Goal: Transaction & Acquisition: Purchase product/service

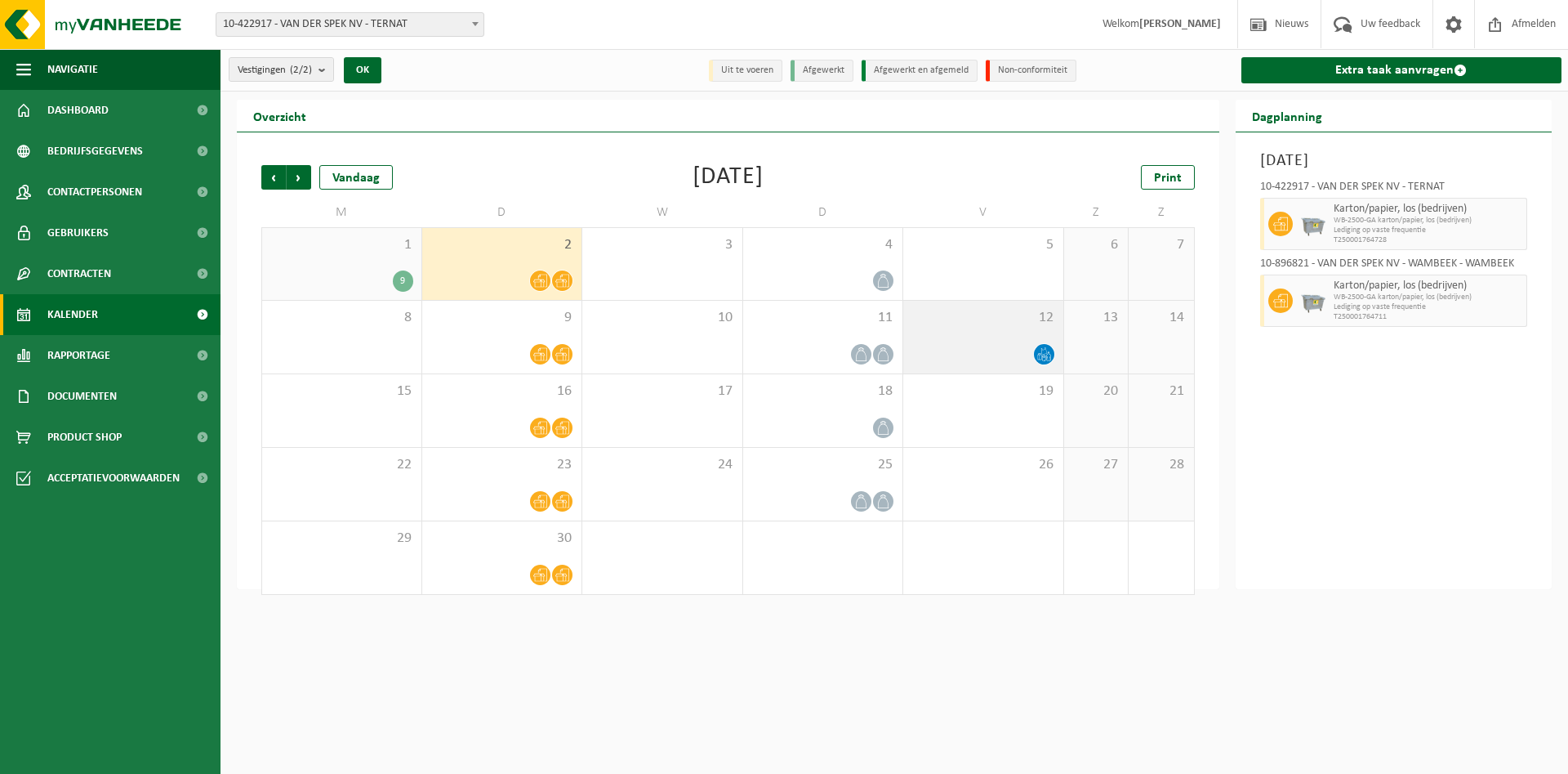
click at [1007, 317] on span "12" at bounding box center [984, 317] width 144 height 18
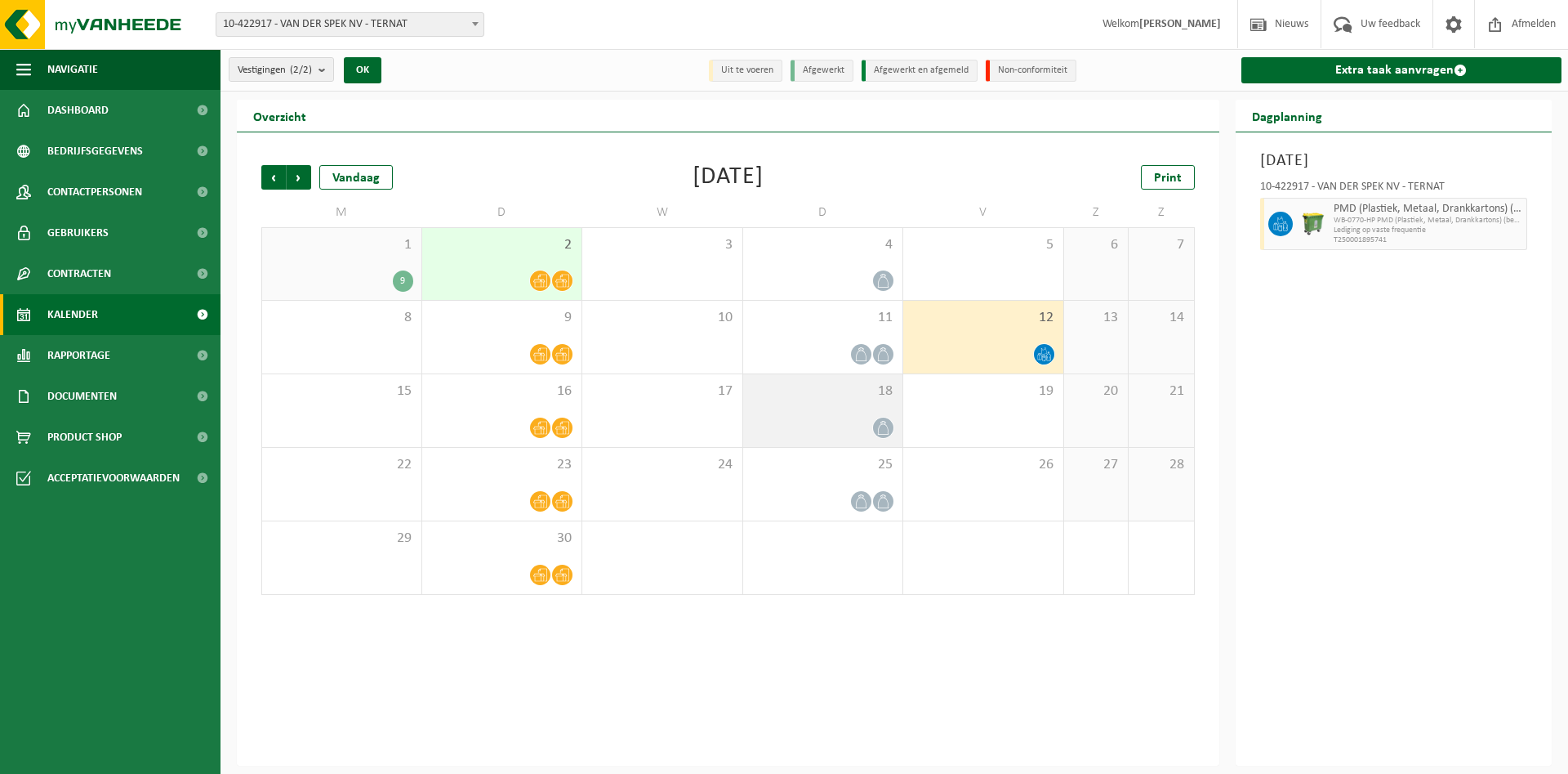
click at [857, 405] on div "18" at bounding box center [823, 410] width 160 height 73
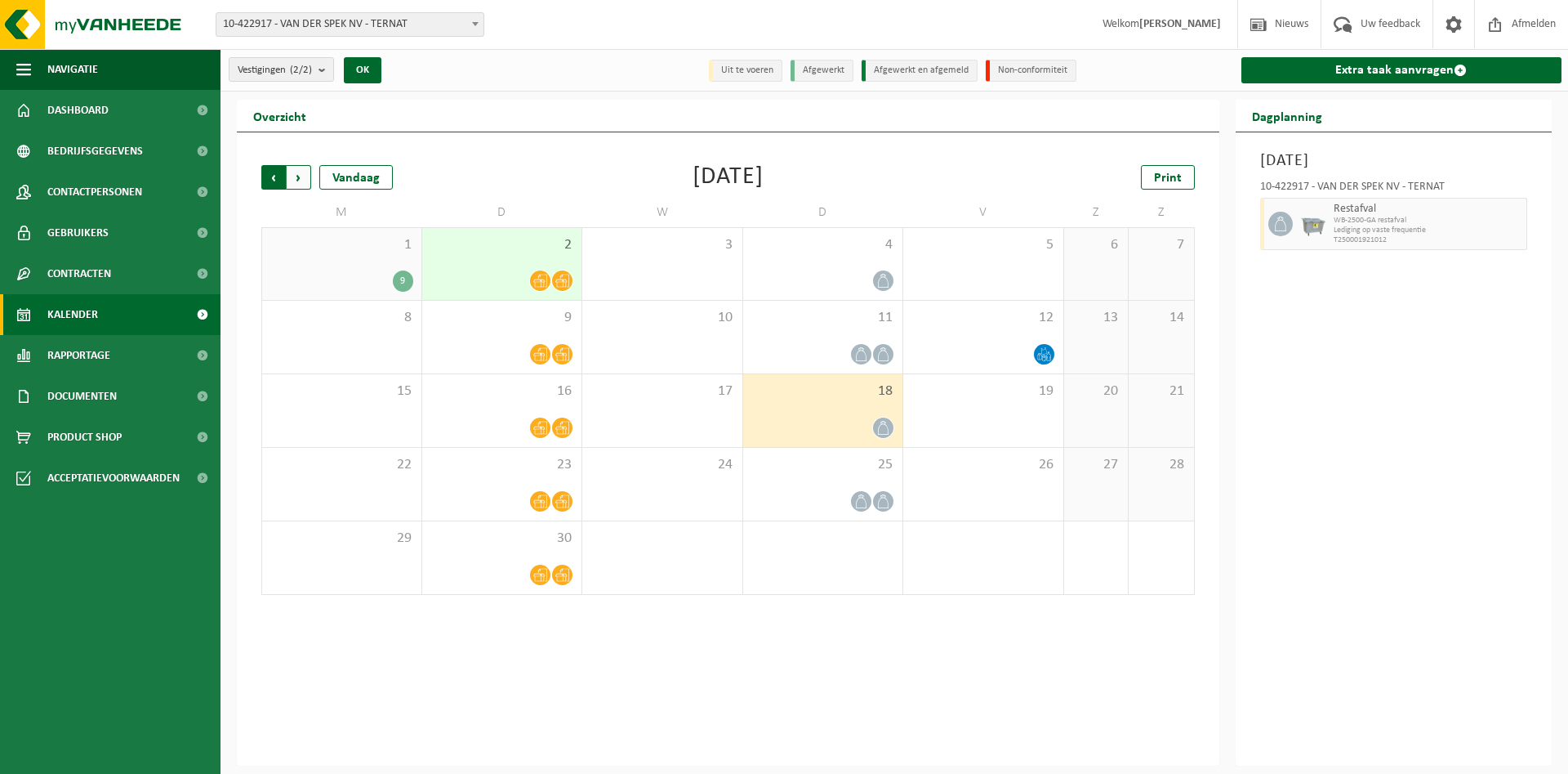
click at [302, 173] on span "Volgende" at bounding box center [299, 177] width 25 height 25
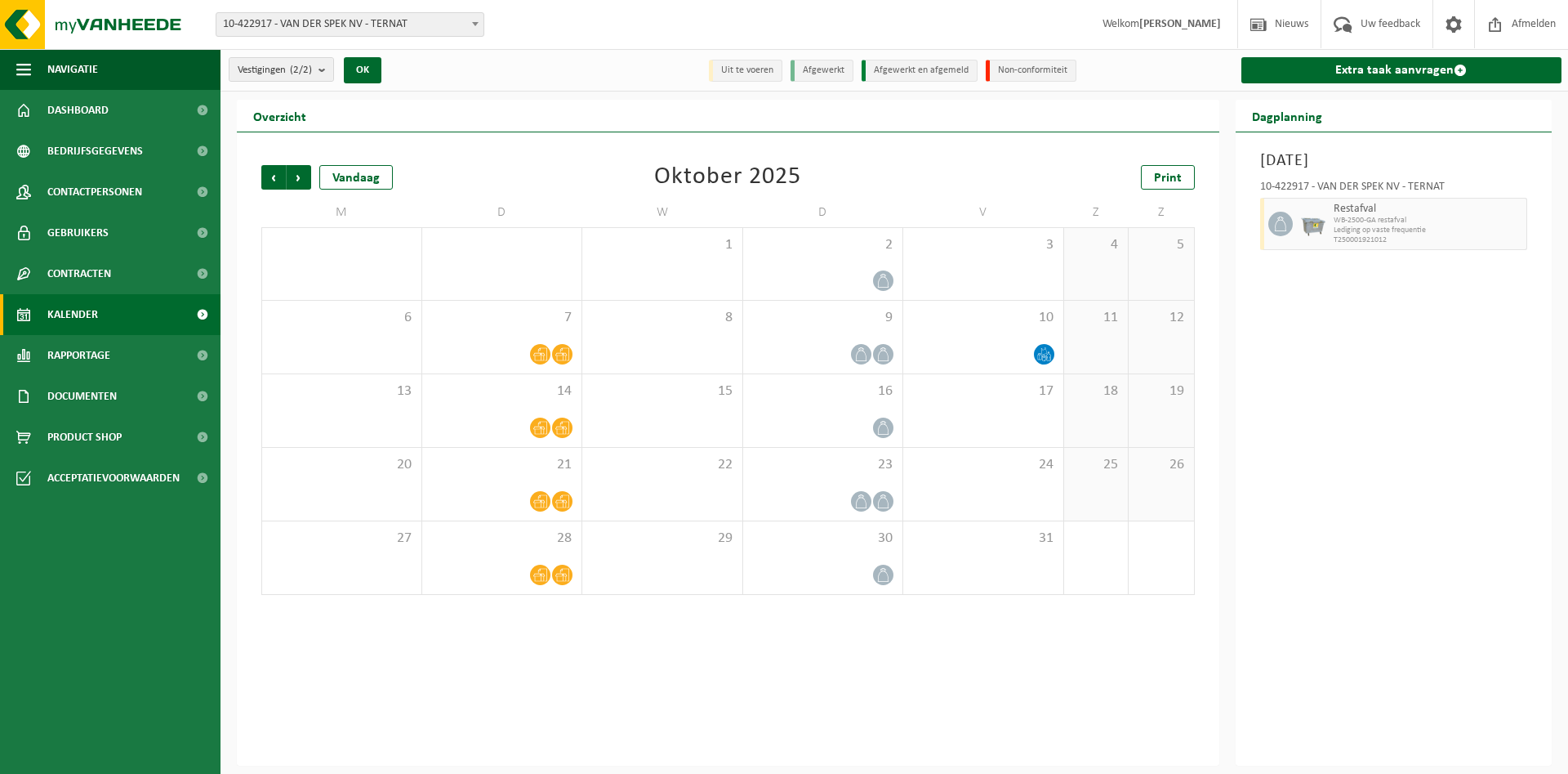
click at [302, 173] on span "Volgende" at bounding box center [299, 177] width 25 height 25
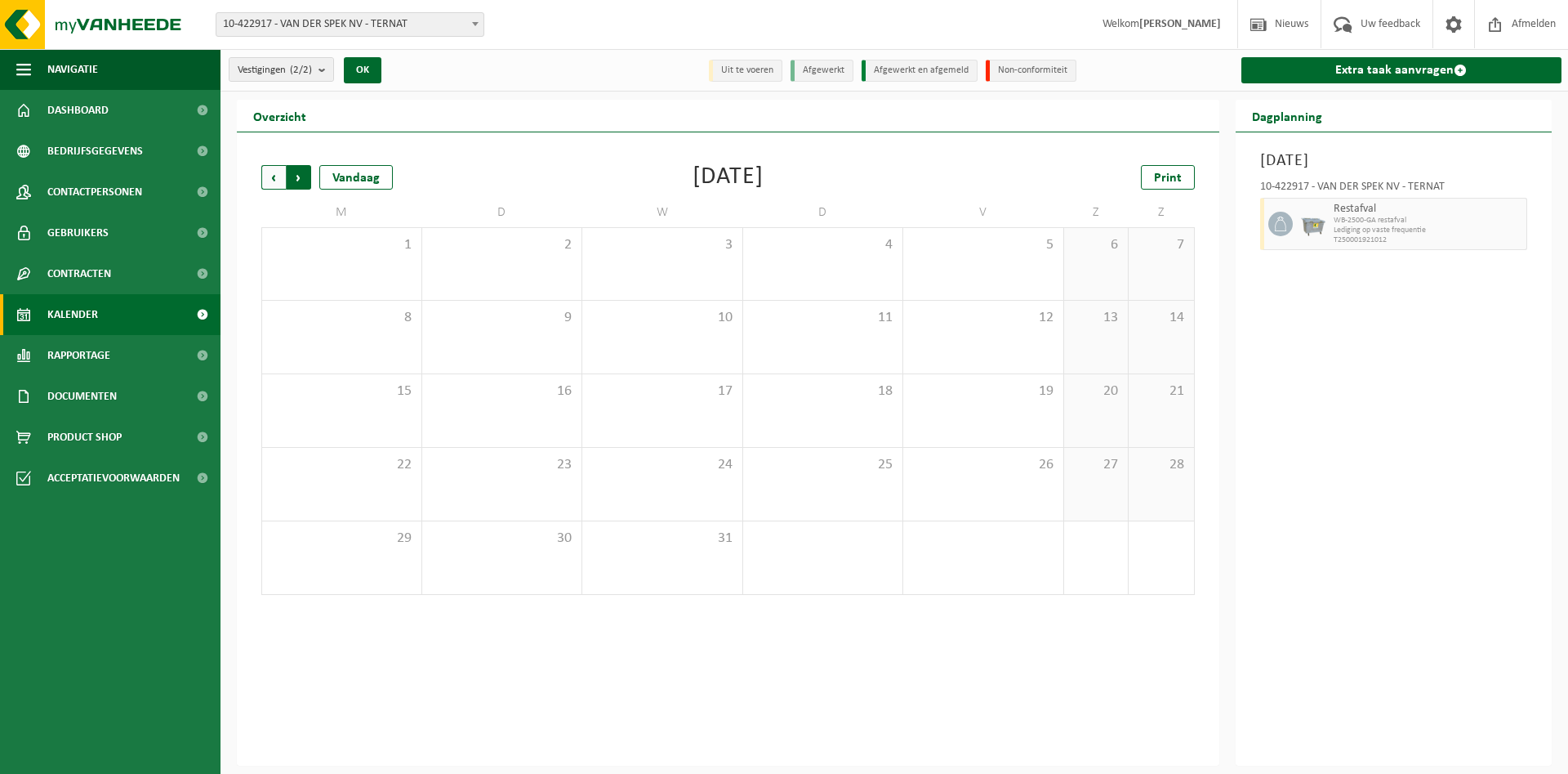
click at [275, 176] on span "Vorige" at bounding box center [274, 177] width 25 height 25
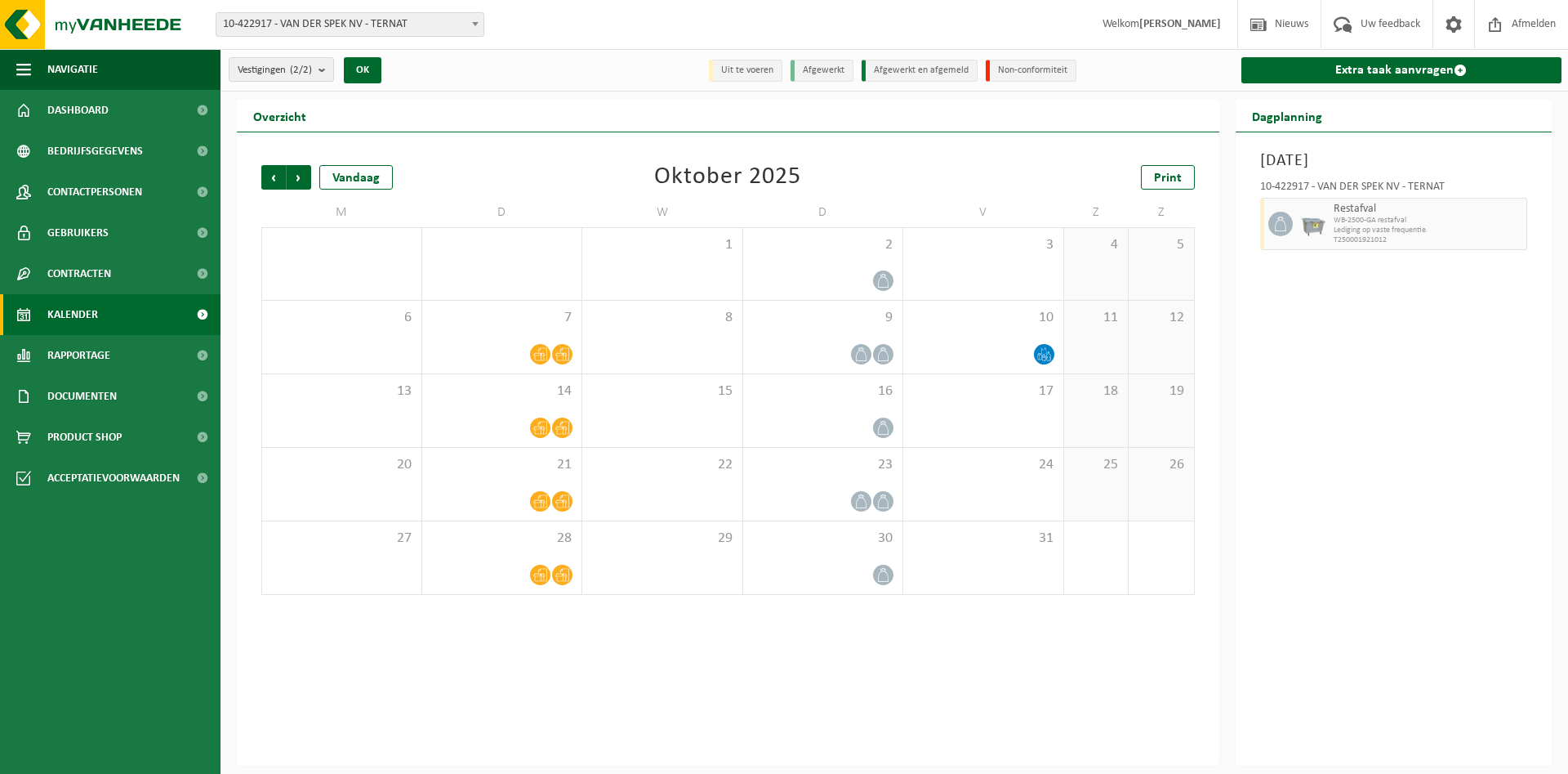
click at [275, 176] on span "Vorige" at bounding box center [274, 177] width 25 height 25
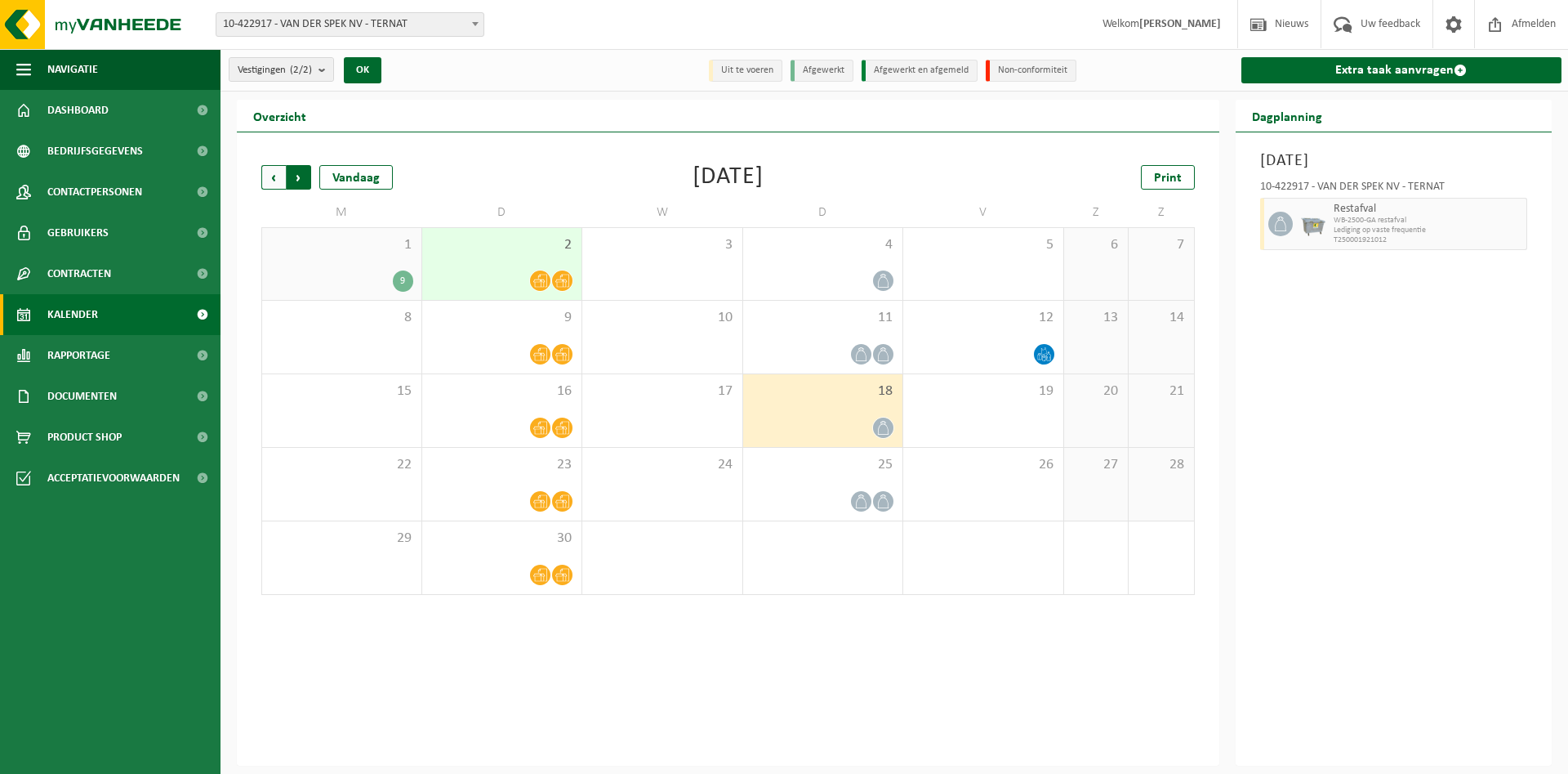
click at [277, 181] on span "Vorige" at bounding box center [274, 177] width 25 height 25
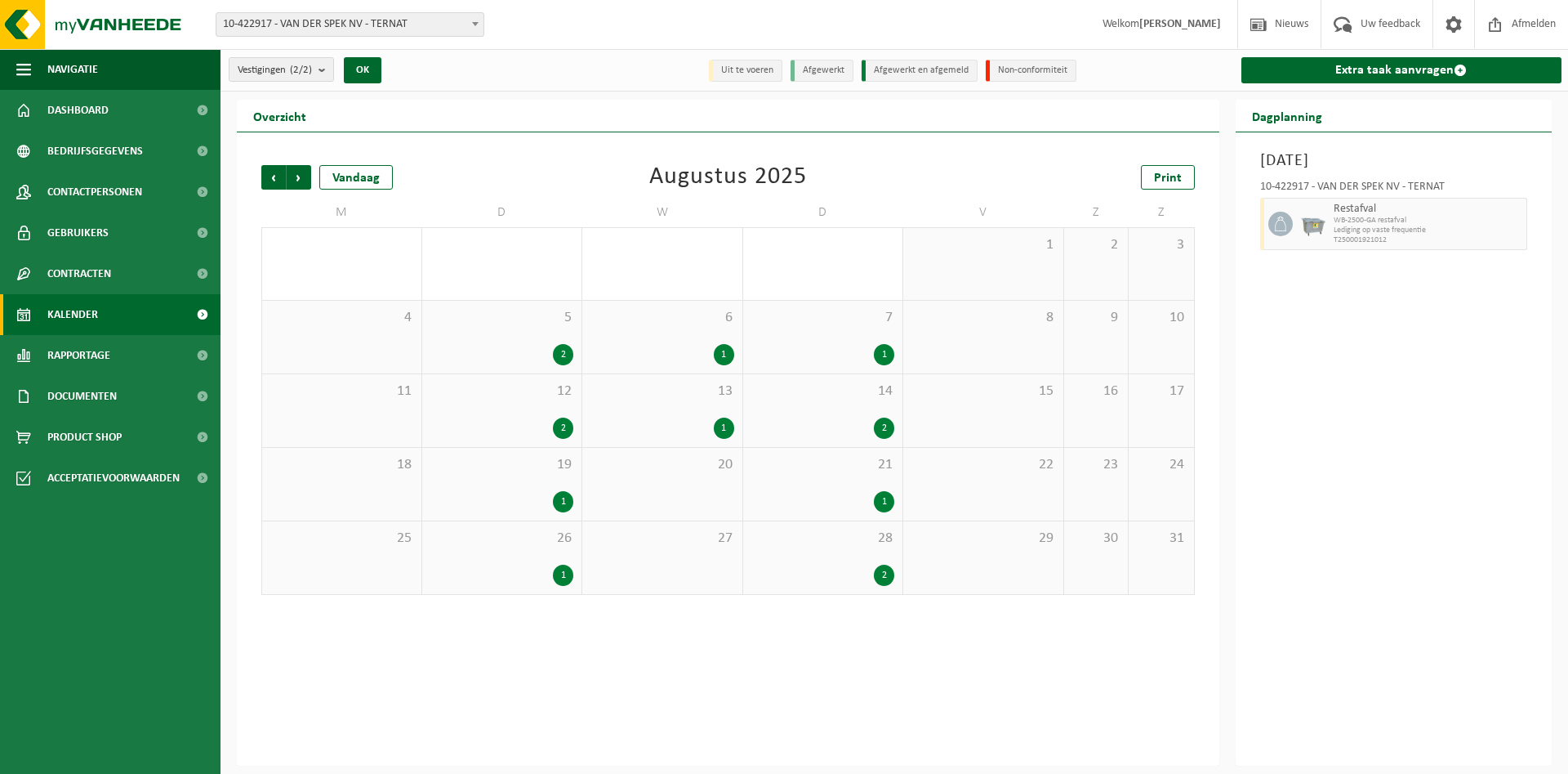
drag, startPoint x: 515, startPoint y: 554, endPoint x: 537, endPoint y: 548, distance: 22.8
click at [515, 553] on div "26 1" at bounding box center [502, 557] width 160 height 73
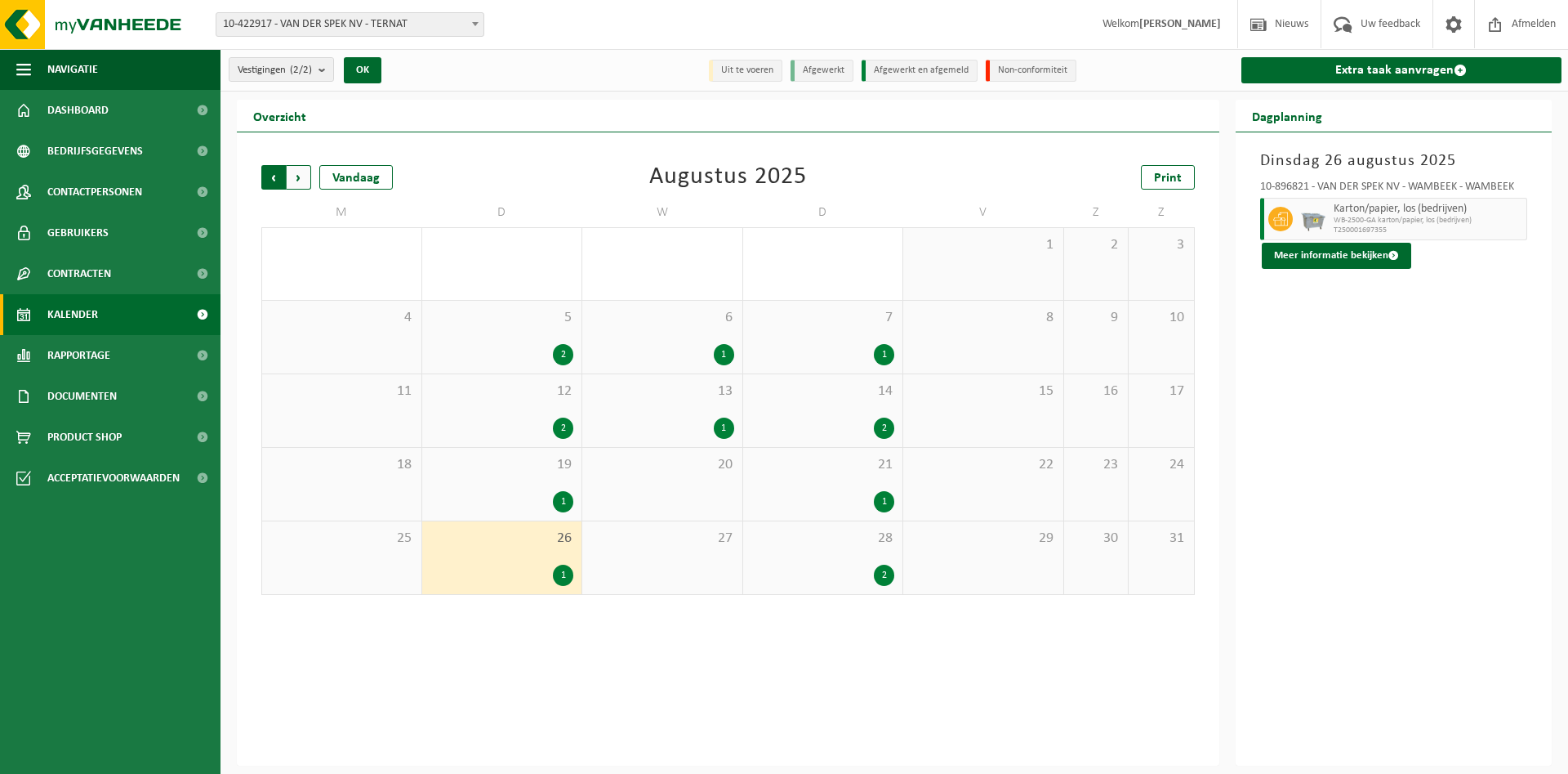
click at [299, 181] on span "Volgende" at bounding box center [299, 177] width 25 height 25
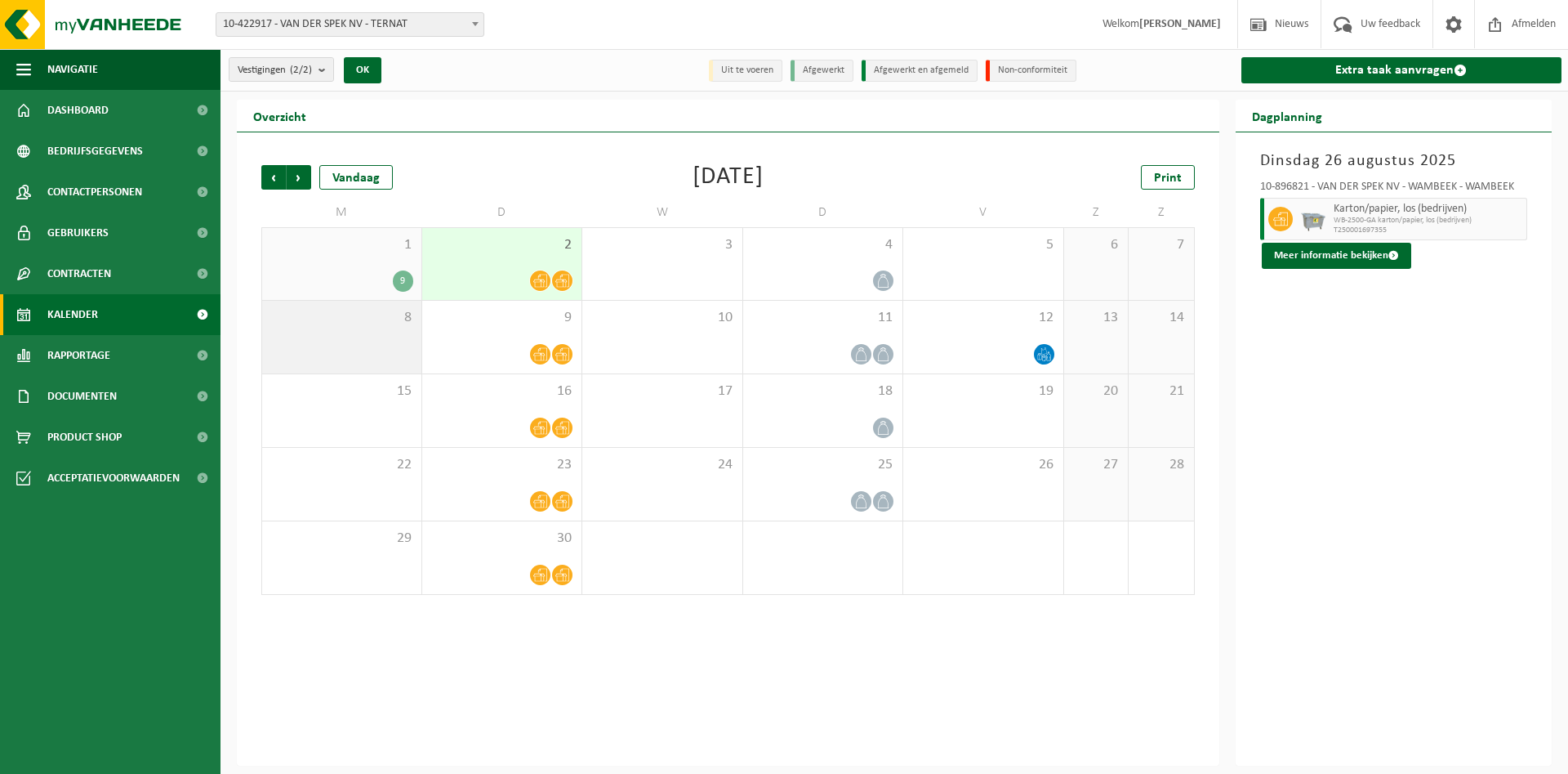
click at [374, 320] on span "8" at bounding box center [341, 317] width 143 height 18
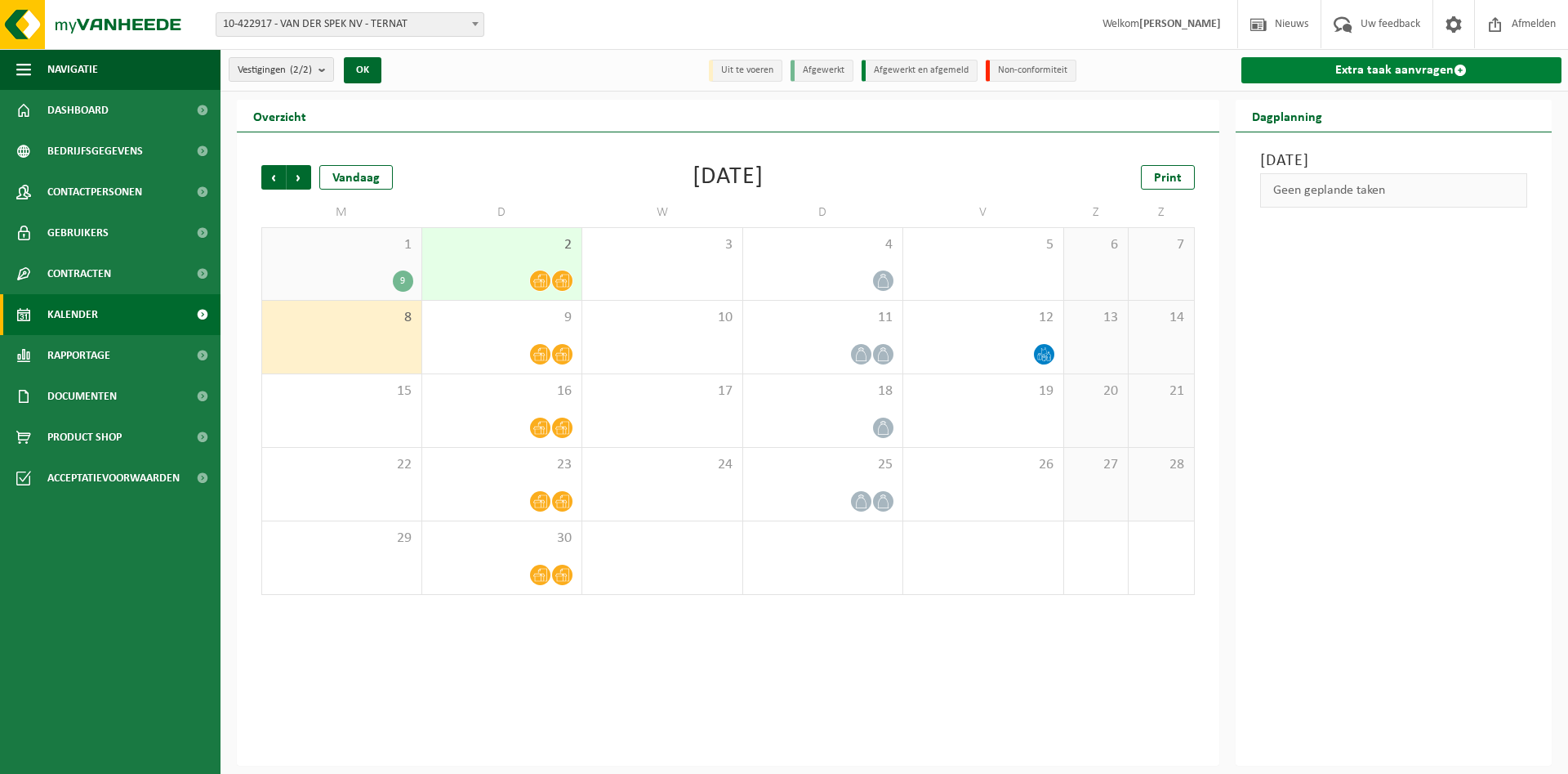
click at [1341, 73] on link "Extra taak aanvragen" at bounding box center [1401, 70] width 321 height 27
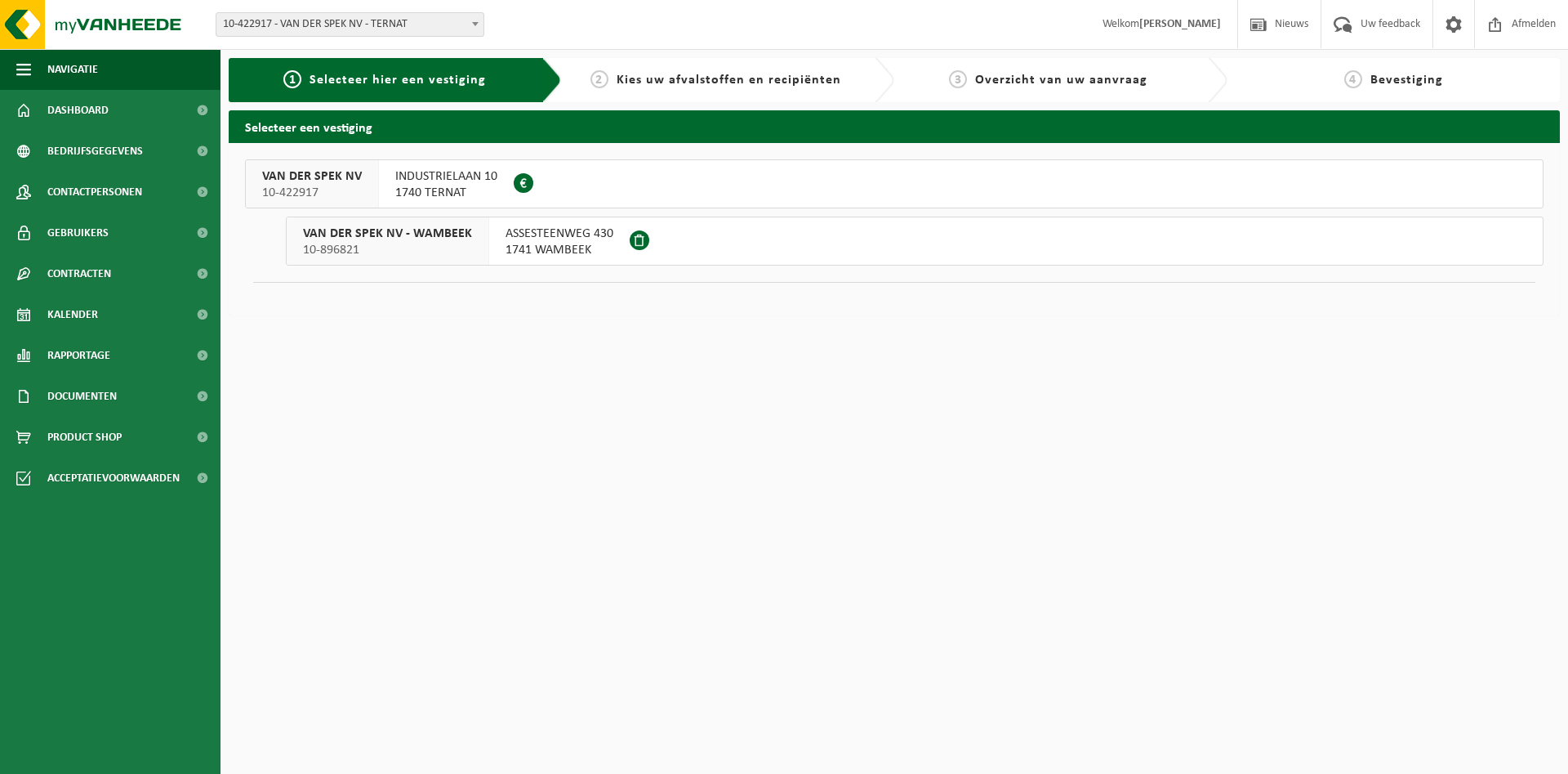
click at [497, 190] on div "INDUSTRIELAAN 10 1740 TERNAT 0424.898.107" at bounding box center [446, 184] width 134 height 47
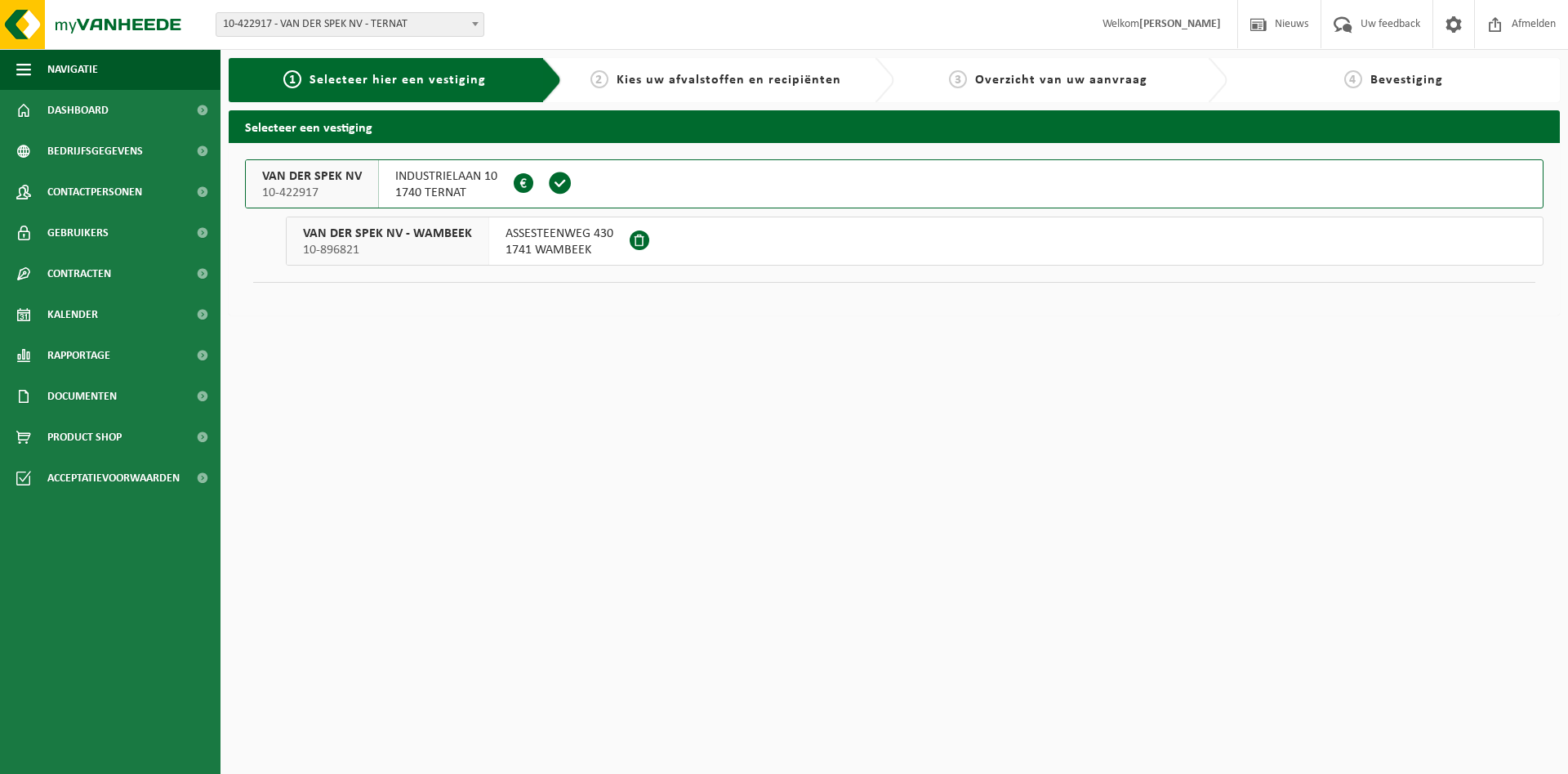
click at [573, 244] on span "1741 WAMBEEK" at bounding box center [560, 249] width 108 height 16
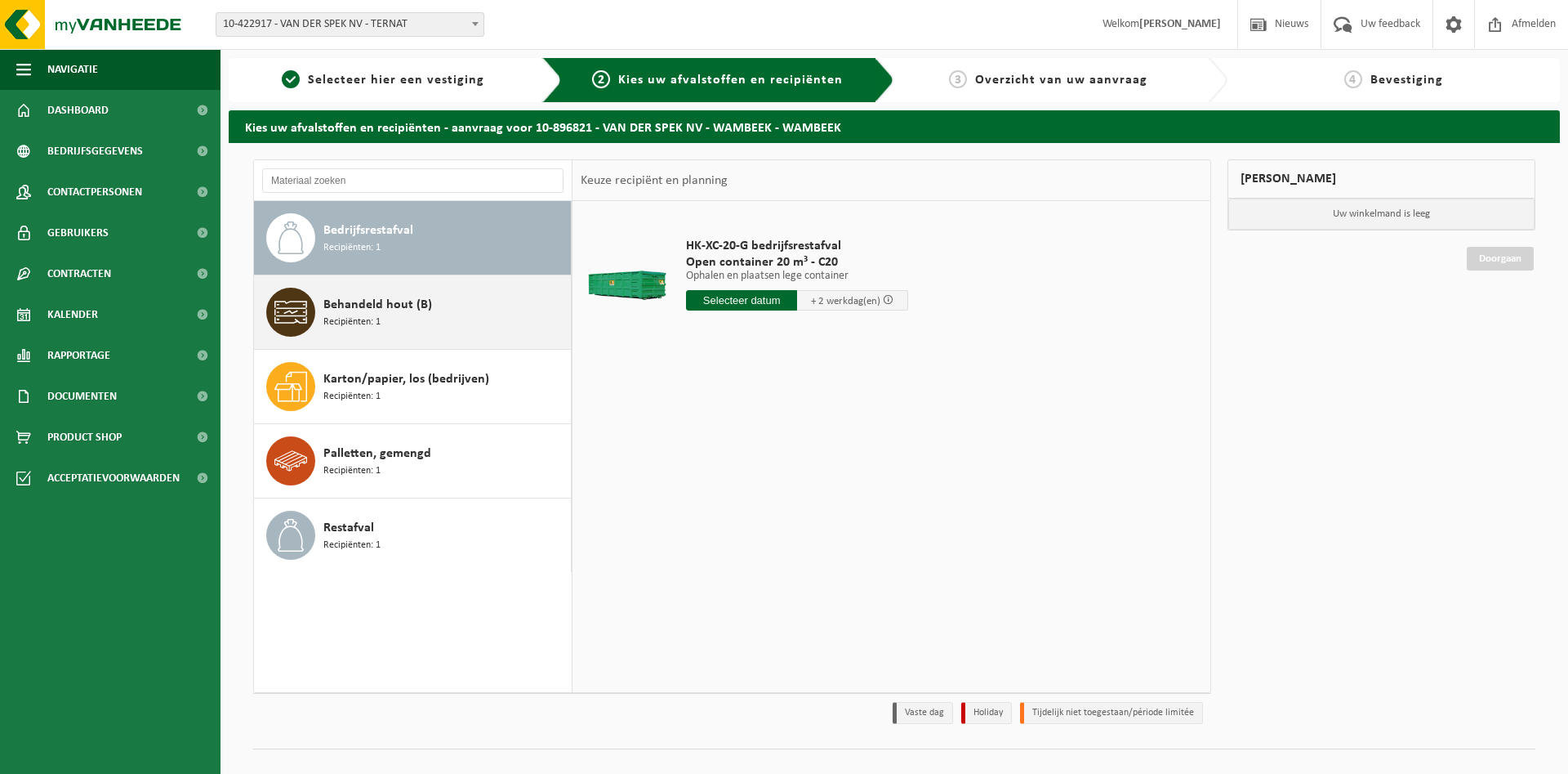
click at [377, 328] on span "Recipiënten: 1" at bounding box center [352, 322] width 57 height 15
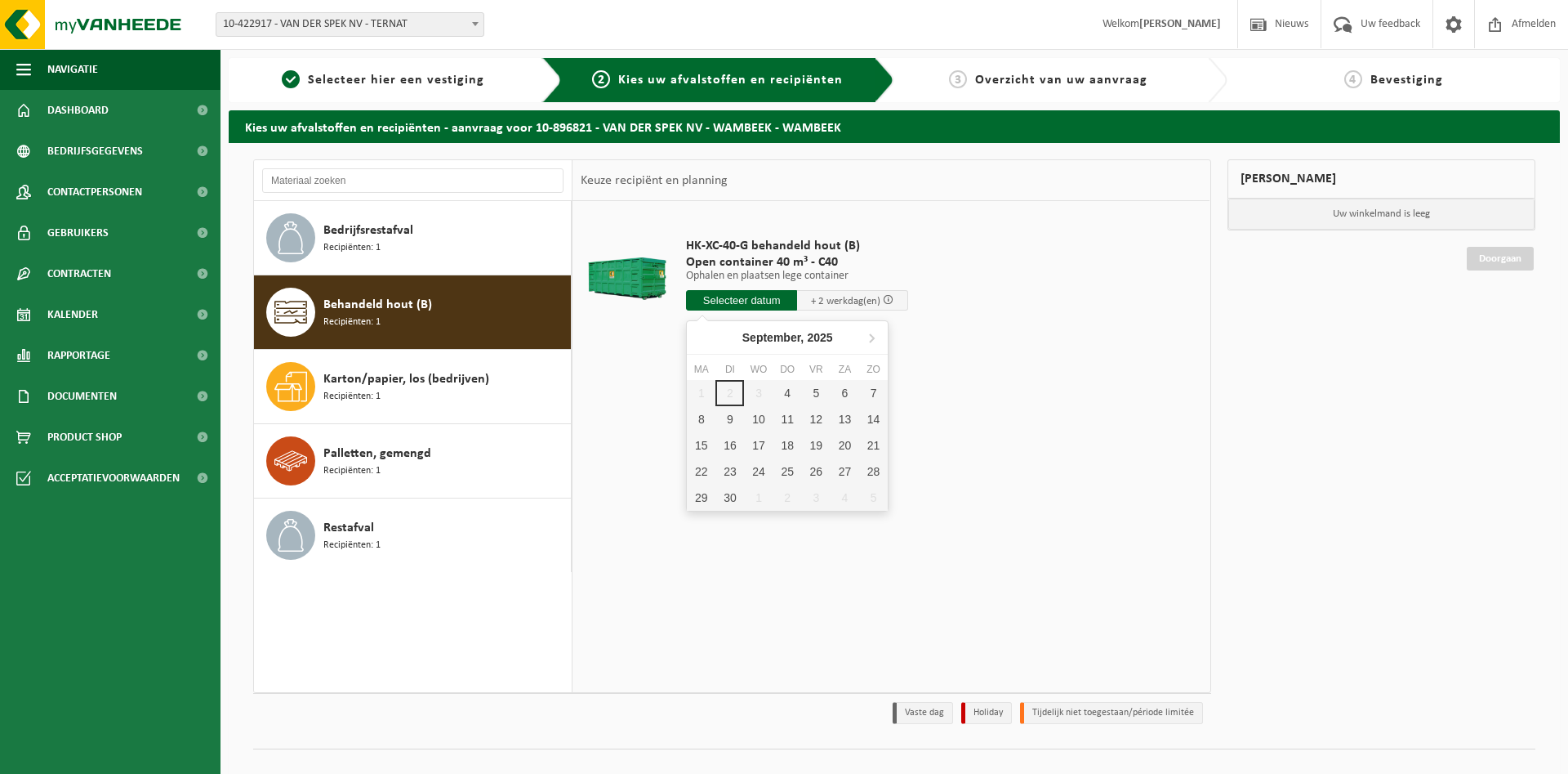
click at [737, 300] on input "text" at bounding box center [740, 300] width 111 height 21
click at [787, 387] on div "4" at bounding box center [788, 393] width 28 height 27
type input "Van [DATE]"
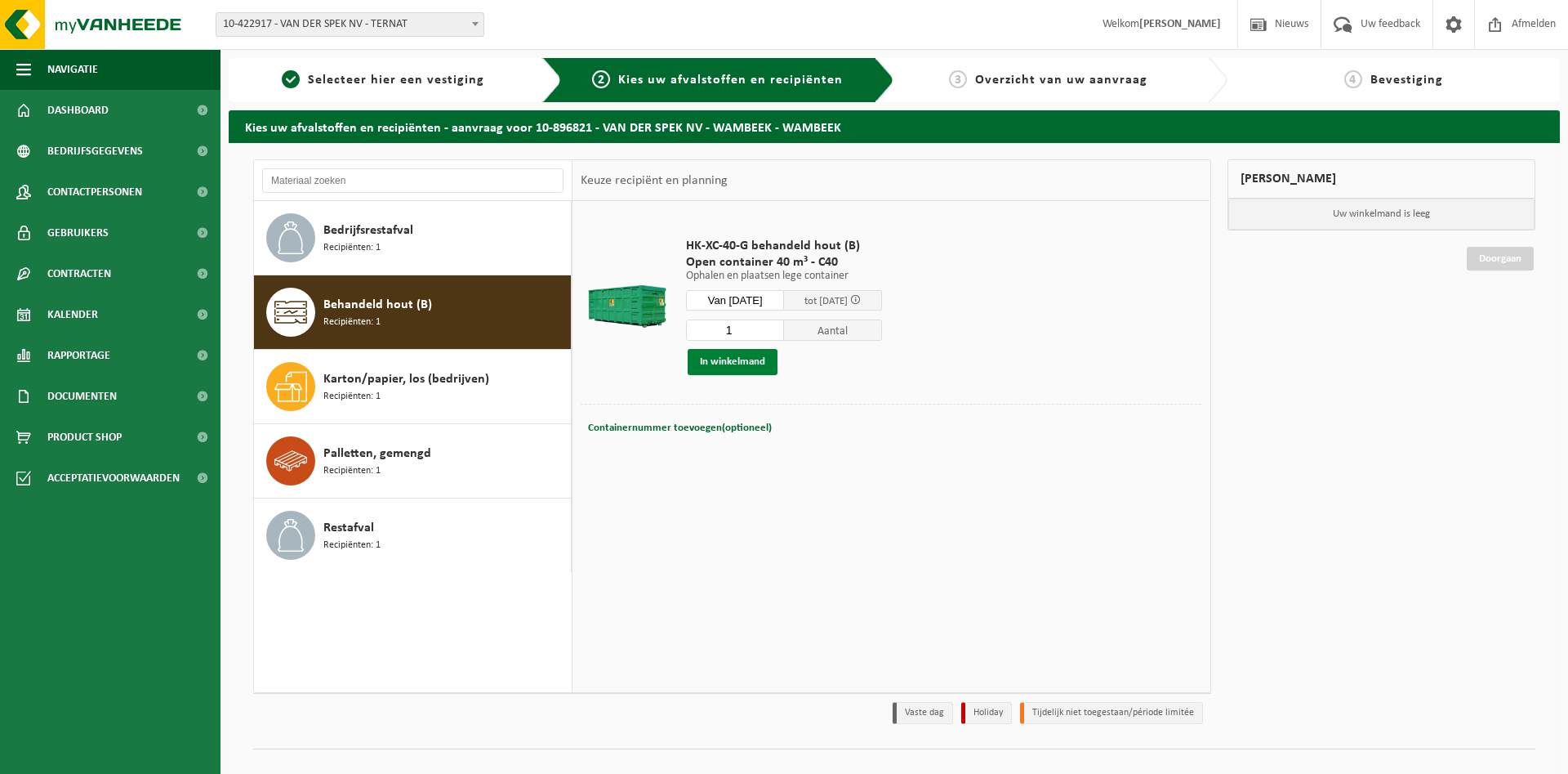
click at [754, 368] on button "In winkelmand" at bounding box center [732, 362] width 90 height 27
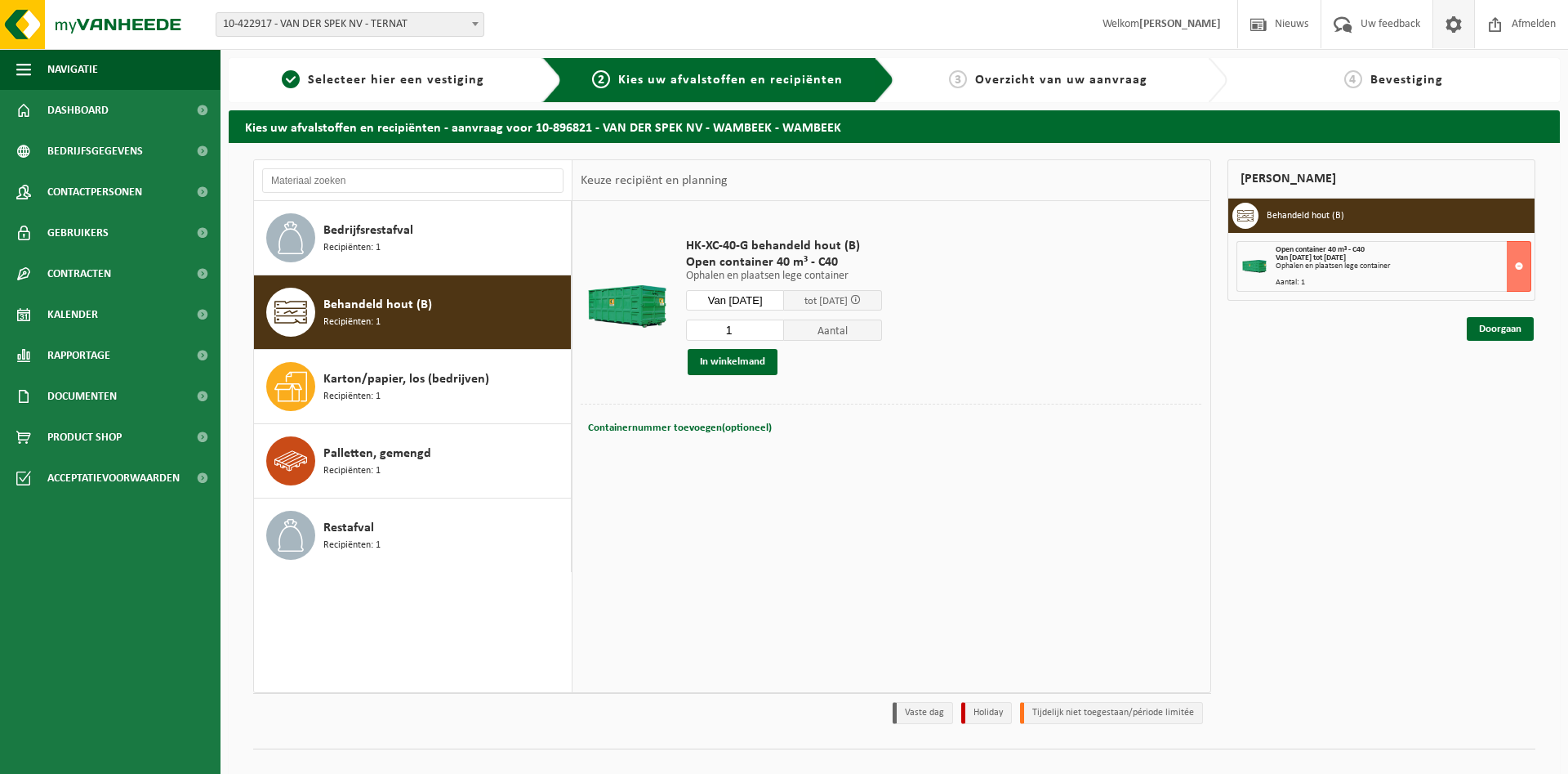
click at [1452, 33] on span at bounding box center [1453, 24] width 25 height 48
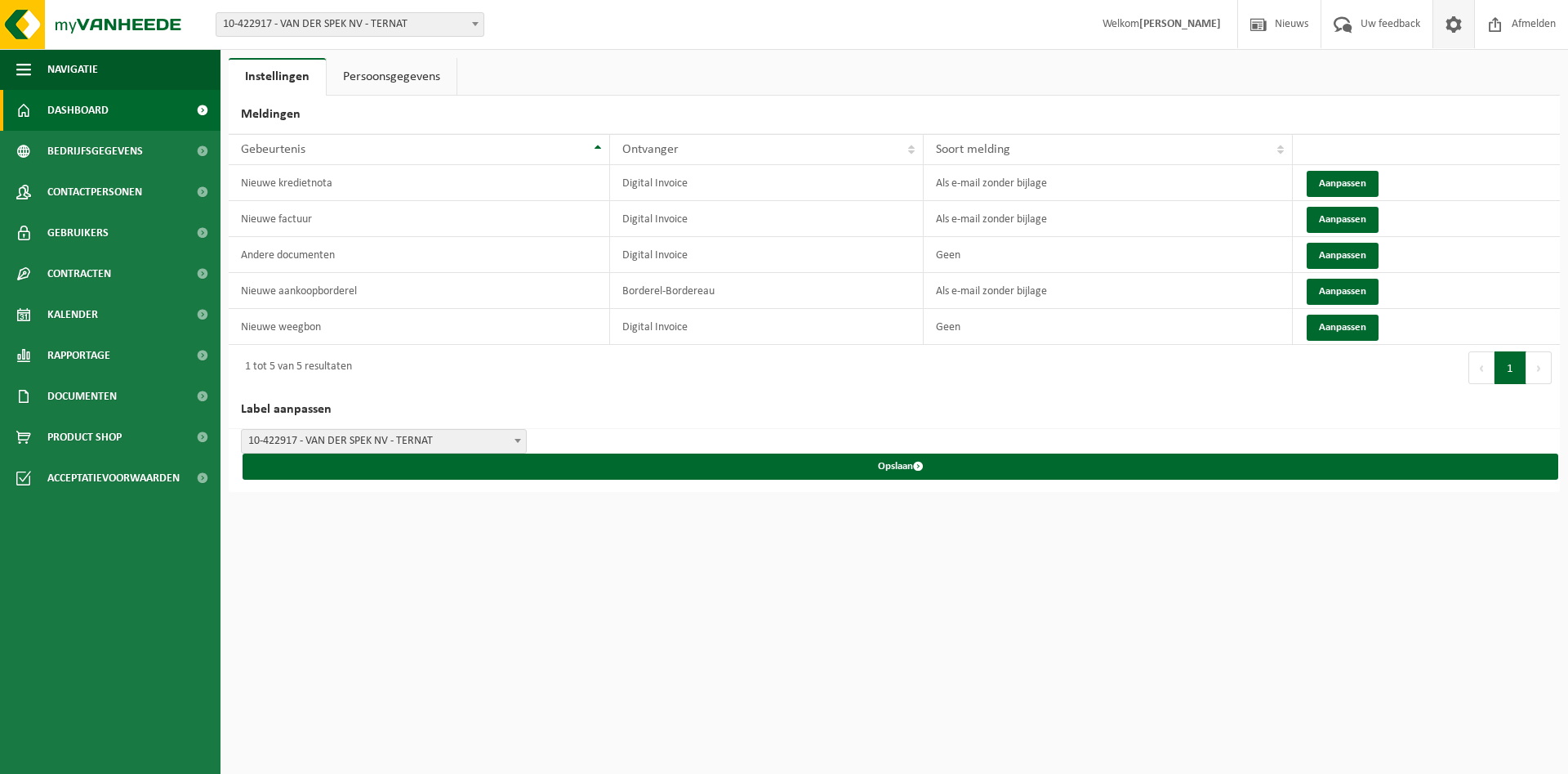
click at [80, 104] on span "Dashboard" at bounding box center [78, 110] width 62 height 41
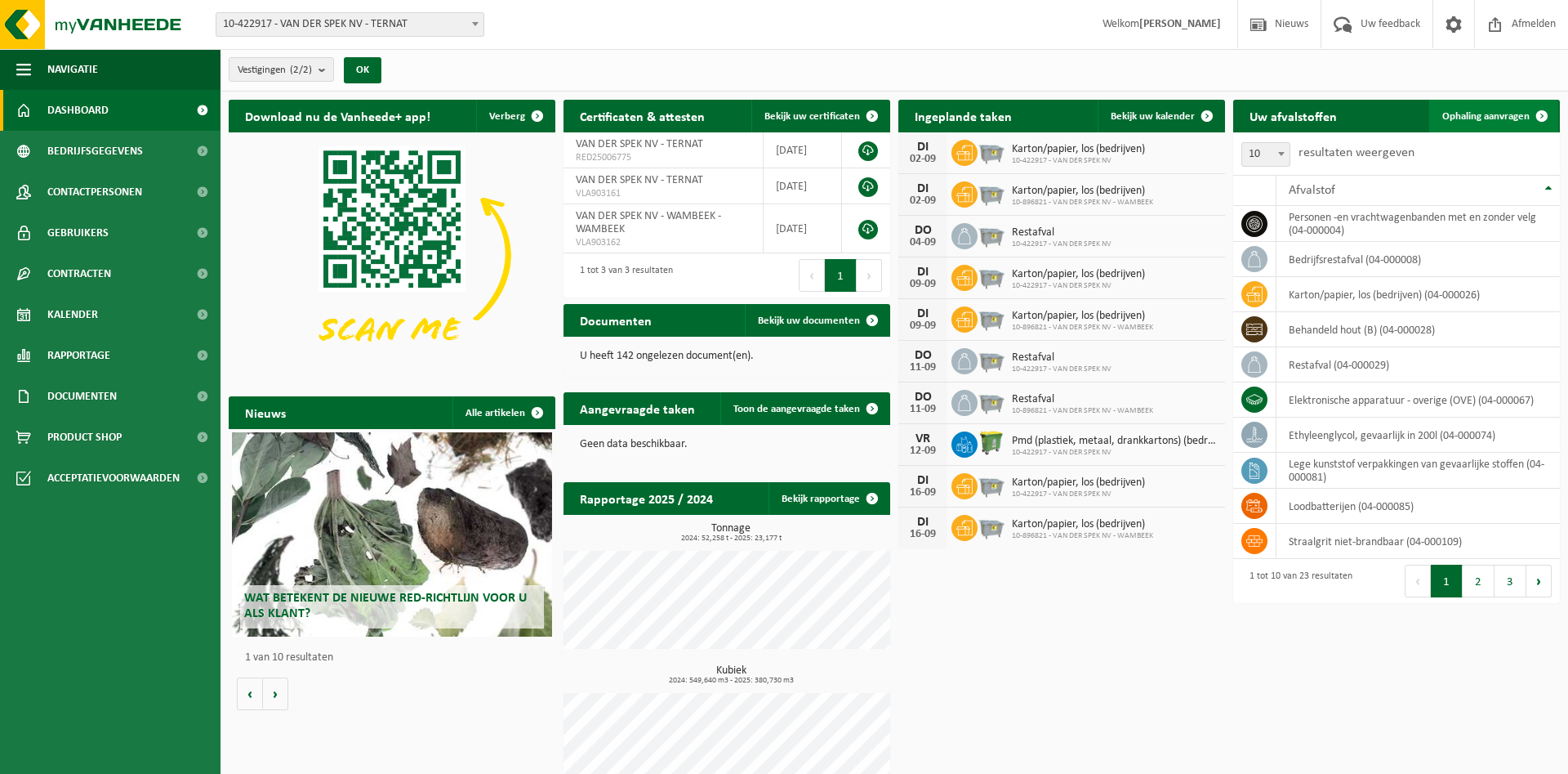
click at [1508, 109] on link "Ophaling aanvragen" at bounding box center [1493, 116] width 129 height 32
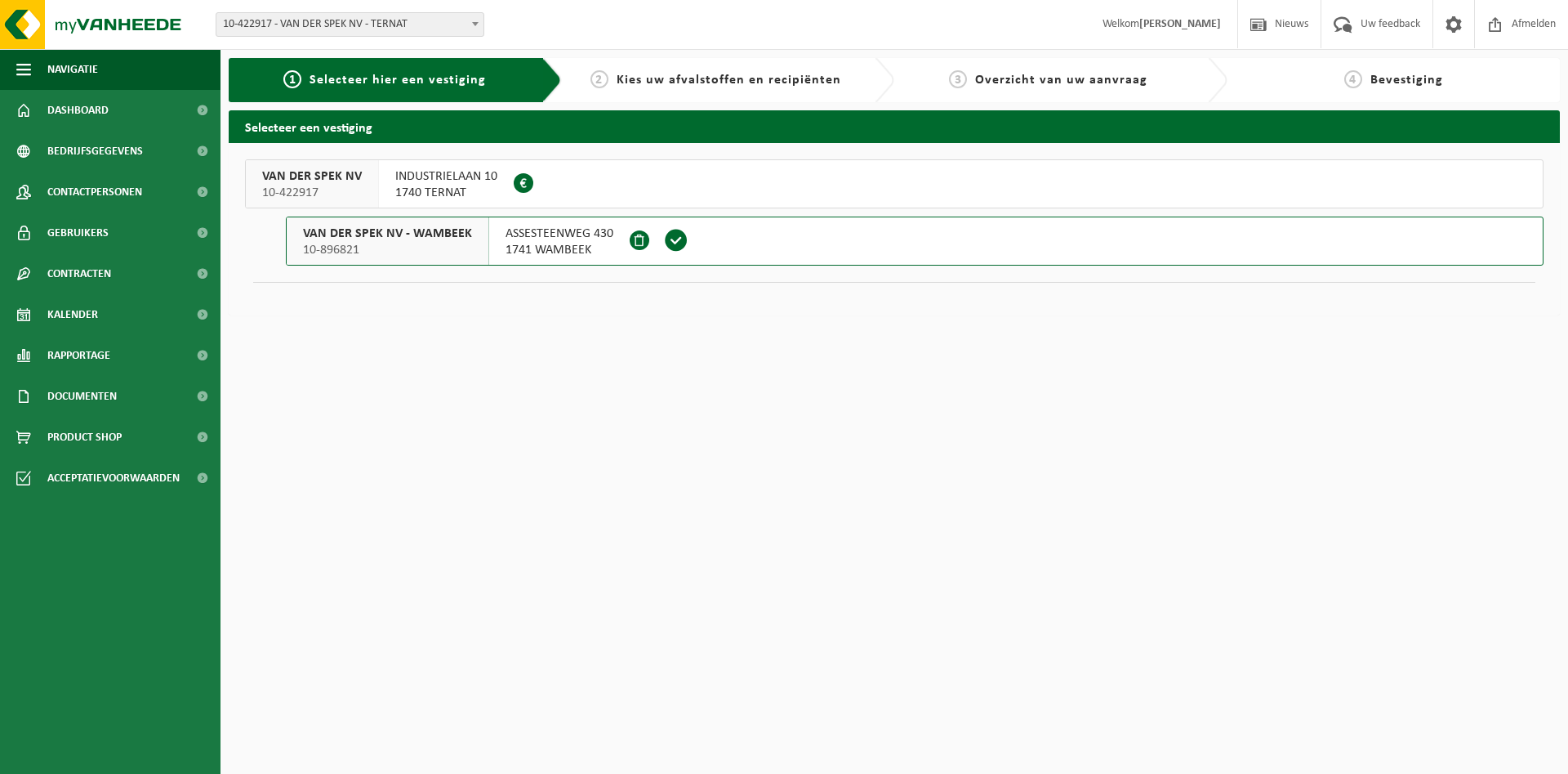
click at [651, 426] on html "Vestiging: 10-422917 - VAN DER SPEK NV - TERNAT 10-896821 - VAN DER SPEK [GEOGR…" at bounding box center [784, 387] width 1568 height 774
click at [559, 179] on button "VAN DER SPEK NV 10-422917 INDUSTRIELAAN 10 1740 TERNAT 0424.898.107" at bounding box center [894, 184] width 1298 height 49
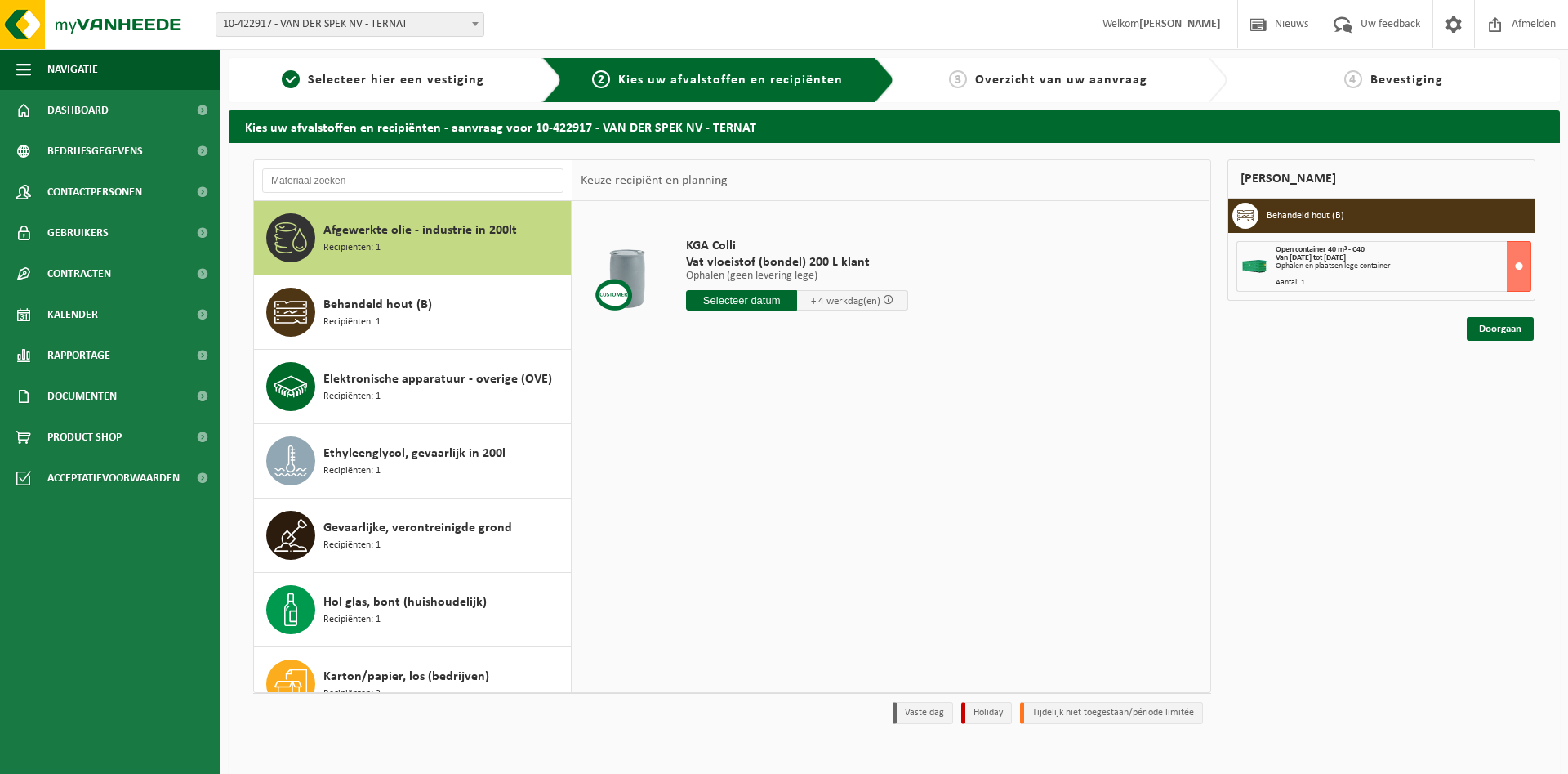
click at [880, 493] on div "KGA Colli Vat vloeistof (bondel) 200 L klant Ophalen (geen levering lege) Ophal…" at bounding box center [891, 445] width 637 height 490
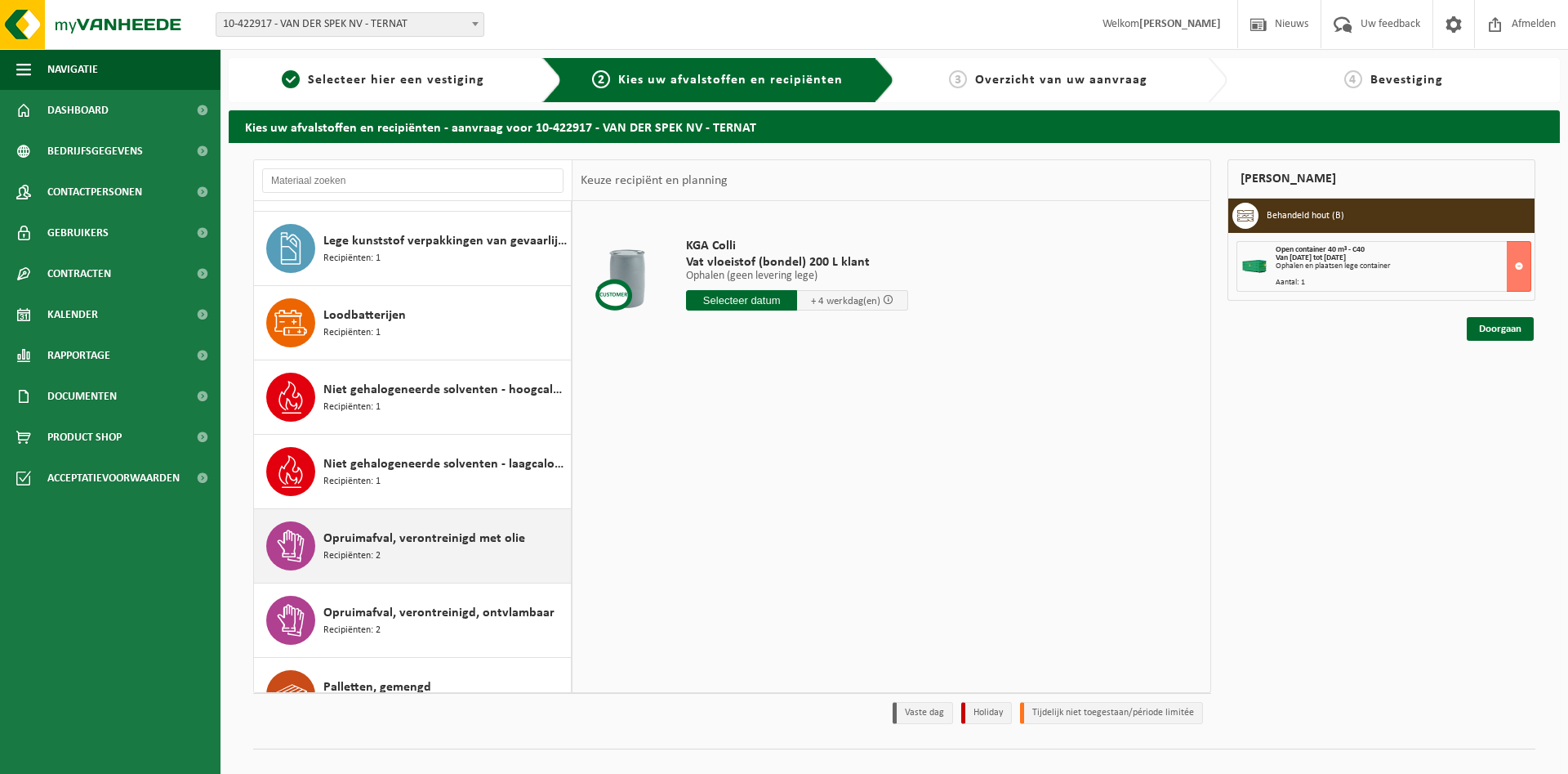
scroll to position [573, 0]
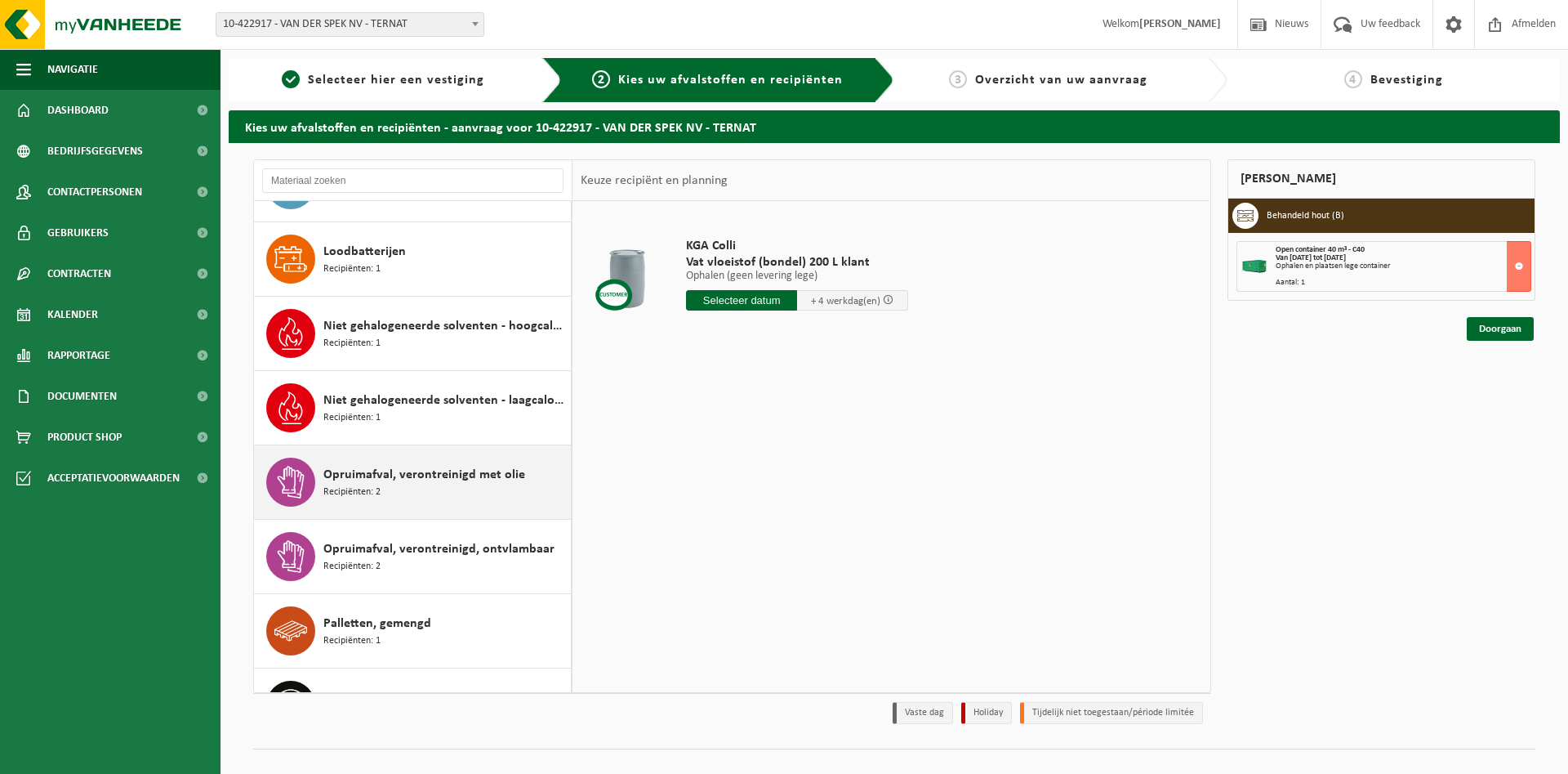
click at [510, 484] on span "Opruimafval, verontreinigd met olie" at bounding box center [424, 475] width 202 height 20
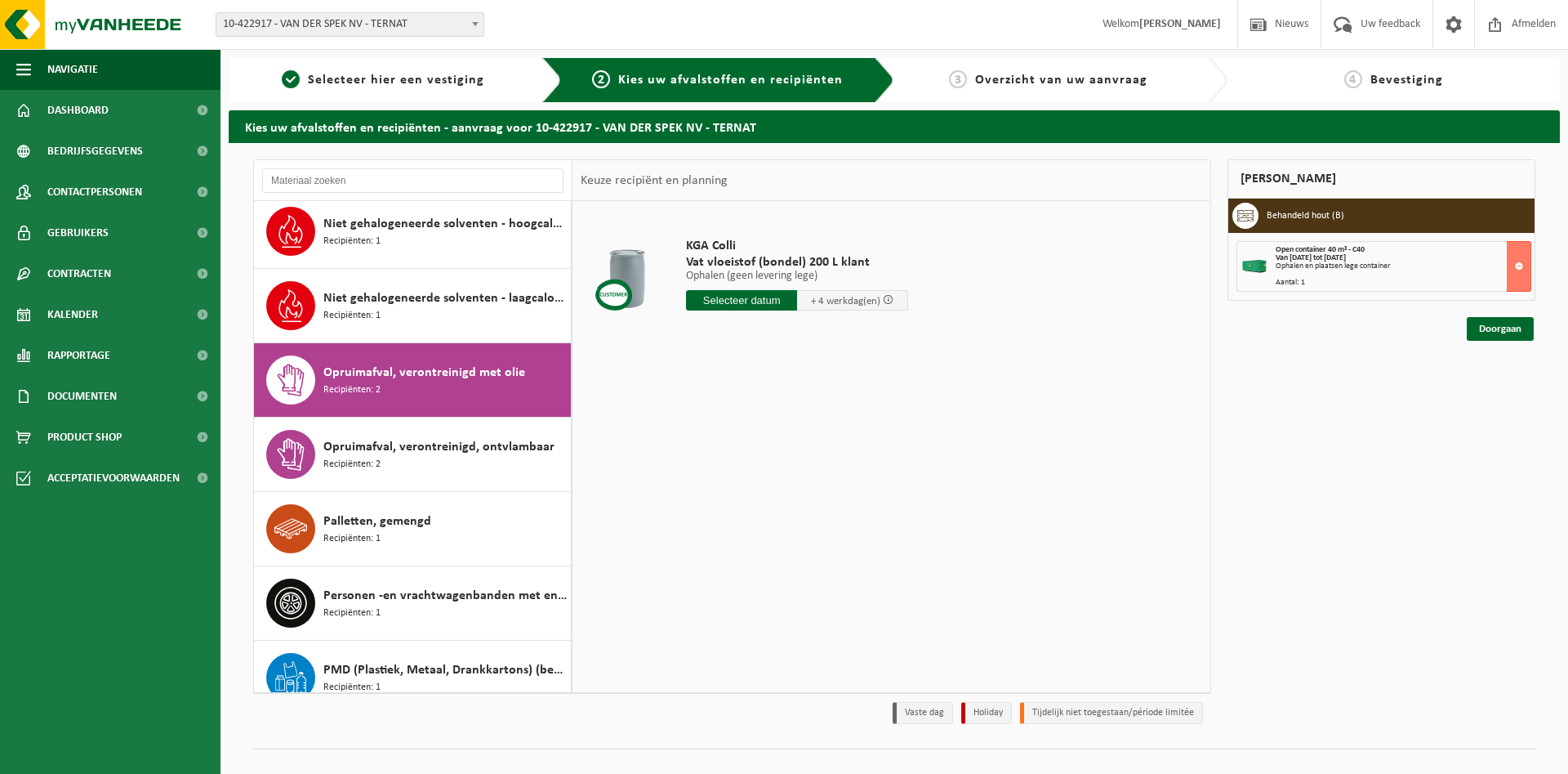
scroll to position [818, 0]
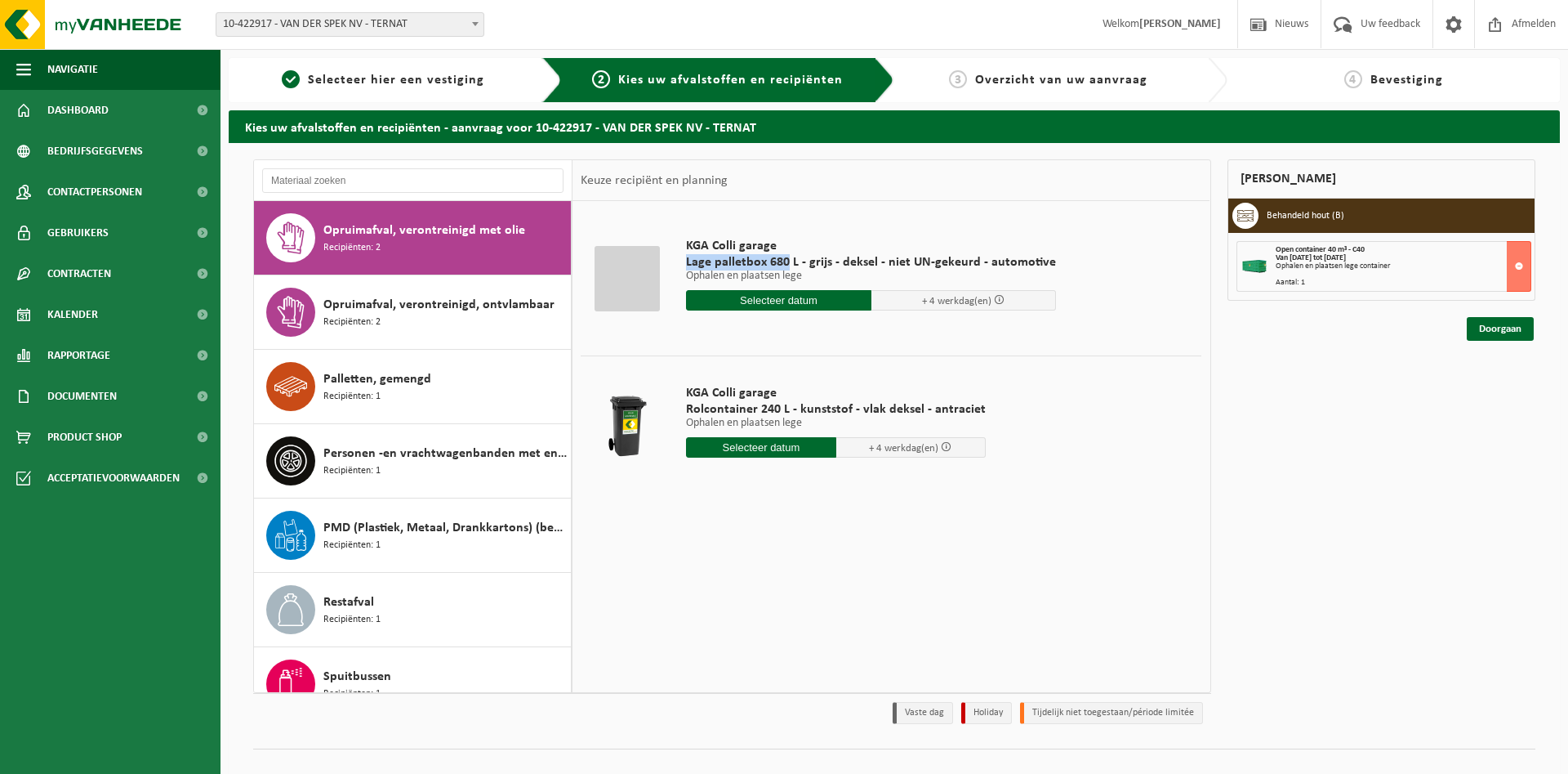
drag, startPoint x: 686, startPoint y: 264, endPoint x: 798, endPoint y: 263, distance: 112.0
click at [789, 263] on span "Lage palletbox 680 L - grijs - deksel - niet UN-gekeurd - automotive" at bounding box center [870, 261] width 370 height 16
click at [820, 513] on div "KGA Colli garage Lage palletbox 680 L - grijs - deksel - niet UN-gekeurd - auto…" at bounding box center [891, 445] width 637 height 490
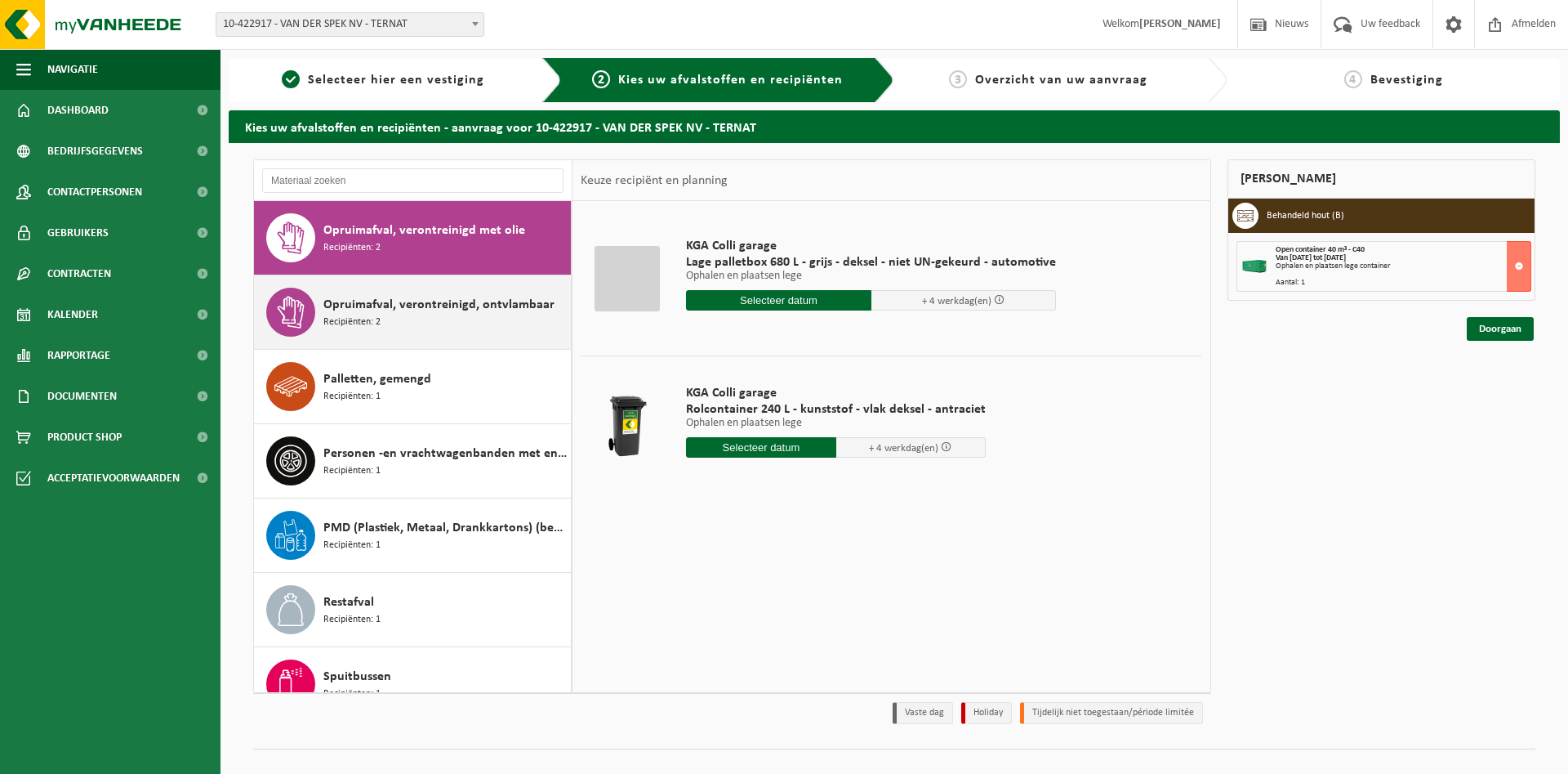
click at [423, 306] on span "Opruimafval, verontreinigd, ontvlambaar" at bounding box center [439, 304] width 231 height 20
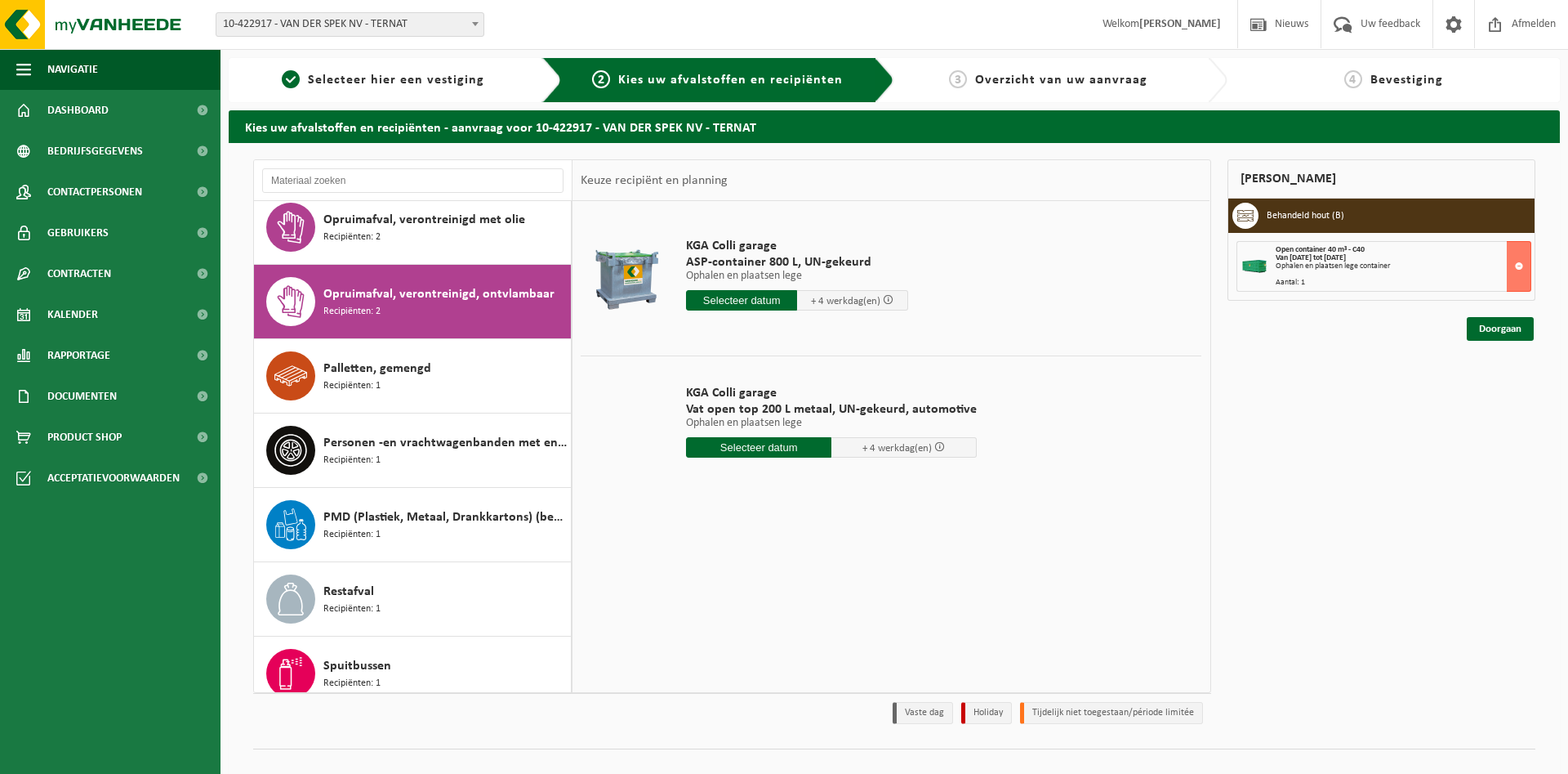
scroll to position [765, 0]
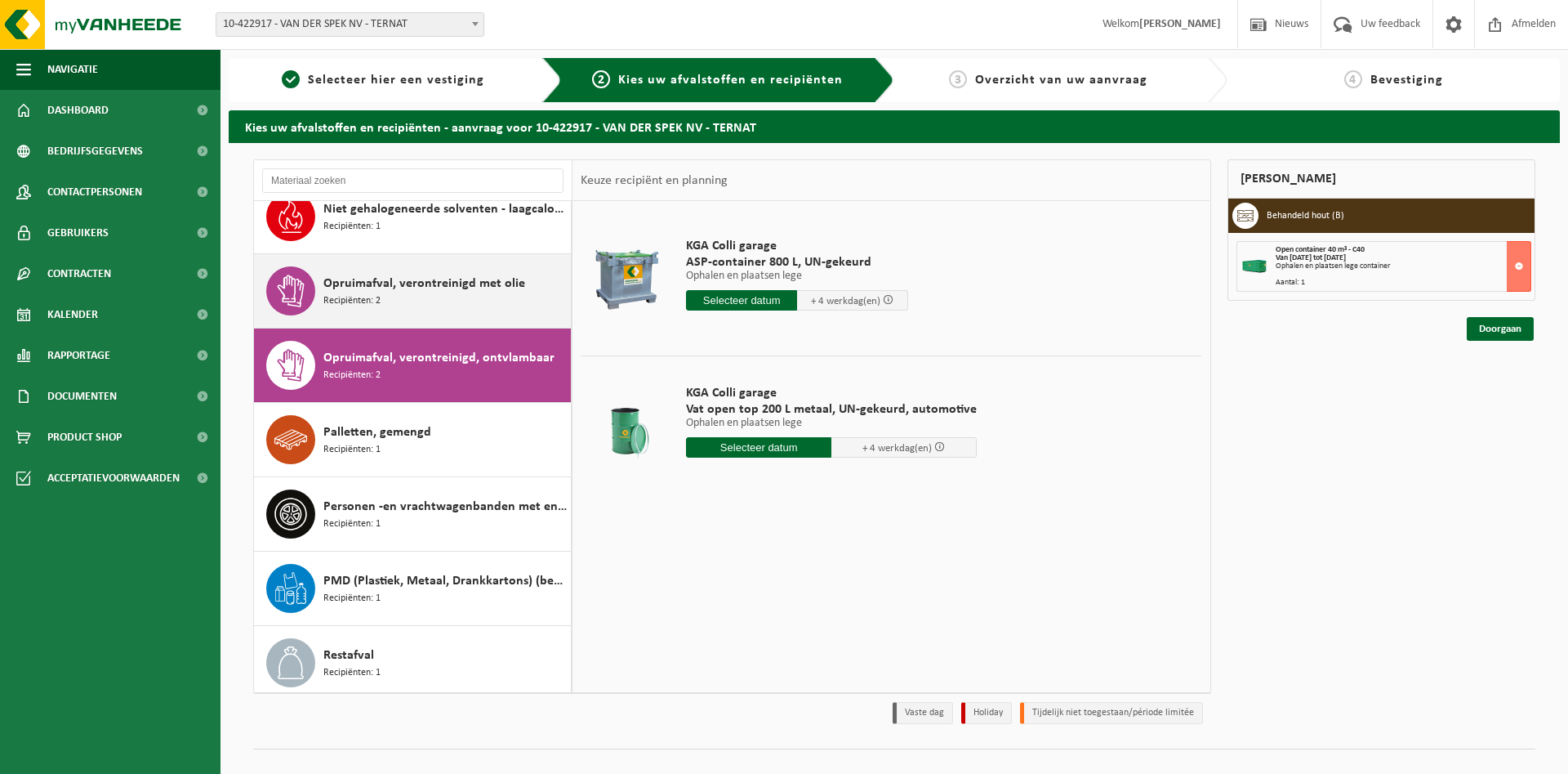
click at [430, 294] on div "Opruimafval, verontreinigd met olie Recipiënten: 2" at bounding box center [445, 291] width 243 height 49
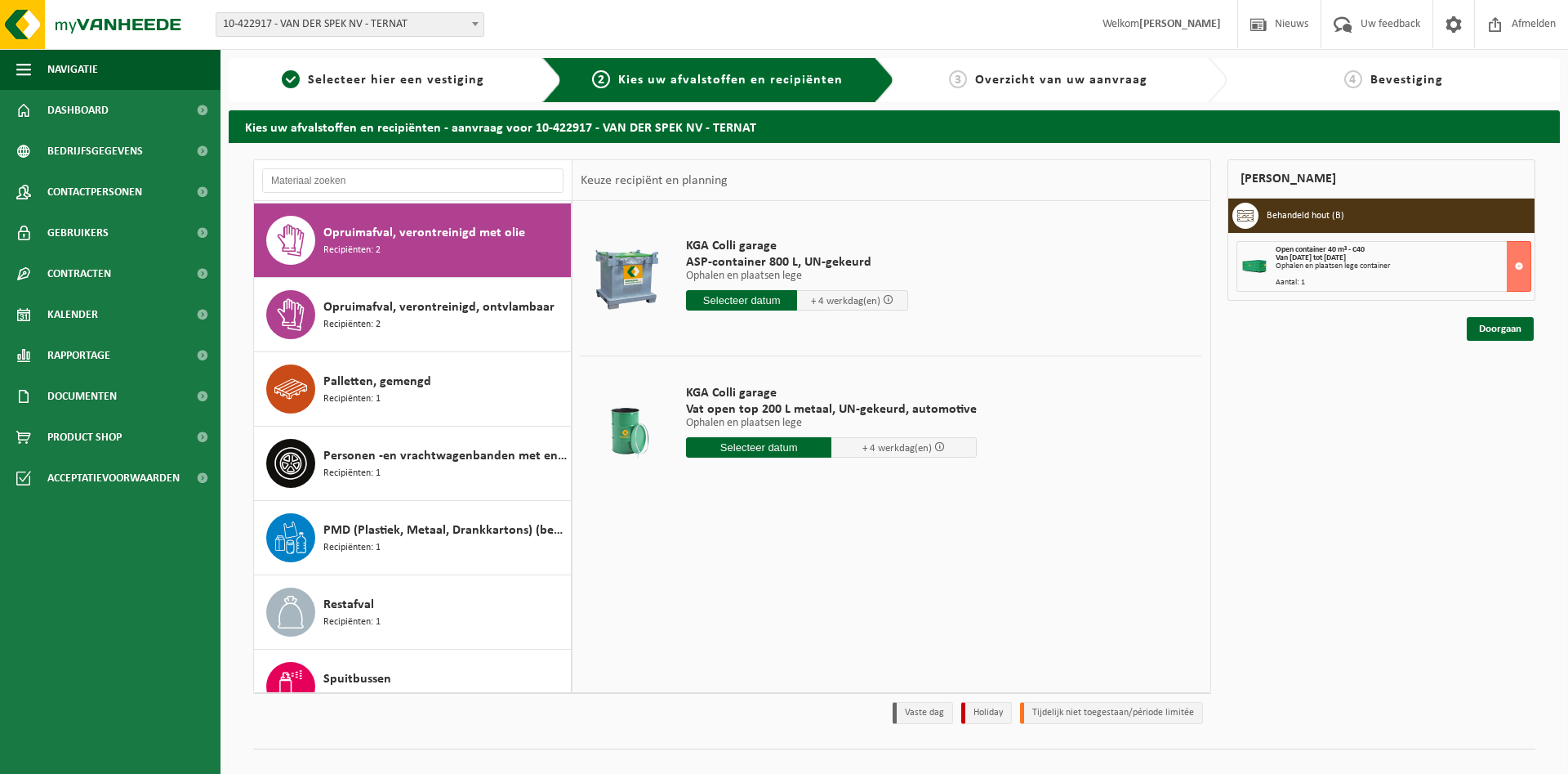
scroll to position [818, 0]
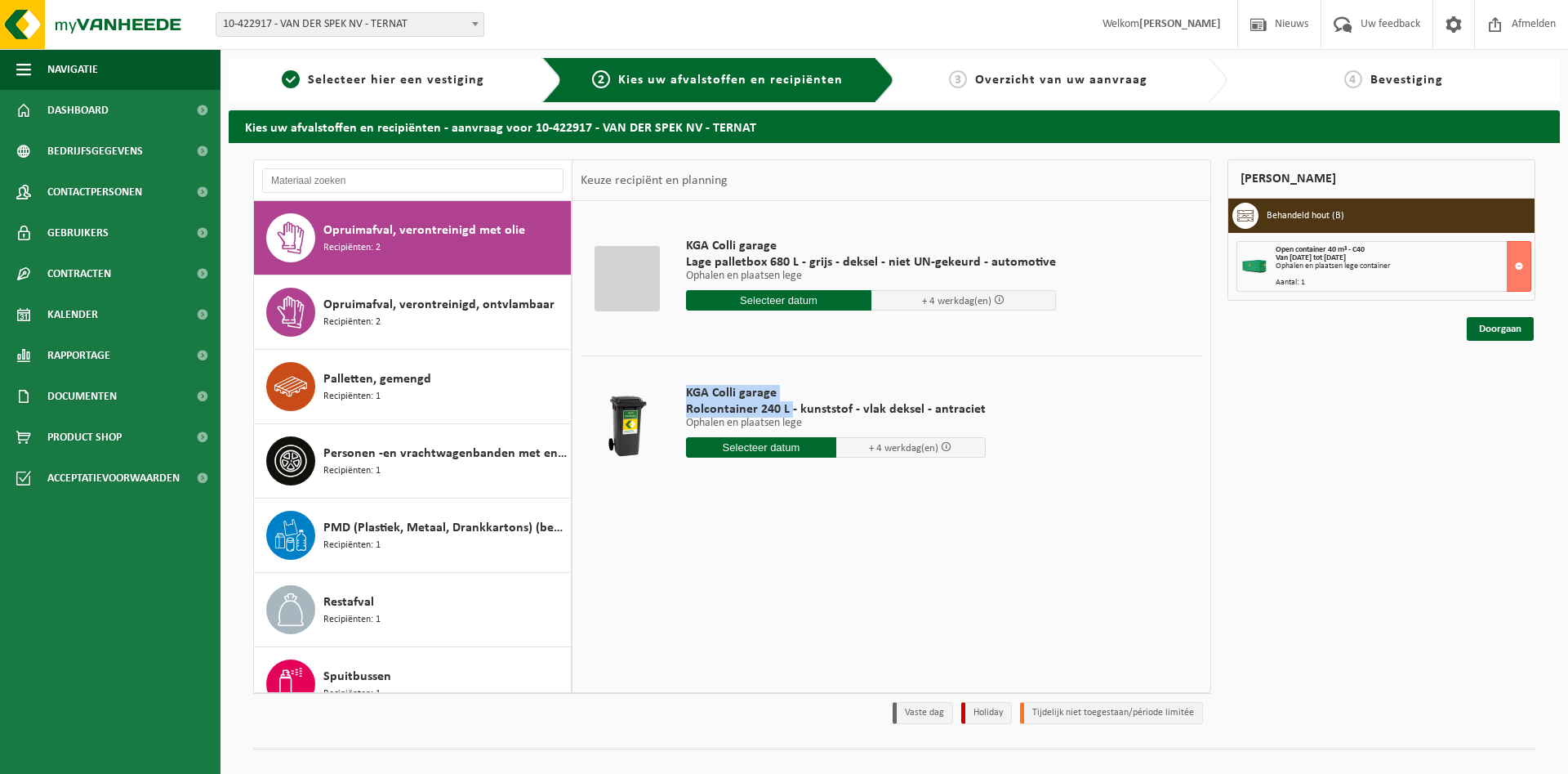
drag, startPoint x: 687, startPoint y: 393, endPoint x: 781, endPoint y: 417, distance: 97.0
click at [787, 413] on div "KGA Colli garage Rolcontainer 240 L - kunststof - vlak deksel - antraciet Ophal…" at bounding box center [836, 425] width 316 height 114
click at [765, 419] on p "Ophalen en plaatsen lege" at bounding box center [835, 423] width 300 height 11
drag, startPoint x: 709, startPoint y: 405, endPoint x: 798, endPoint y: 401, distance: 89.1
click at [797, 401] on tr "KGA Colli garage Rolcontainer 240 L - kunststof - vlak deksel - antraciet Ophal…" at bounding box center [890, 424] width 620 height 139
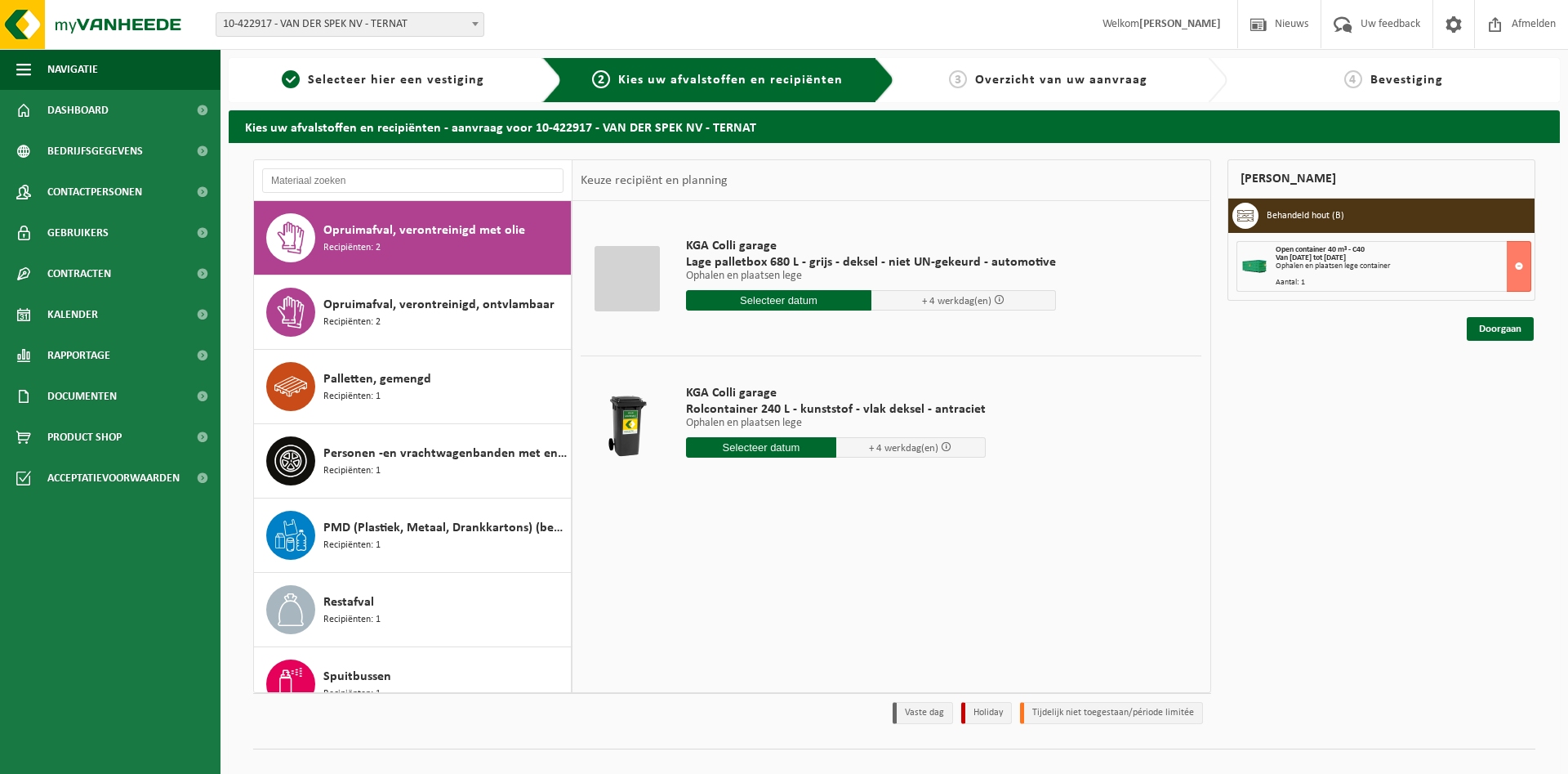
click at [795, 406] on span "Rolcontainer 240 L - kunststof - vlak deksel - antraciet" at bounding box center [835, 408] width 300 height 16
click at [454, 311] on span "Opruimafval, verontreinigd, ontvlambaar" at bounding box center [439, 304] width 231 height 20
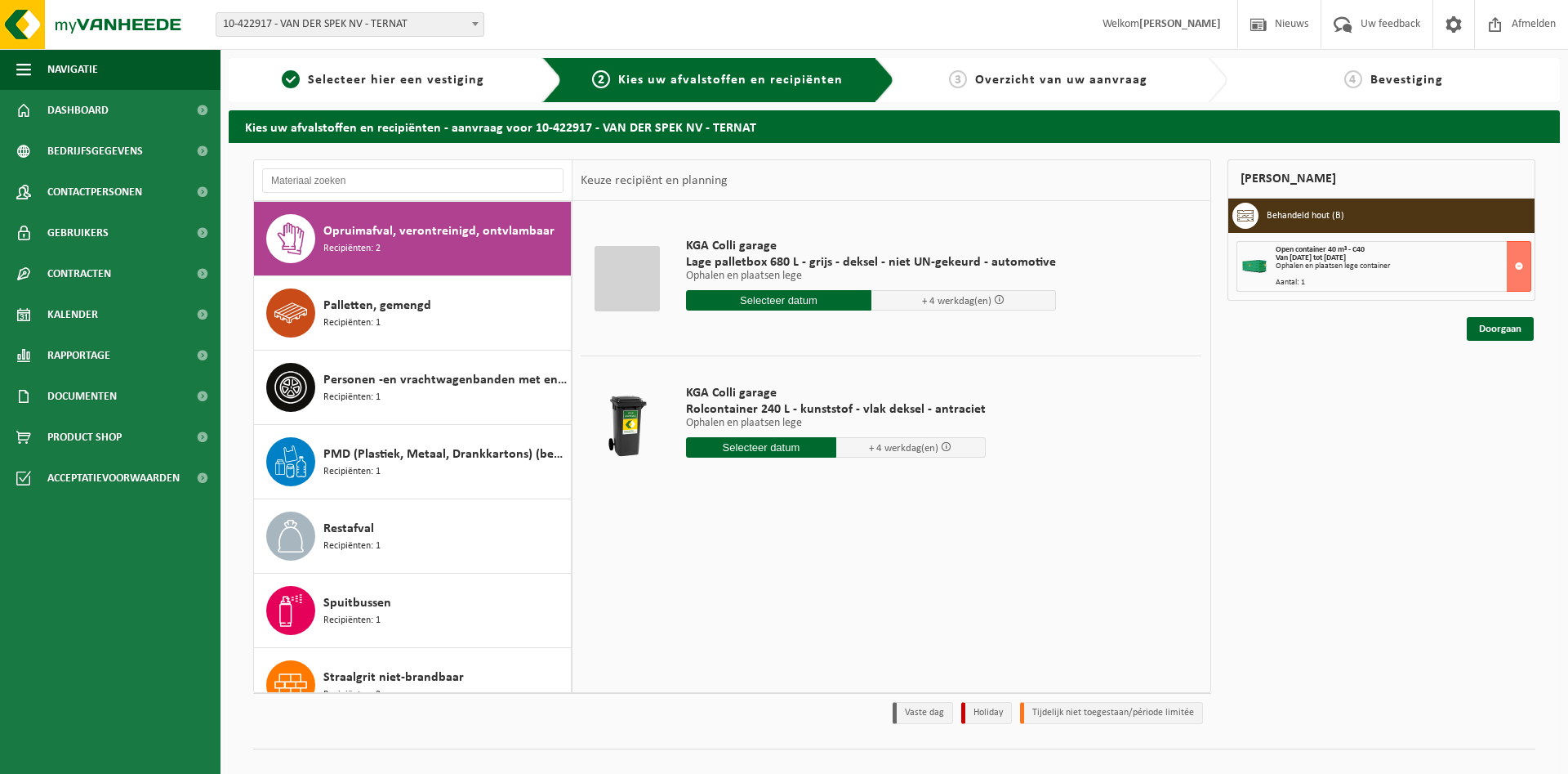
scroll to position [892, 0]
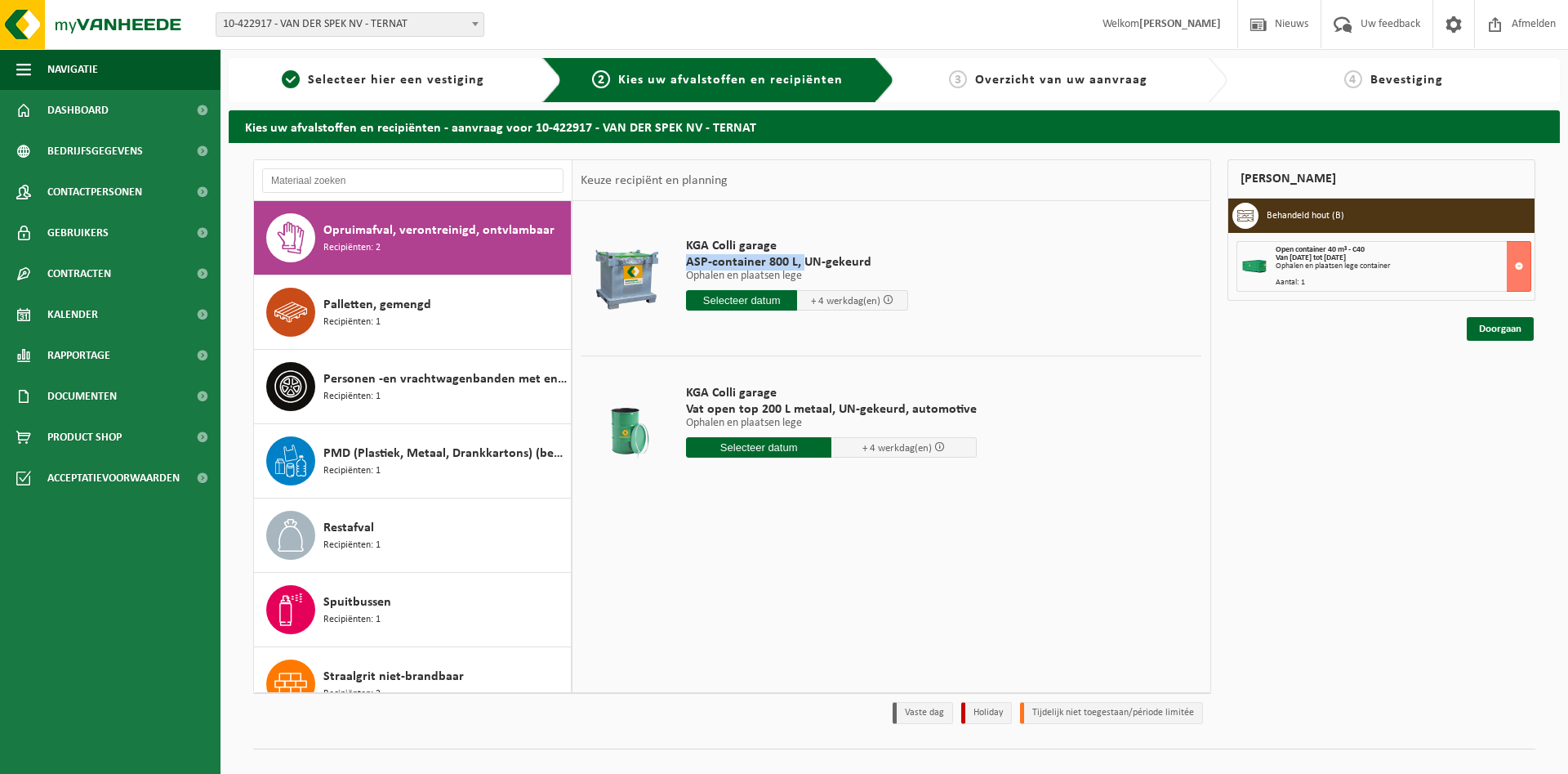
drag, startPoint x: 688, startPoint y: 264, endPoint x: 799, endPoint y: 261, distance: 111.0
click at [799, 261] on span "ASP-container 800 L, UN-gekeurd" at bounding box center [796, 261] width 223 height 16
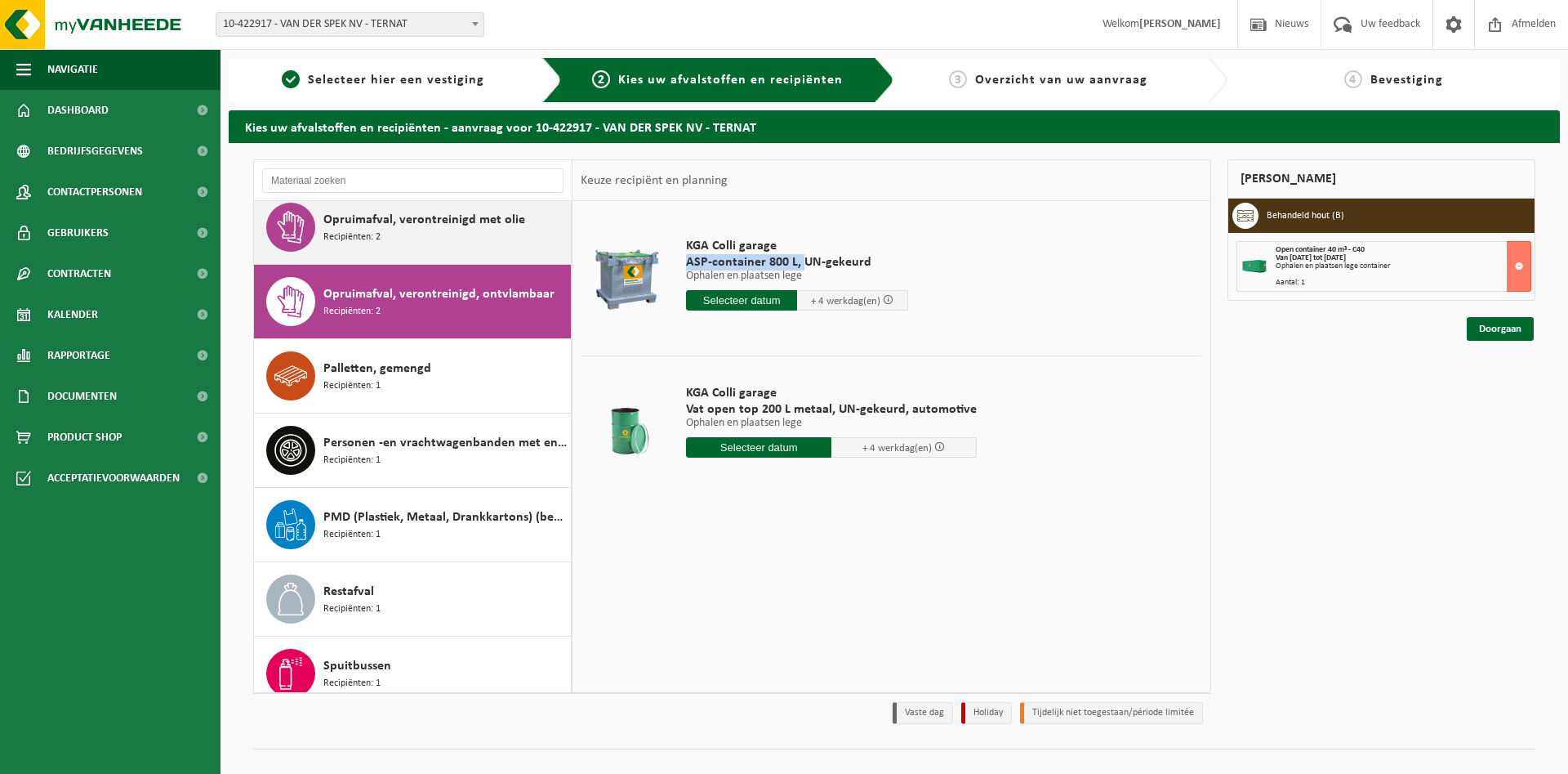
click at [399, 225] on span "Opruimafval, verontreinigd met olie" at bounding box center [424, 220] width 202 height 20
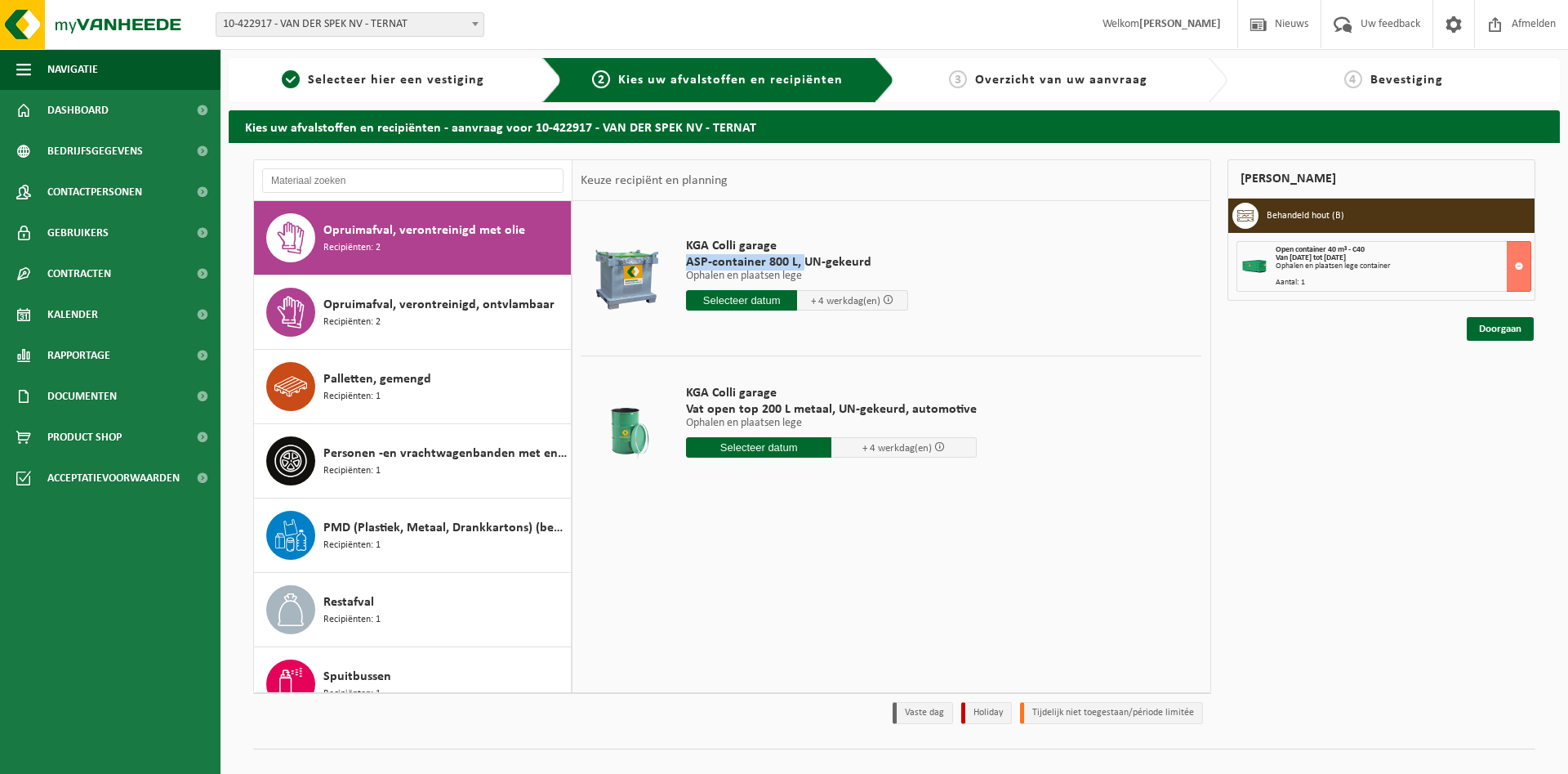
scroll to position [818, 0]
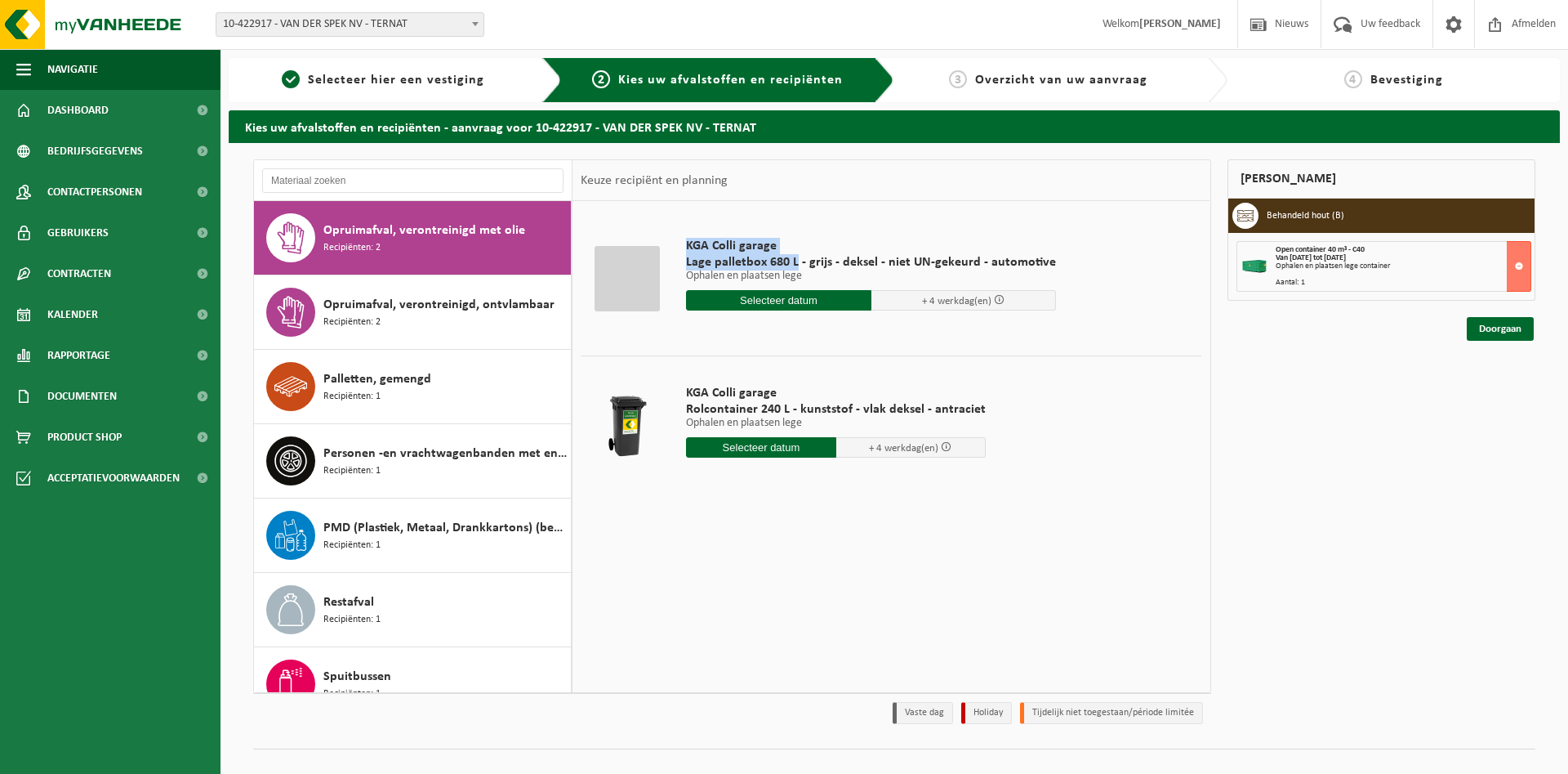
drag, startPoint x: 683, startPoint y: 244, endPoint x: 796, endPoint y: 262, distance: 114.4
click at [796, 262] on div "KGA Colli garage Lage palletbox 680 L - grijs - deksel - niet UN-gekeurd - auto…" at bounding box center [871, 279] width 386 height 114
click at [805, 262] on span "Lage palletbox 680 L - grijs - deksel - niet UN-gekeurd - automotive" at bounding box center [870, 261] width 370 height 16
drag, startPoint x: 772, startPoint y: 350, endPoint x: 729, endPoint y: 354, distance: 43.2
click at [767, 349] on td at bounding box center [890, 351] width 620 height 9
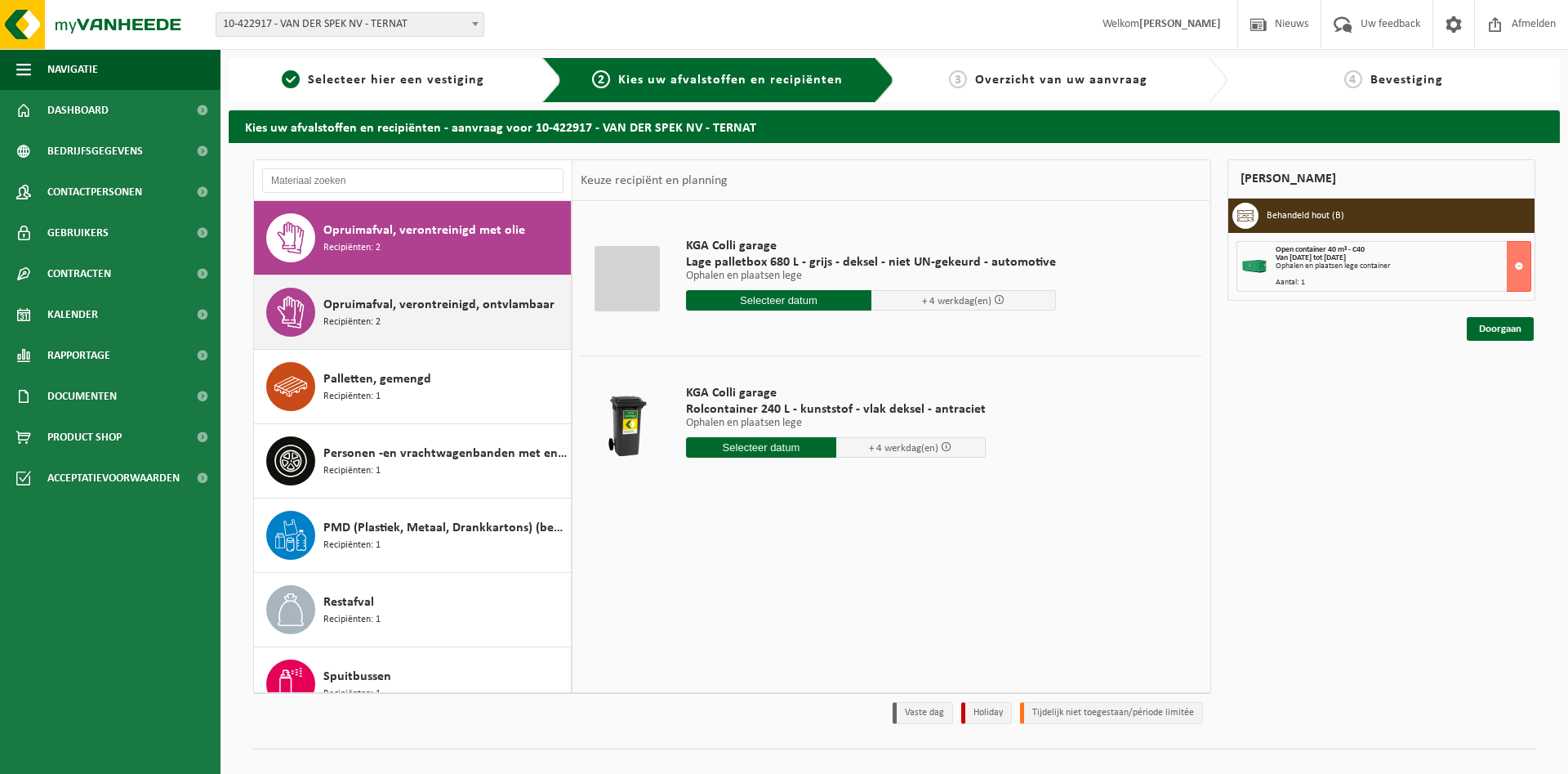
click at [459, 293] on div "Opruimafval, verontreinigd, ontvlambaar Recipiënten: 2" at bounding box center [445, 313] width 243 height 49
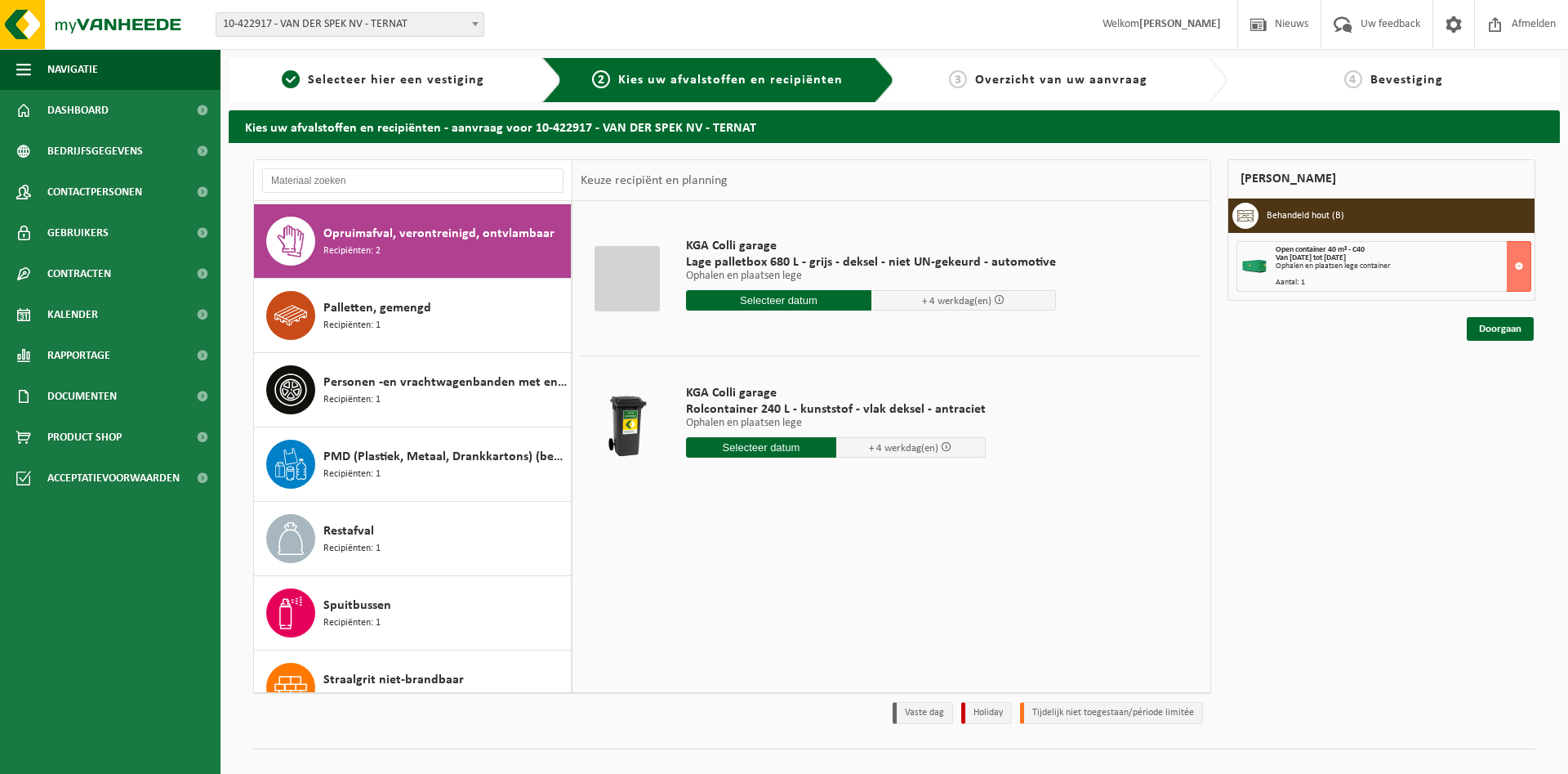
scroll to position [892, 0]
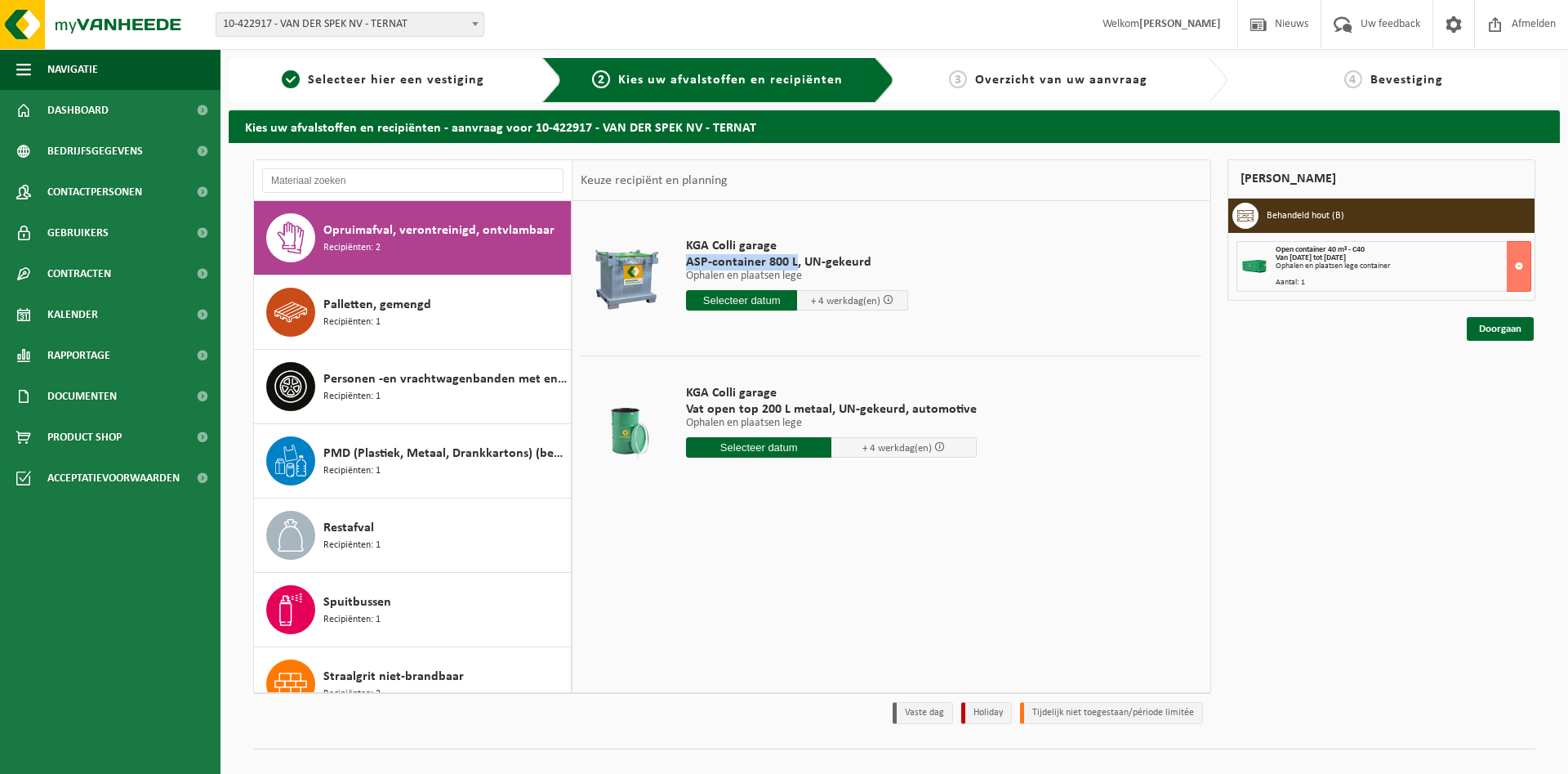
drag, startPoint x: 687, startPoint y: 257, endPoint x: 794, endPoint y: 259, distance: 107.0
click at [794, 259] on span "ASP-container 800 L, UN-gekeurd" at bounding box center [796, 261] width 223 height 16
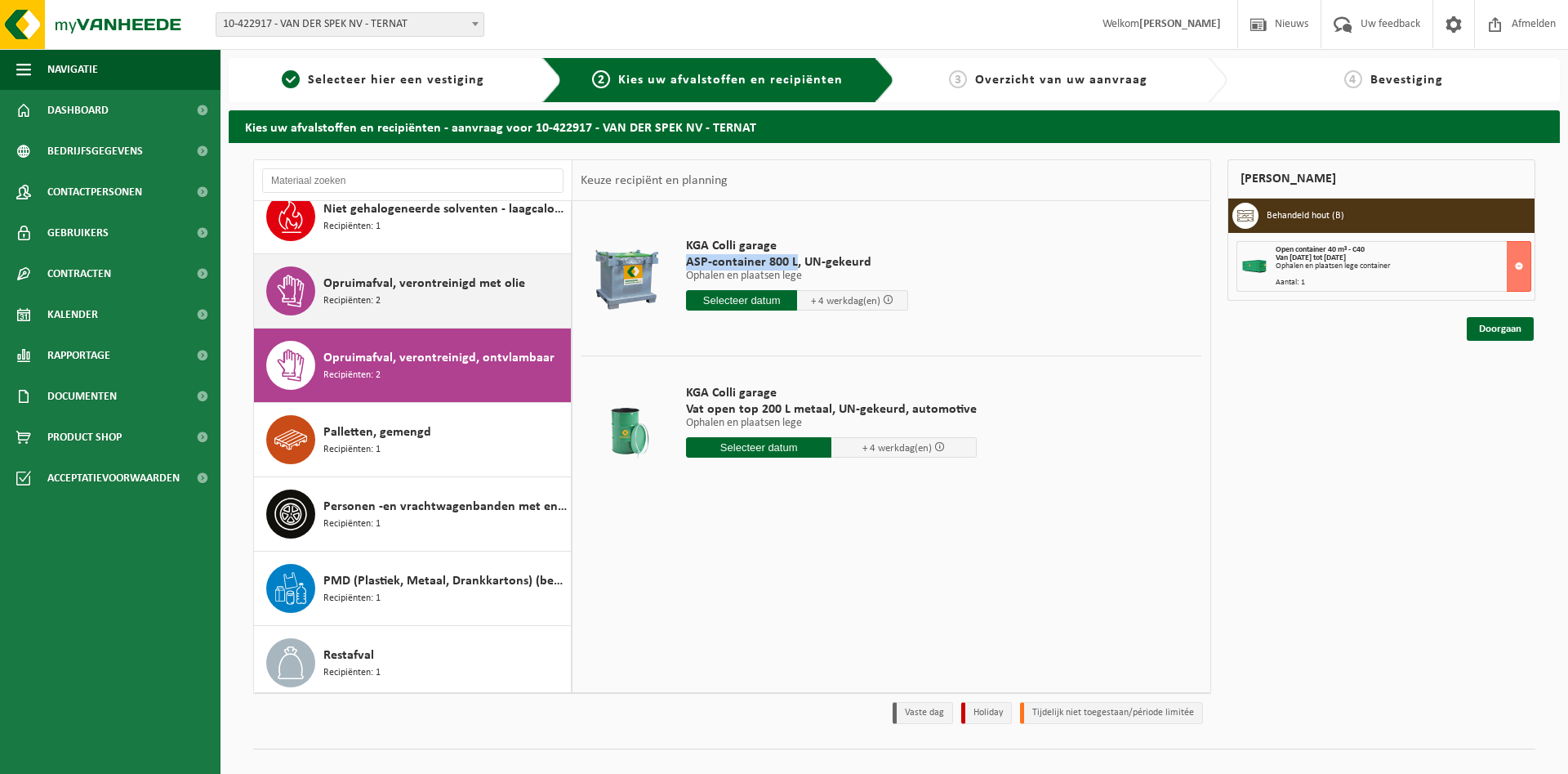
click at [384, 288] on span "Opruimafval, verontreinigd met olie" at bounding box center [424, 283] width 202 height 20
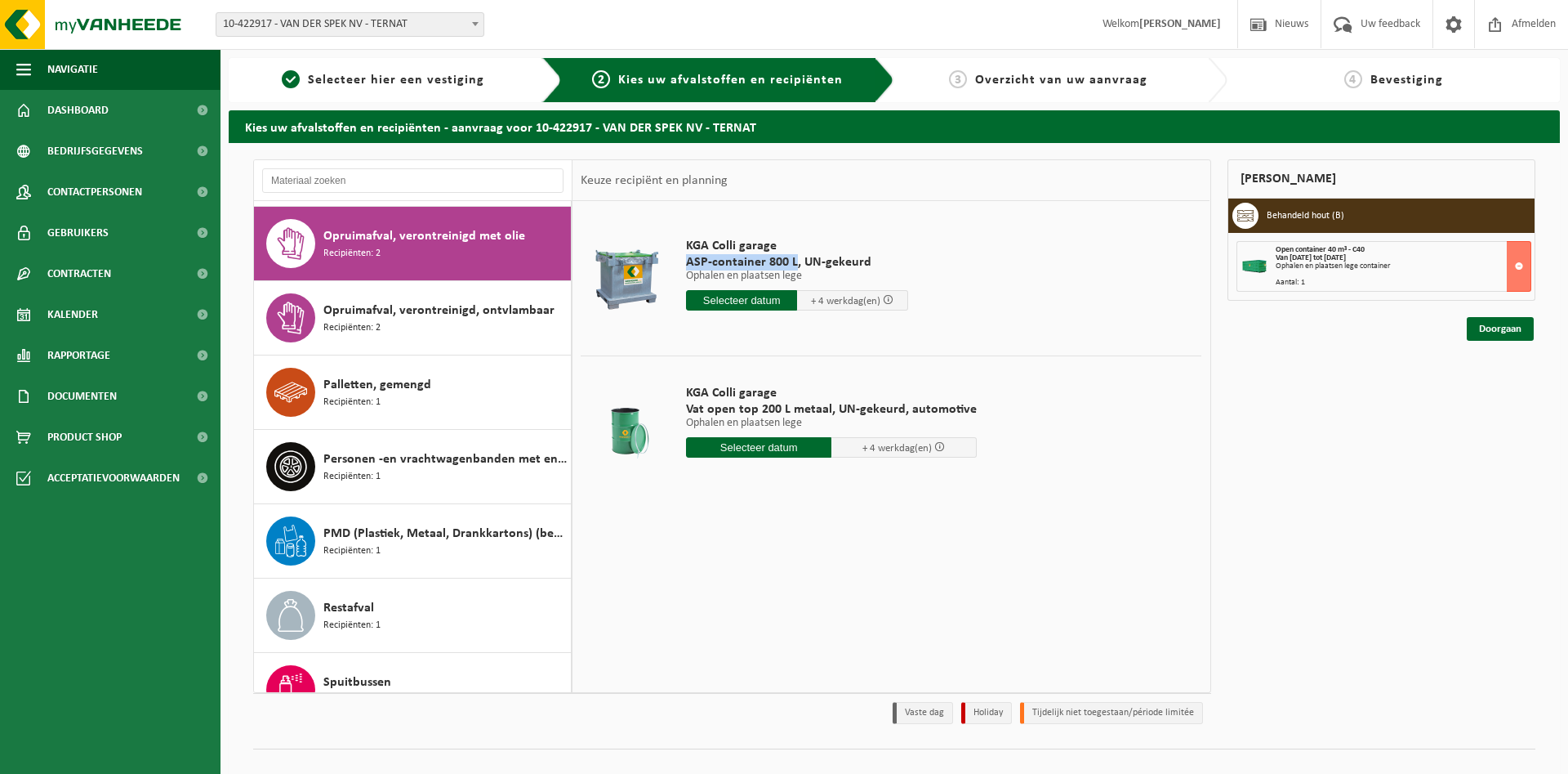
scroll to position [818, 0]
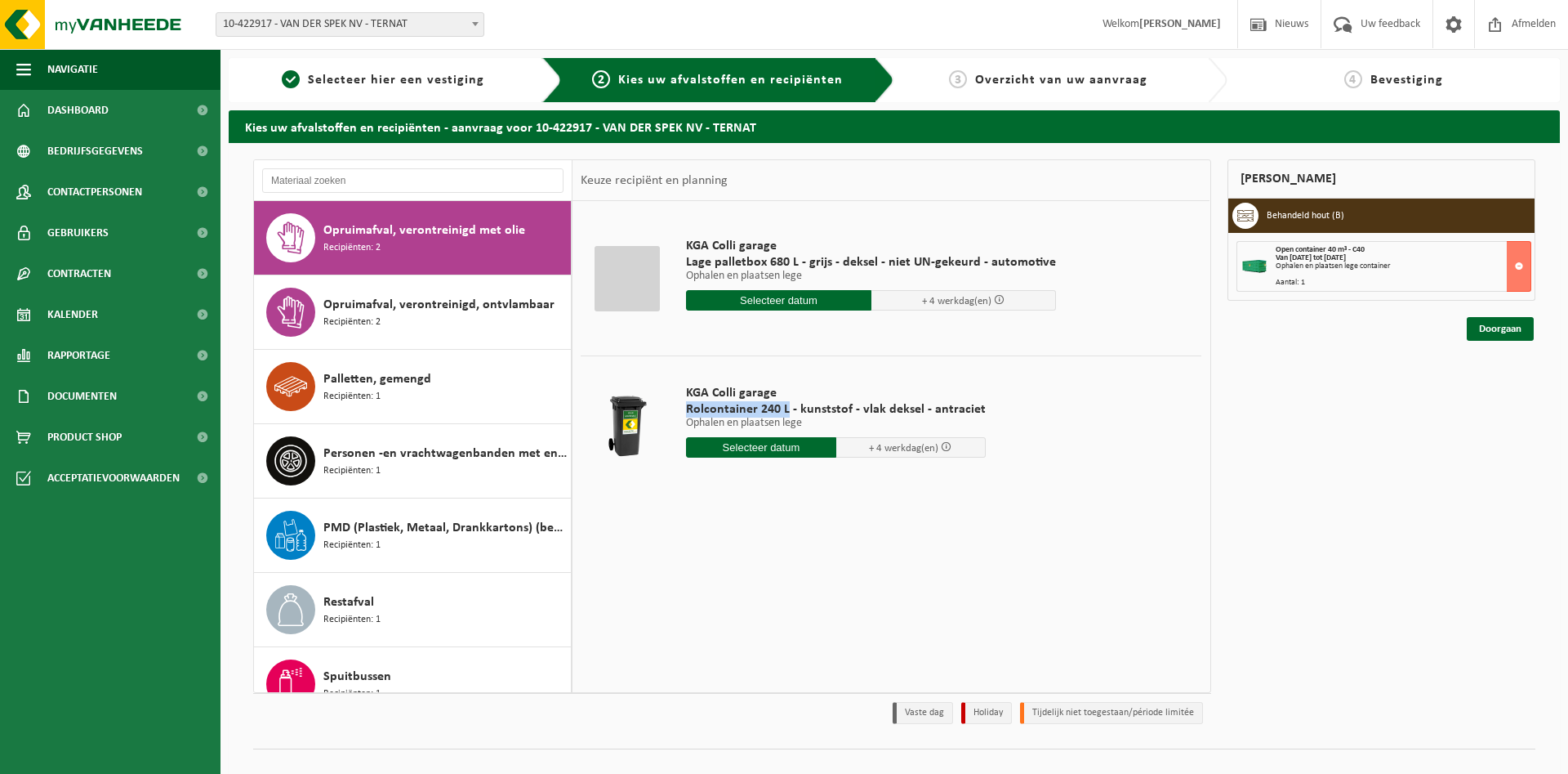
drag, startPoint x: 686, startPoint y: 405, endPoint x: 787, endPoint y: 407, distance: 101.0
click at [787, 407] on div "KGA Colli garage Rolcontainer 240 L - kunststof - vlak deksel - antraciet Ophal…" at bounding box center [836, 425] width 316 height 114
click at [757, 408] on span "Rolcontainer 240 L - kunststof - vlak deksel - antraciet" at bounding box center [835, 408] width 300 height 16
drag, startPoint x: 686, startPoint y: 242, endPoint x: 778, endPoint y: 247, distance: 92.1
click at [778, 247] on span "KGA Colli garage" at bounding box center [870, 245] width 370 height 16
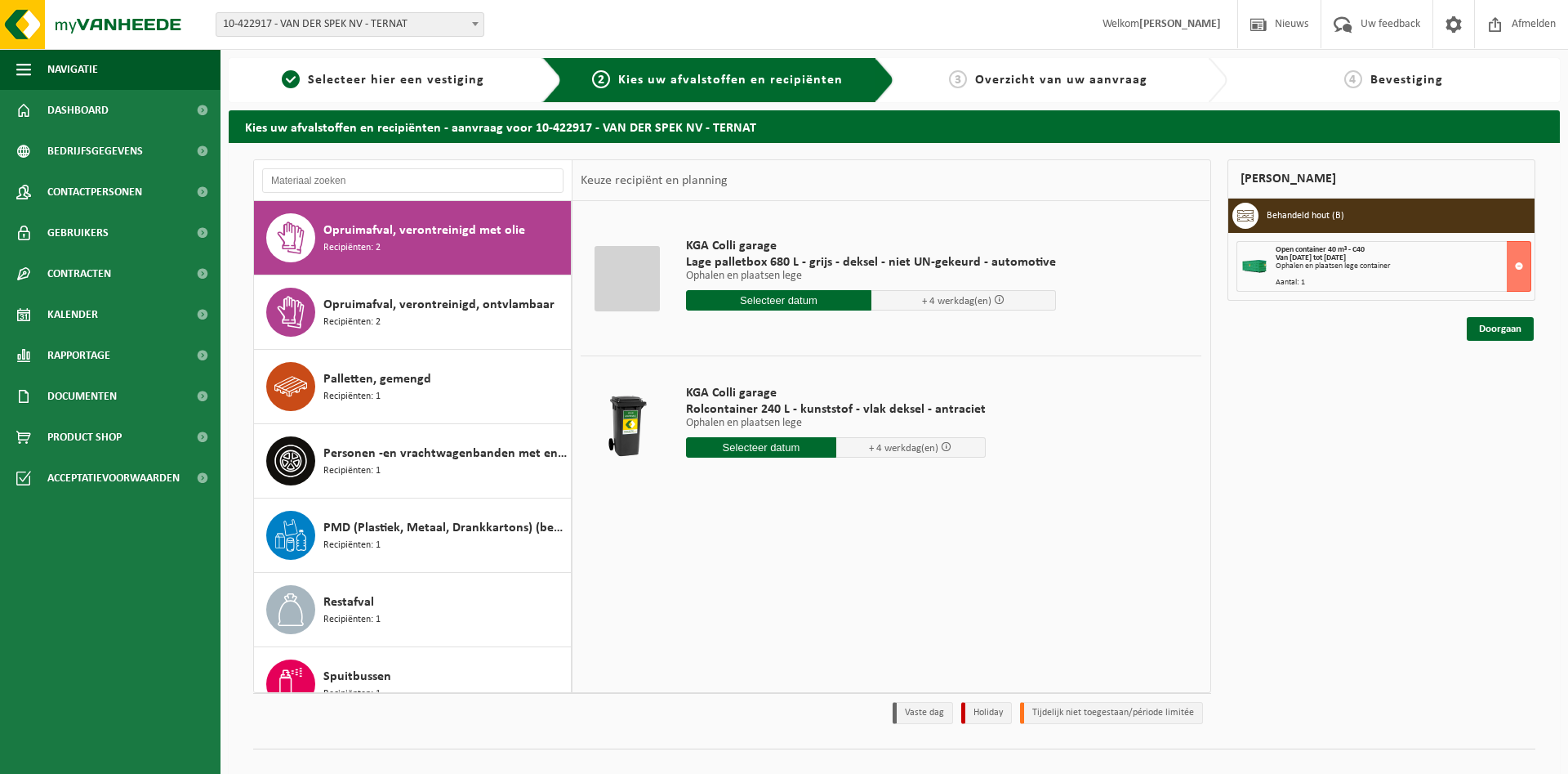
click at [684, 408] on div "KGA Colli garage Rolcontainer 240 L - kunststof - vlak deksel - antraciet Ophal…" at bounding box center [836, 425] width 316 height 114
drag, startPoint x: 687, startPoint y: 410, endPoint x: 793, endPoint y: 416, distance: 106.2
click at [793, 416] on span "Rolcontainer 240 L - kunststof - vlak deksel - antraciet" at bounding box center [835, 408] width 300 height 16
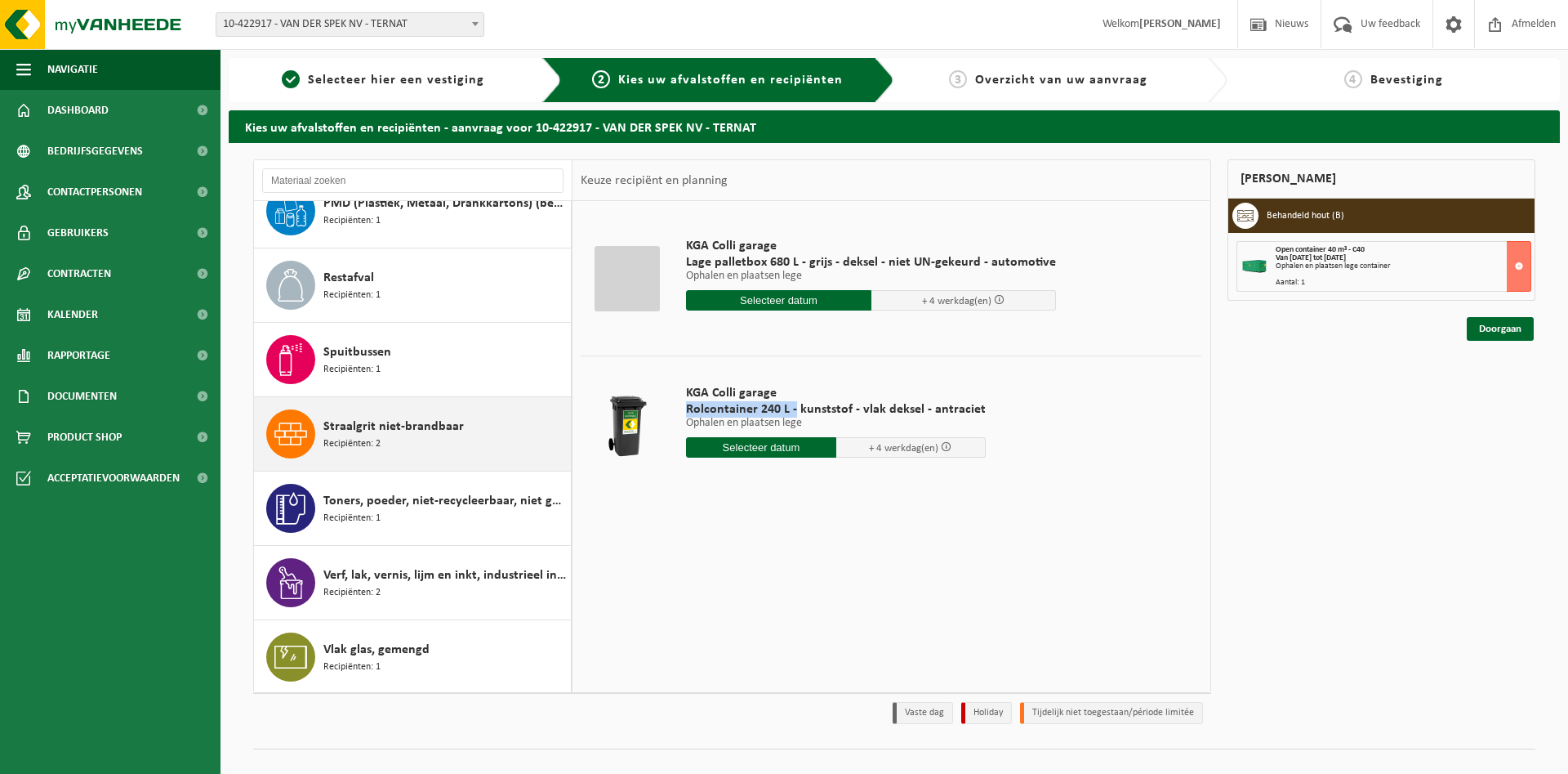
scroll to position [1143, 0]
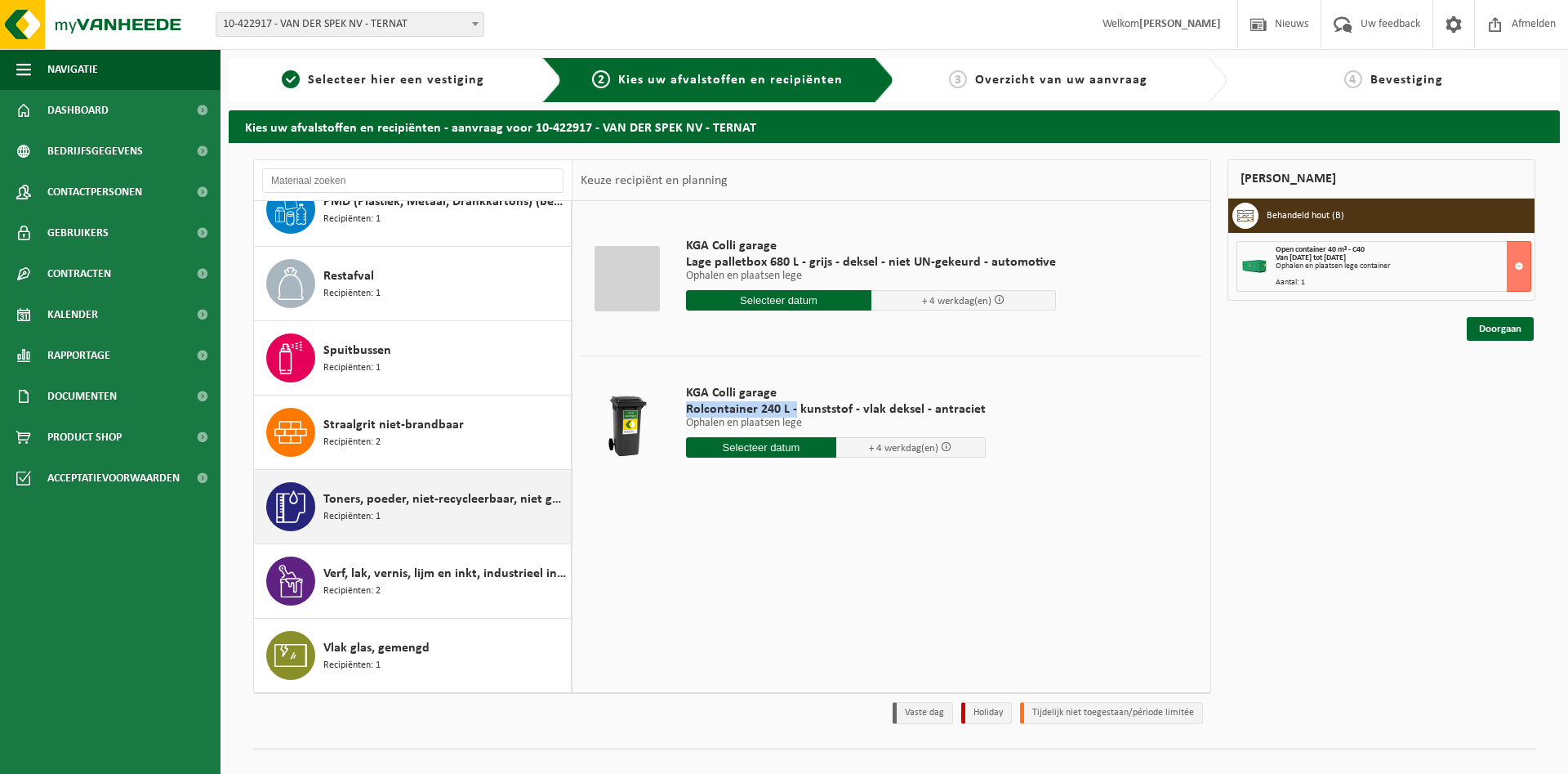
click at [462, 505] on span "Toners, poeder, niet-recycleerbaar, niet gevaarlijk" at bounding box center [445, 499] width 243 height 20
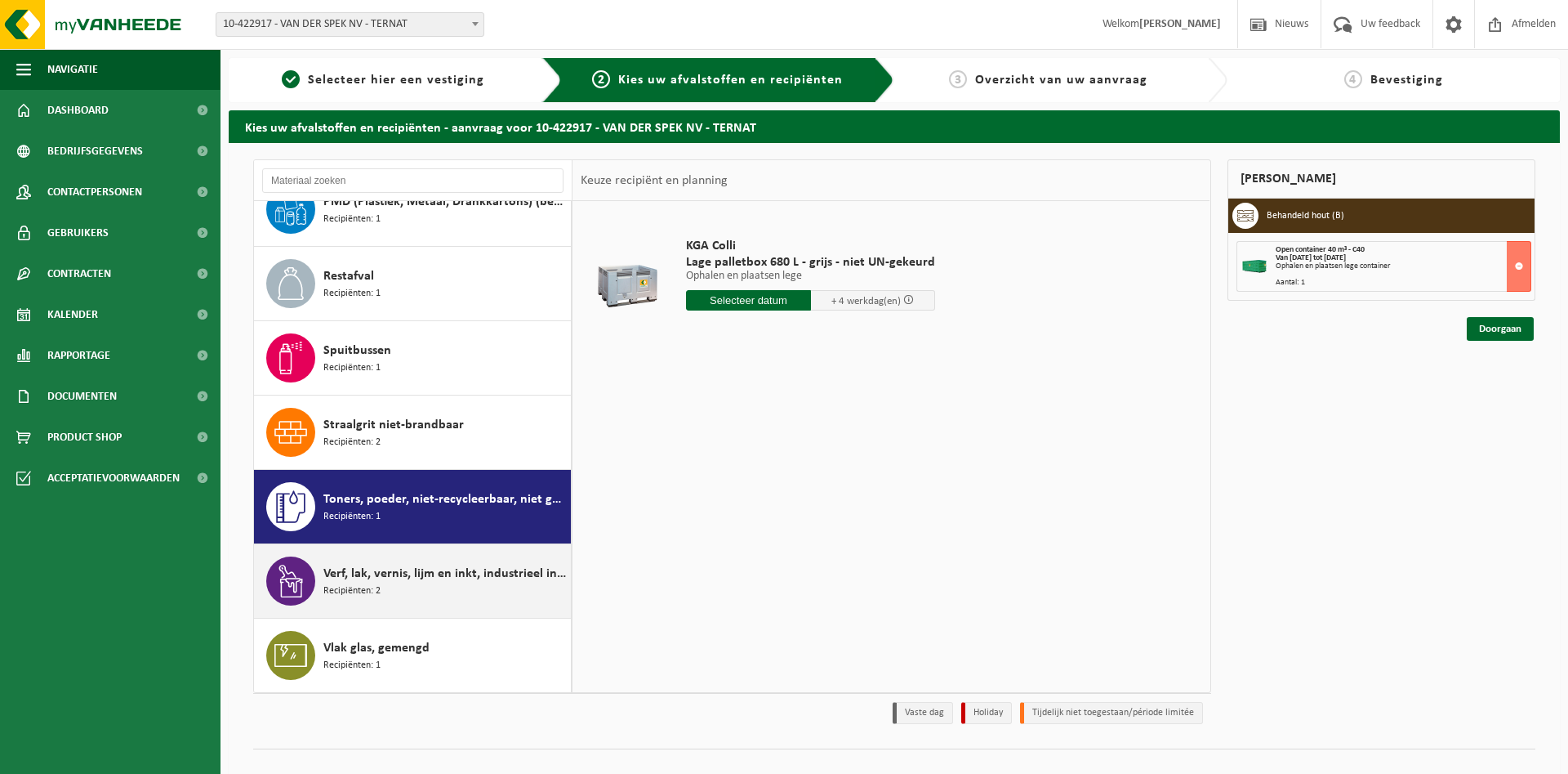
click at [425, 557] on div "Verf, lak, vernis, lijm en inkt, industrieel in kleinverpakking Recipiënten: 2" at bounding box center [445, 581] width 243 height 49
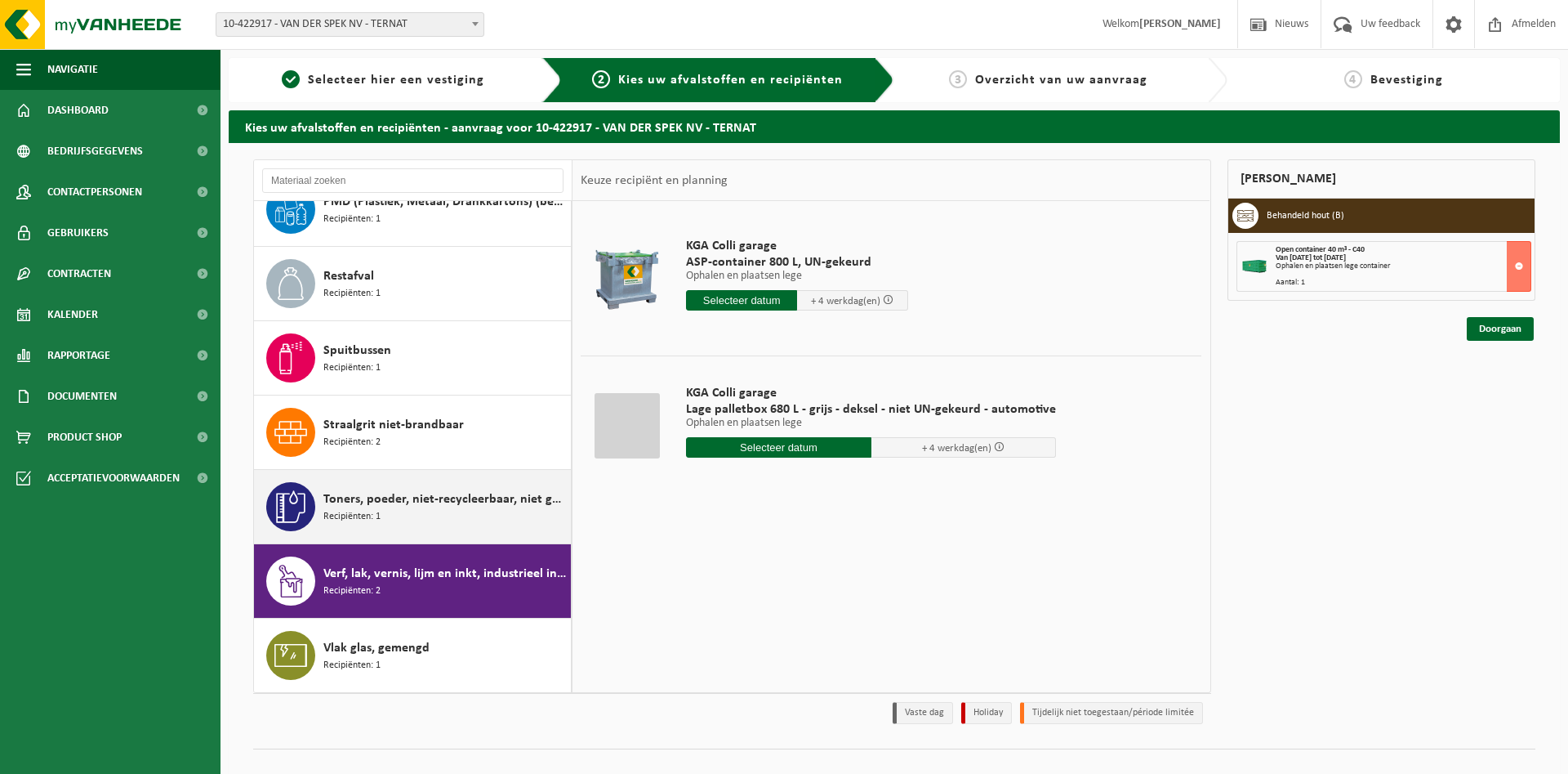
click at [428, 497] on span "Toners, poeder, niet-recycleerbaar, niet gevaarlijk" at bounding box center [445, 499] width 243 height 20
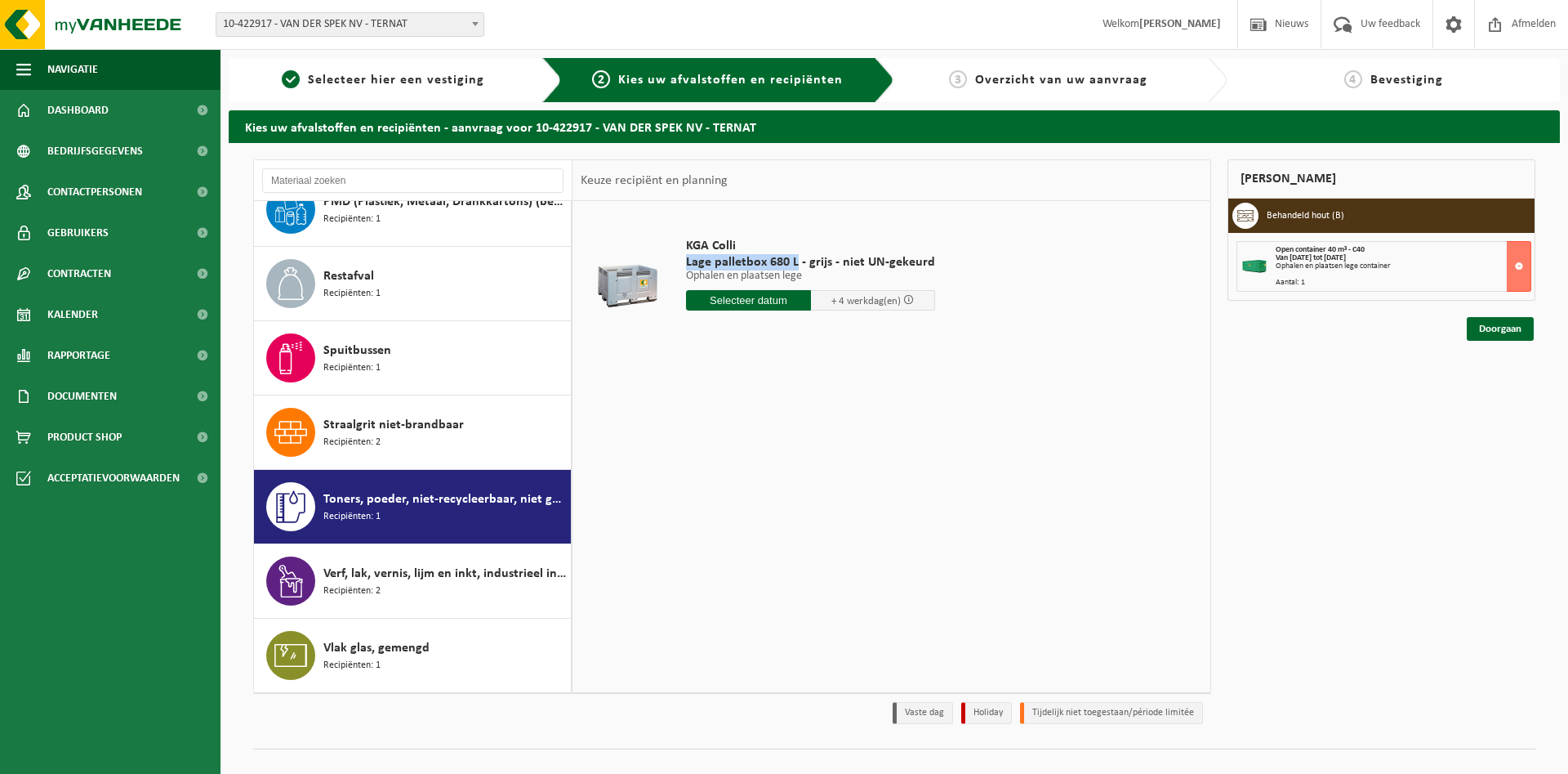
drag, startPoint x: 686, startPoint y: 262, endPoint x: 795, endPoint y: 259, distance: 109.0
click at [795, 259] on span "Lage palletbox 680 L - grijs - niet UN-gekeurd" at bounding box center [810, 261] width 249 height 16
click at [816, 251] on span "KGA Colli" at bounding box center [810, 245] width 249 height 16
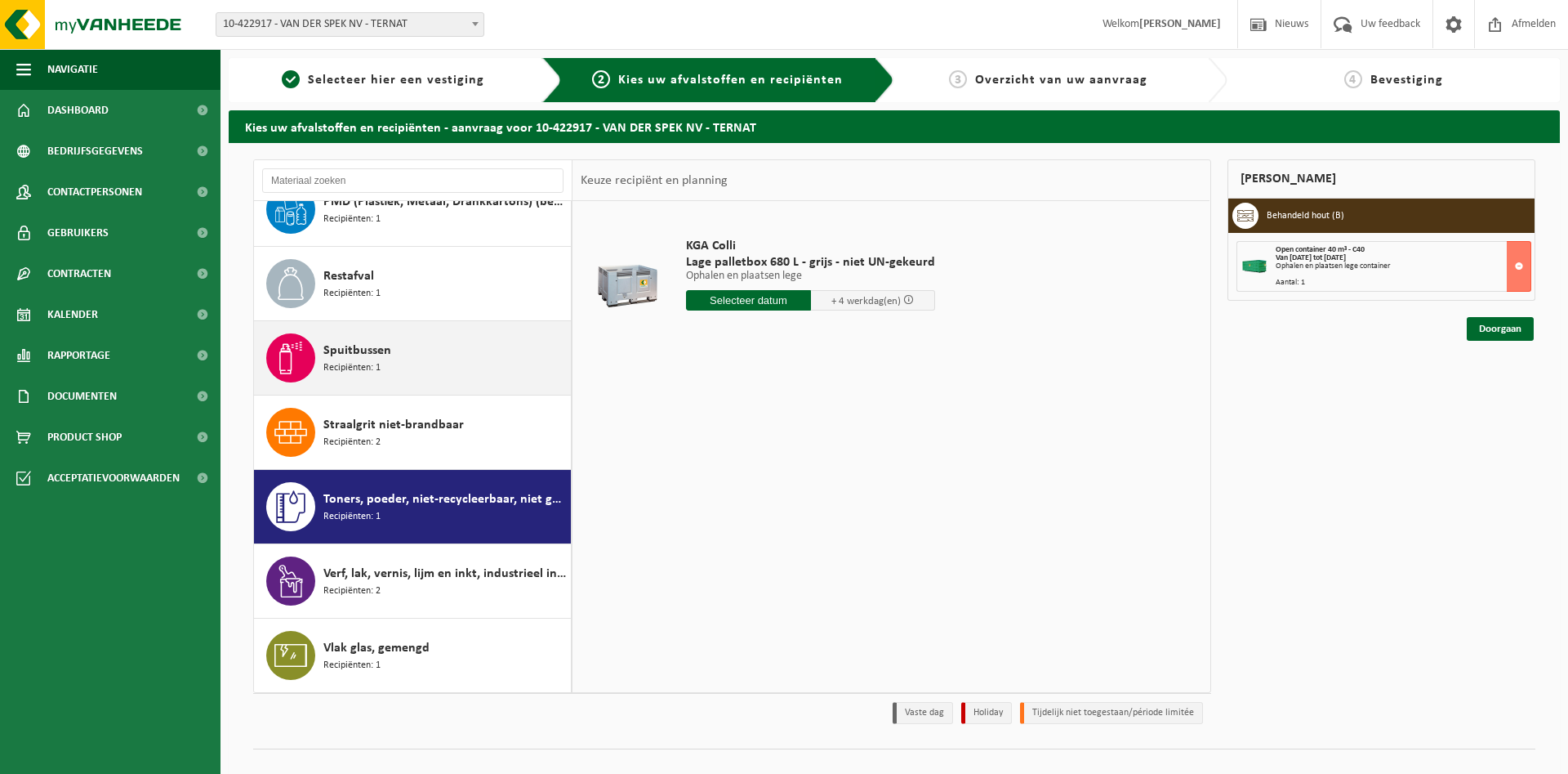
click at [360, 359] on span "Spuitbussen" at bounding box center [358, 351] width 68 height 20
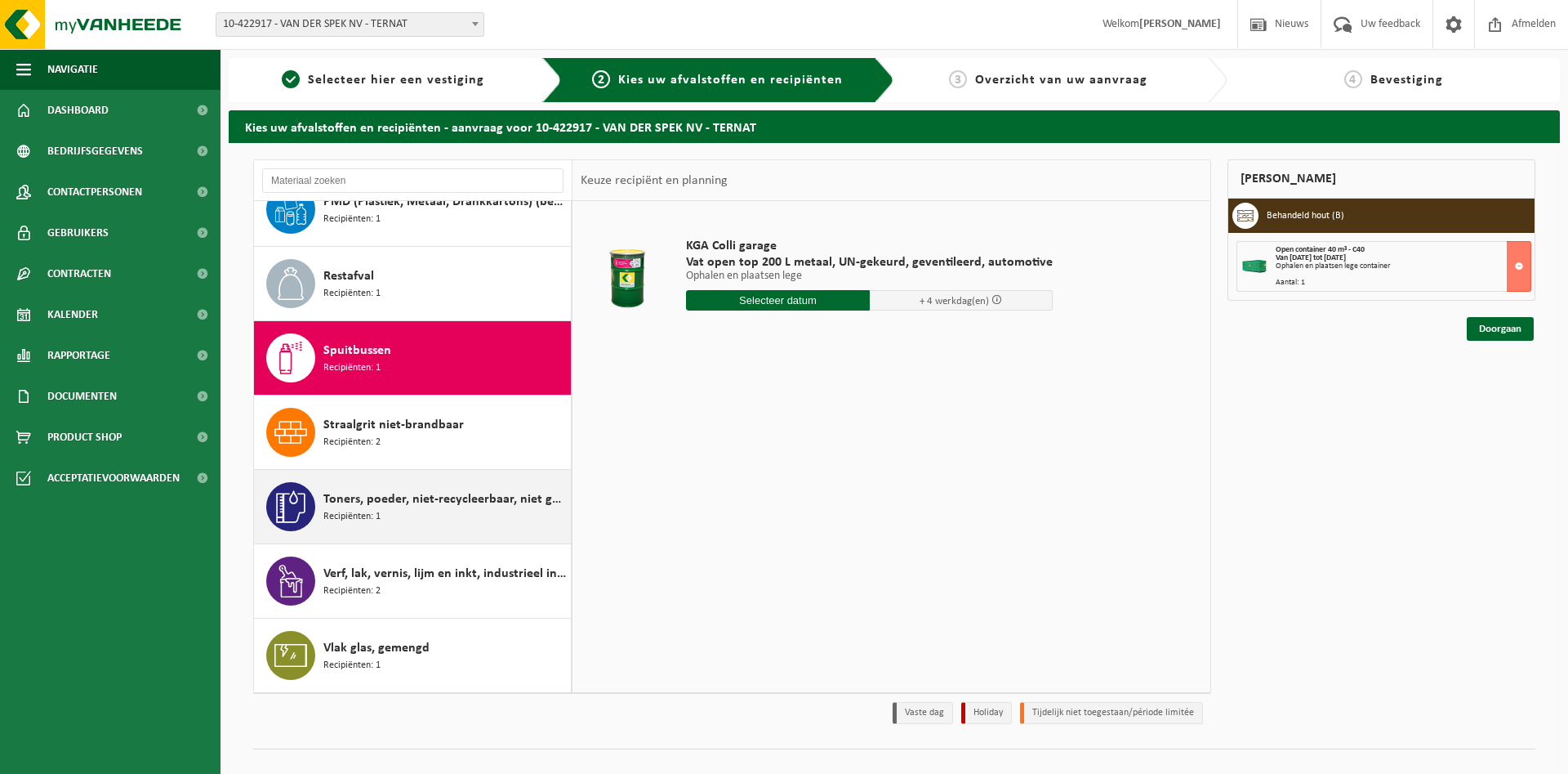
click at [342, 506] on span "Toners, poeder, niet-recycleerbaar, niet gevaarlijk" at bounding box center [445, 499] width 243 height 20
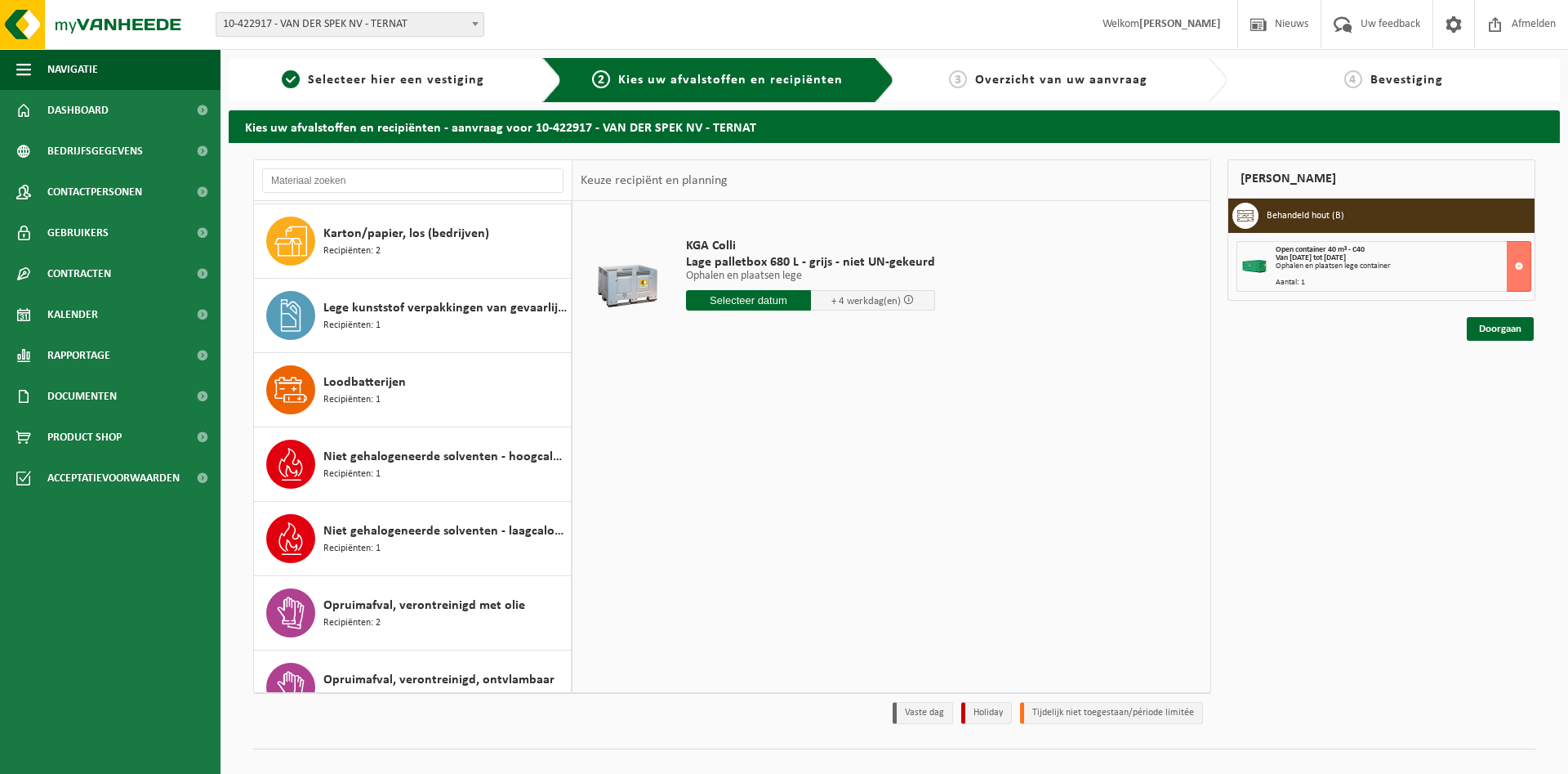
scroll to position [379, 0]
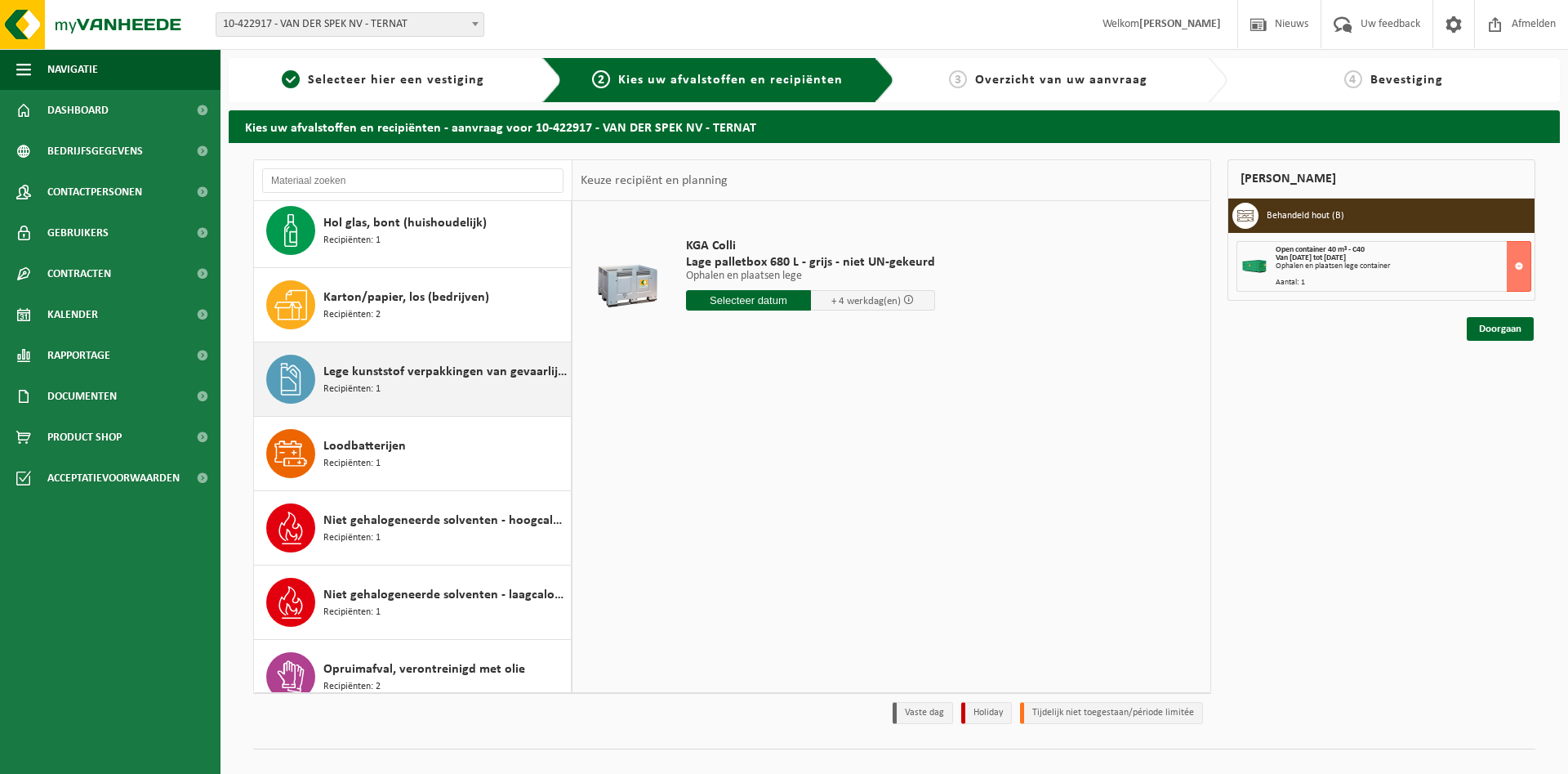
click at [478, 387] on div "Lege kunststof verpakkingen van gevaarlijke stoffen Recipiënten: 1" at bounding box center [445, 379] width 243 height 49
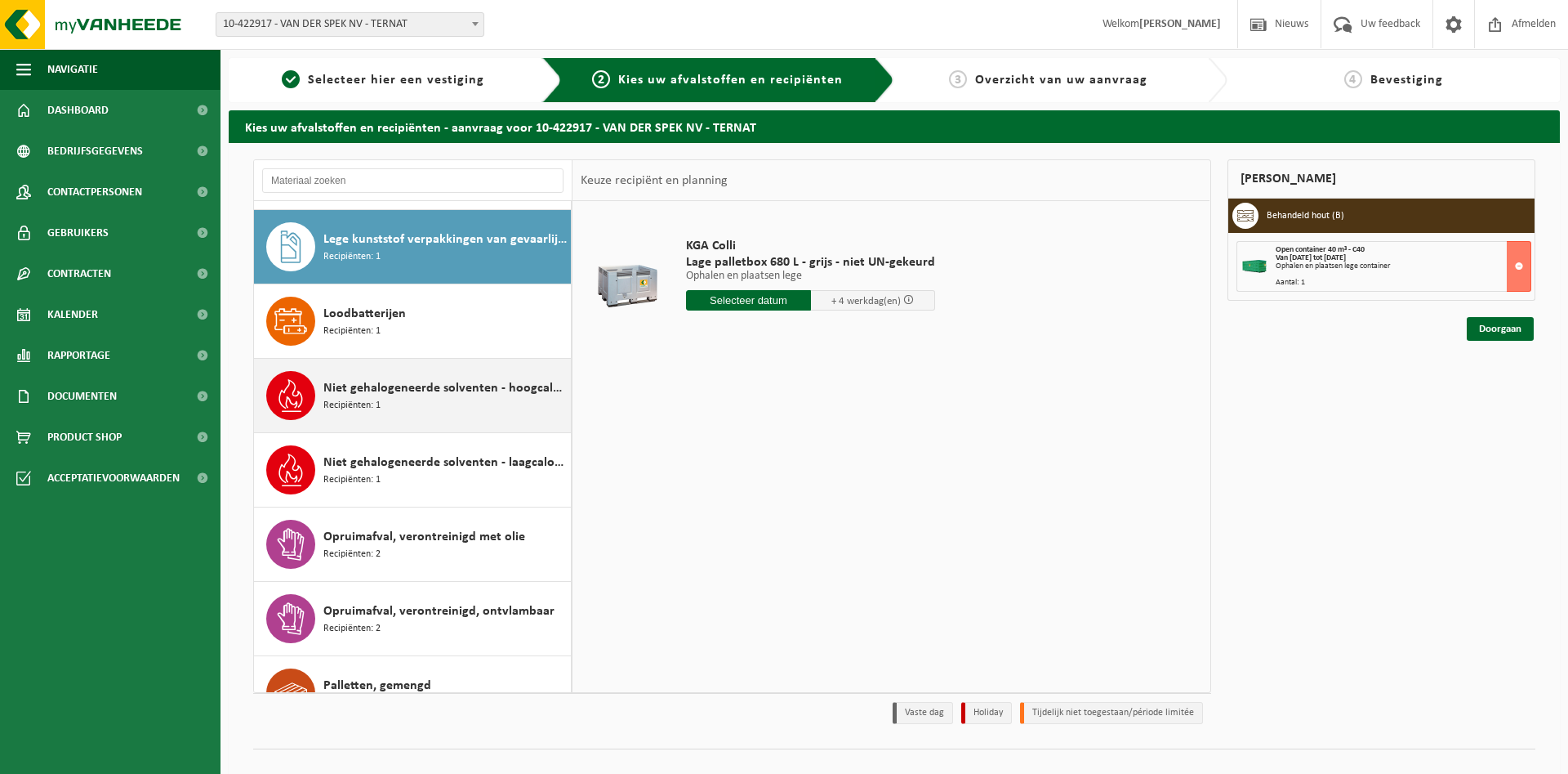
scroll to position [520, 0]
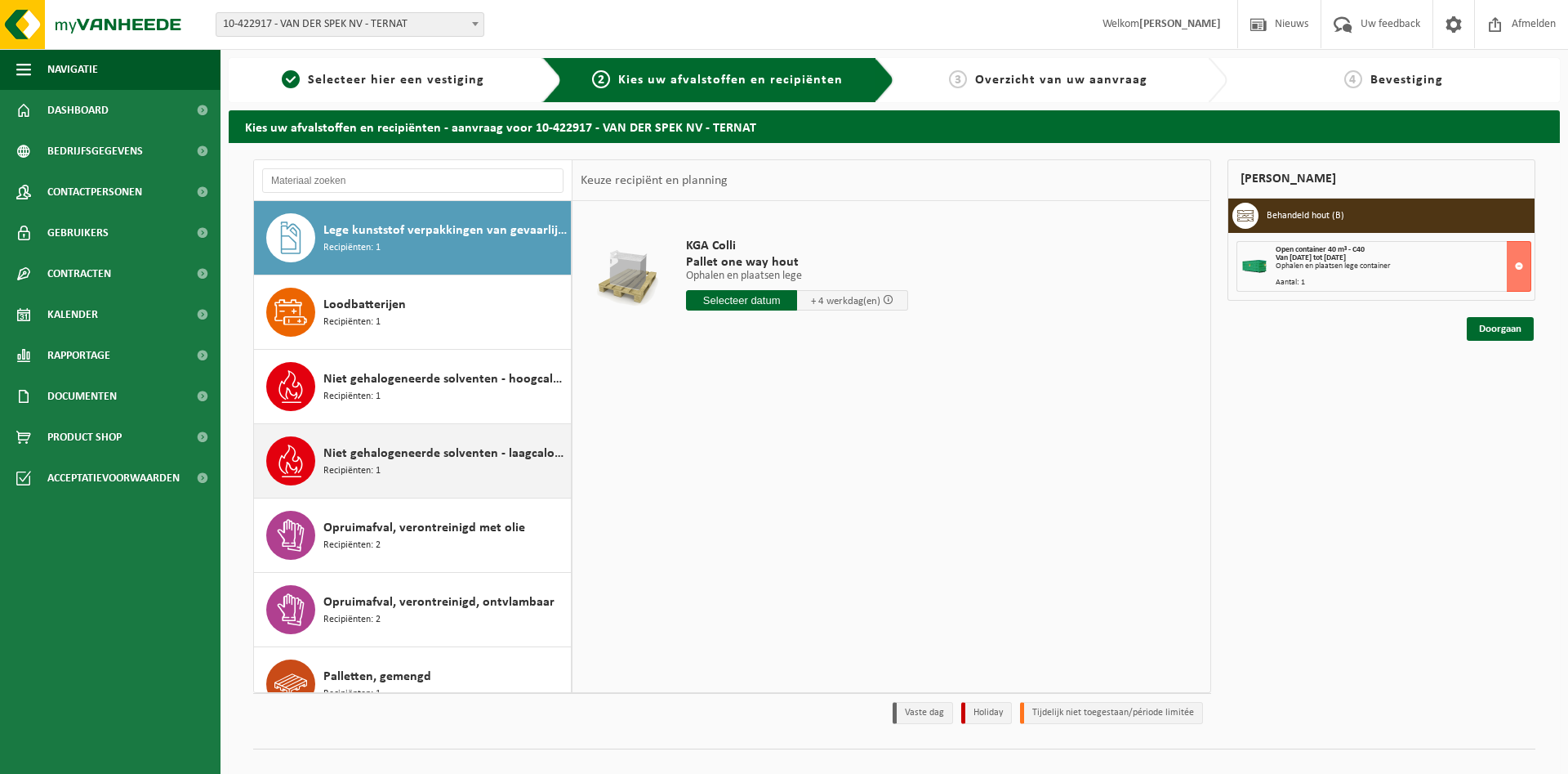
click at [460, 434] on div "Niet gehalogeneerde solventen - laagcalorisch in kleinverpakking Recipiënten: 1" at bounding box center [412, 461] width 317 height 74
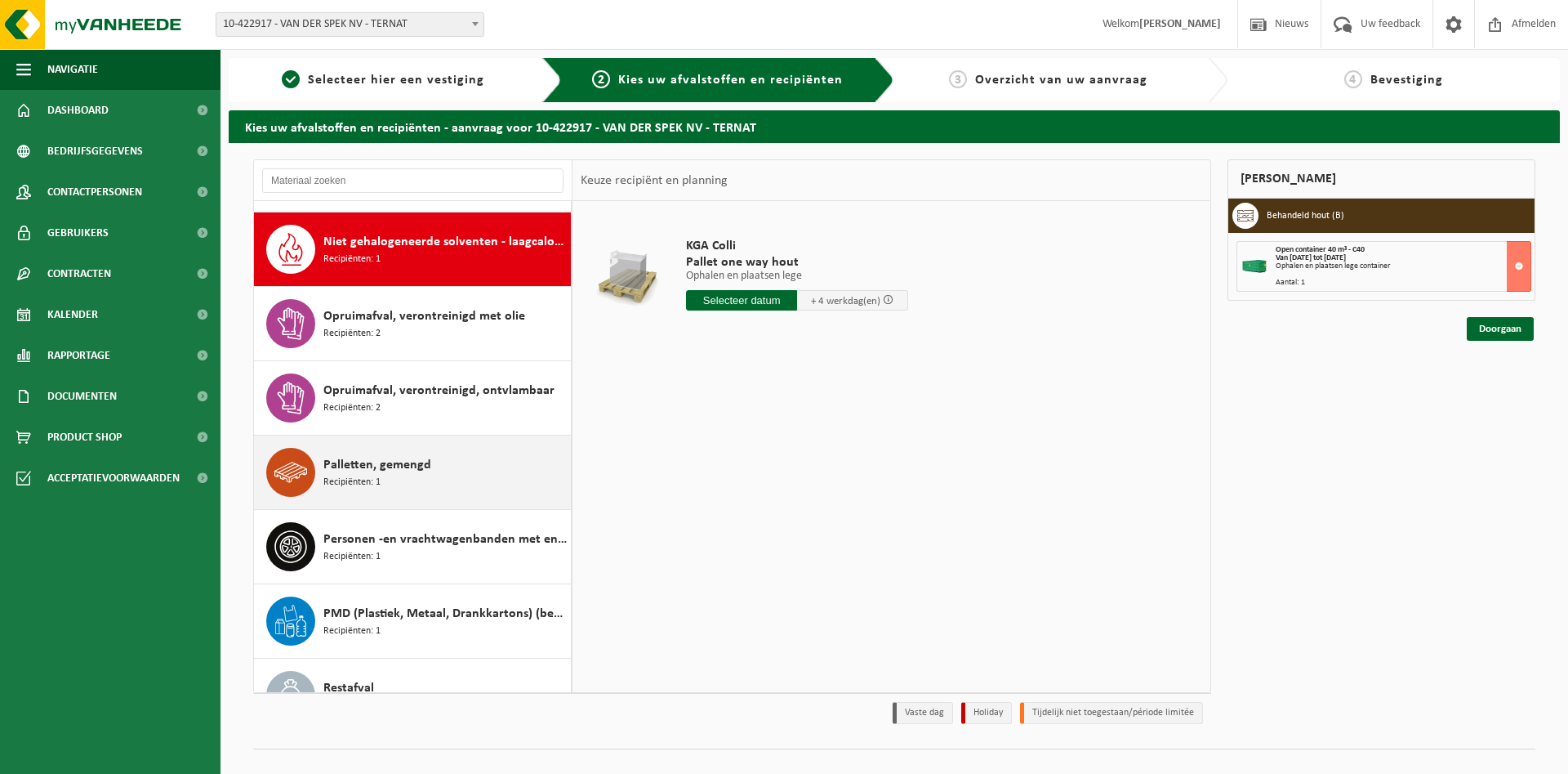
scroll to position [744, 0]
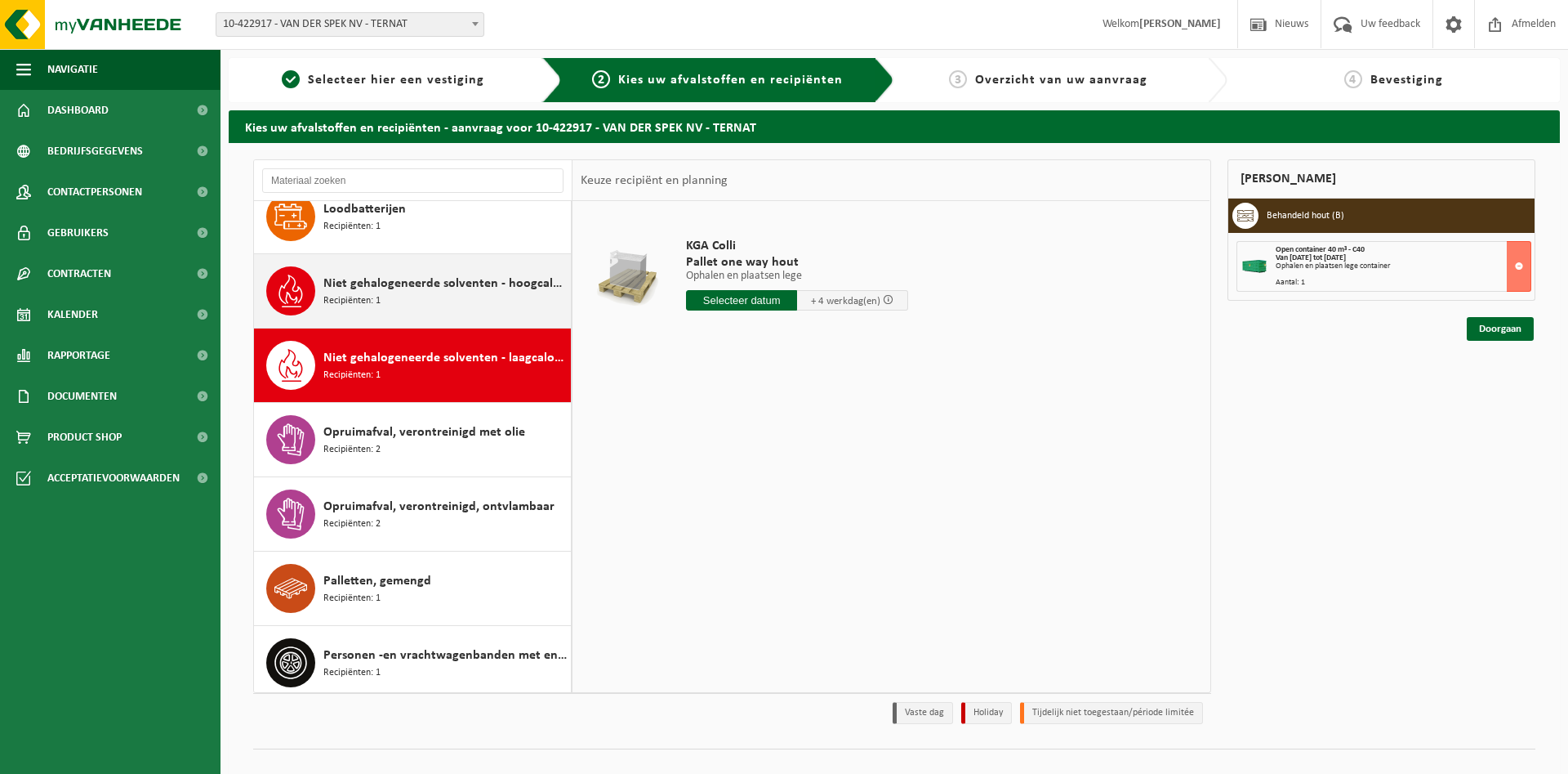
click at [448, 288] on span "Niet gehalogeneerde solventen - hoogcalorisch in kleinverpakking" at bounding box center [445, 283] width 243 height 20
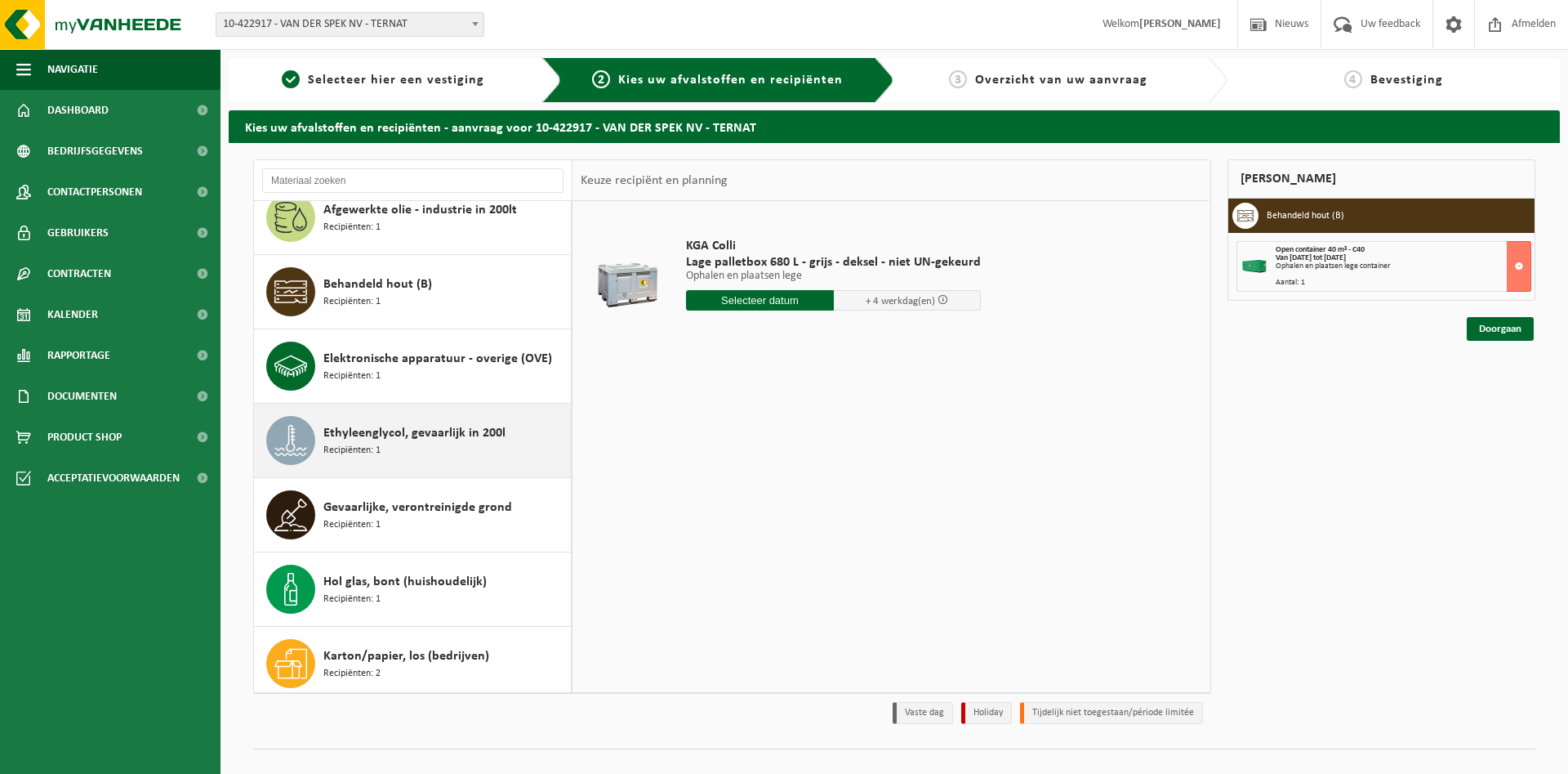
scroll to position [0, 0]
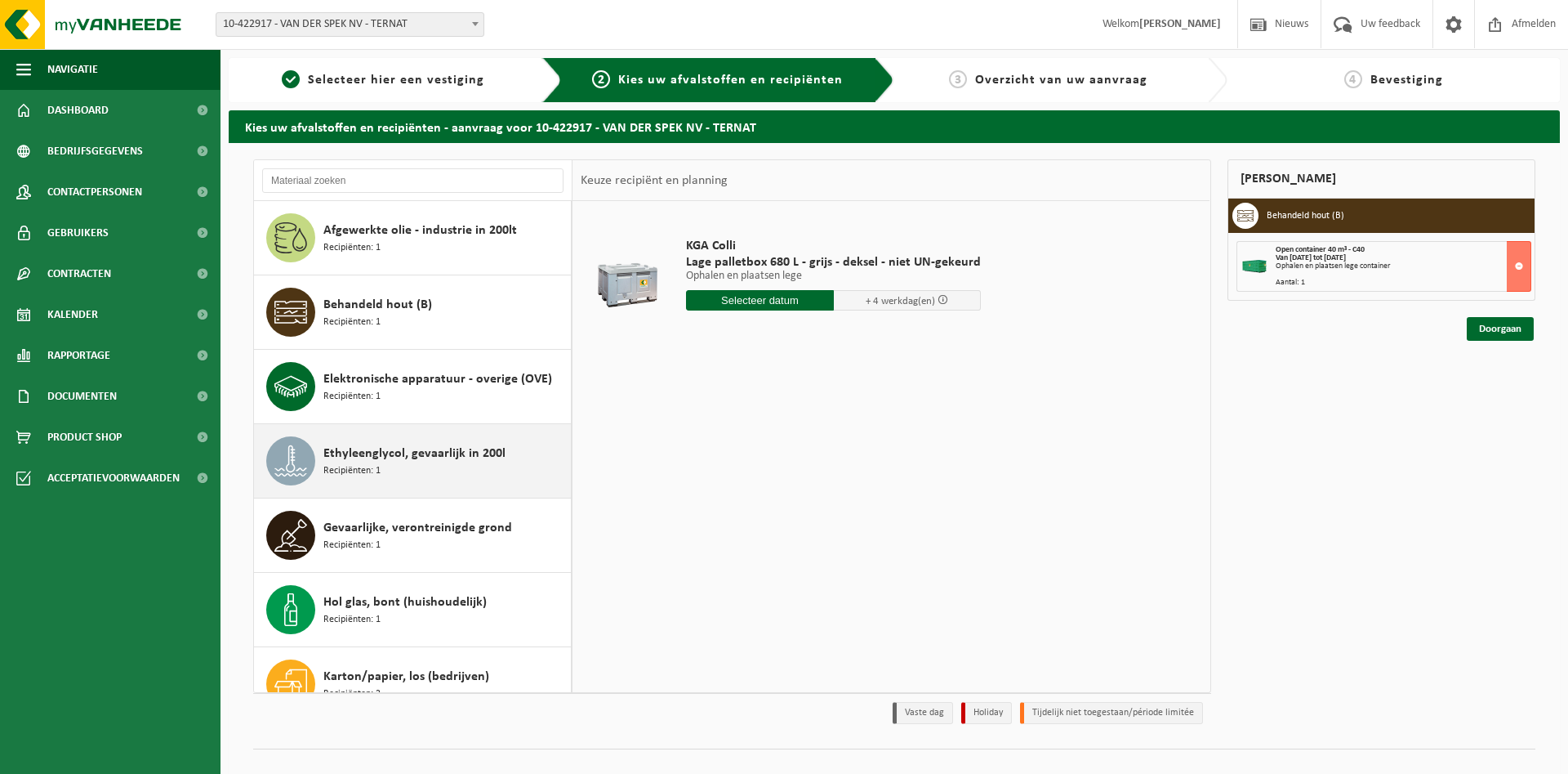
click at [416, 473] on div "Ethyleenglycol, gevaarlijk in 200l Recipiënten: 1" at bounding box center [445, 461] width 243 height 49
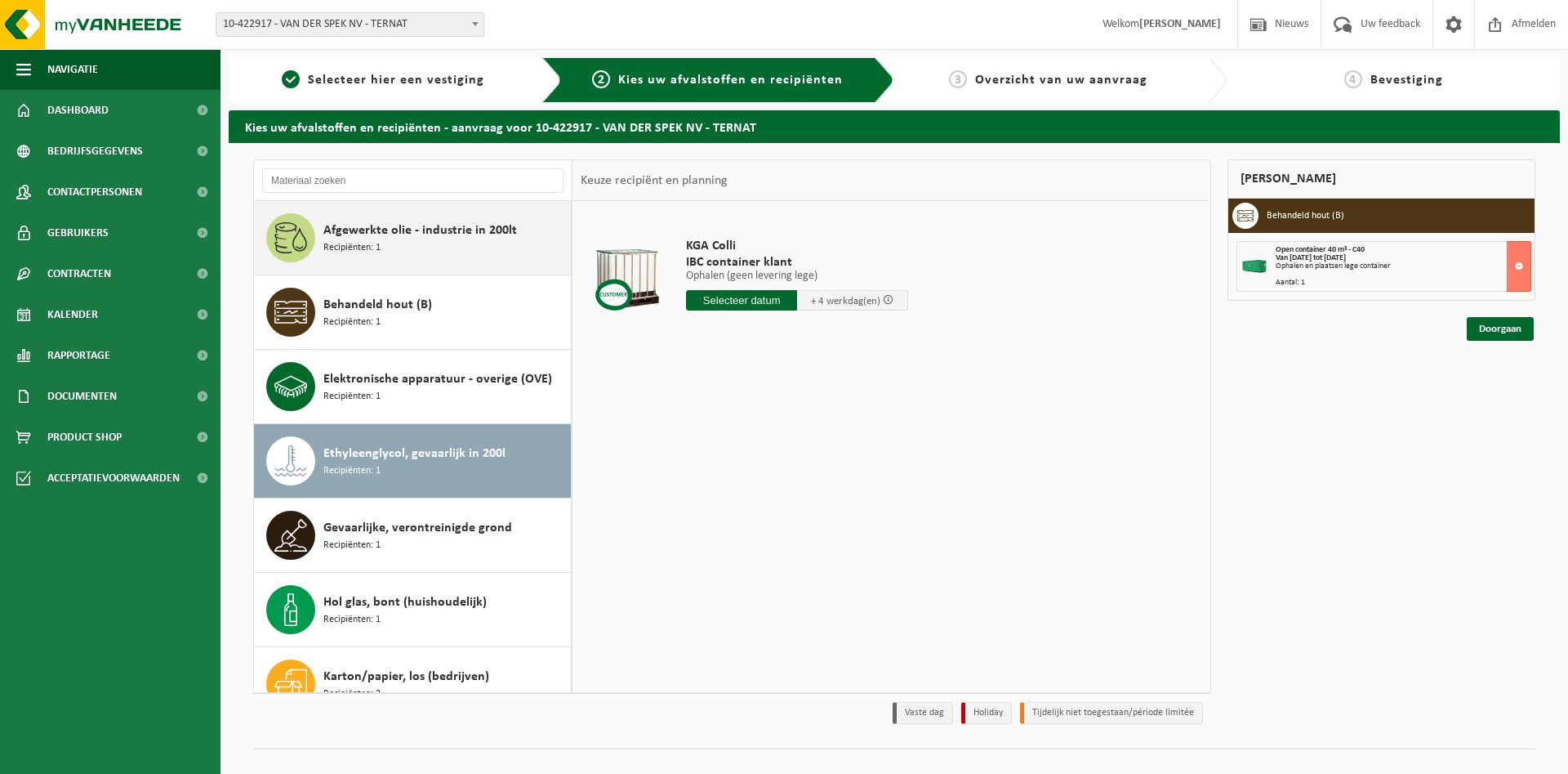
click at [384, 243] on div "Afgewerkte olie - industrie in 200lt Recipiënten: 1" at bounding box center [445, 238] width 243 height 49
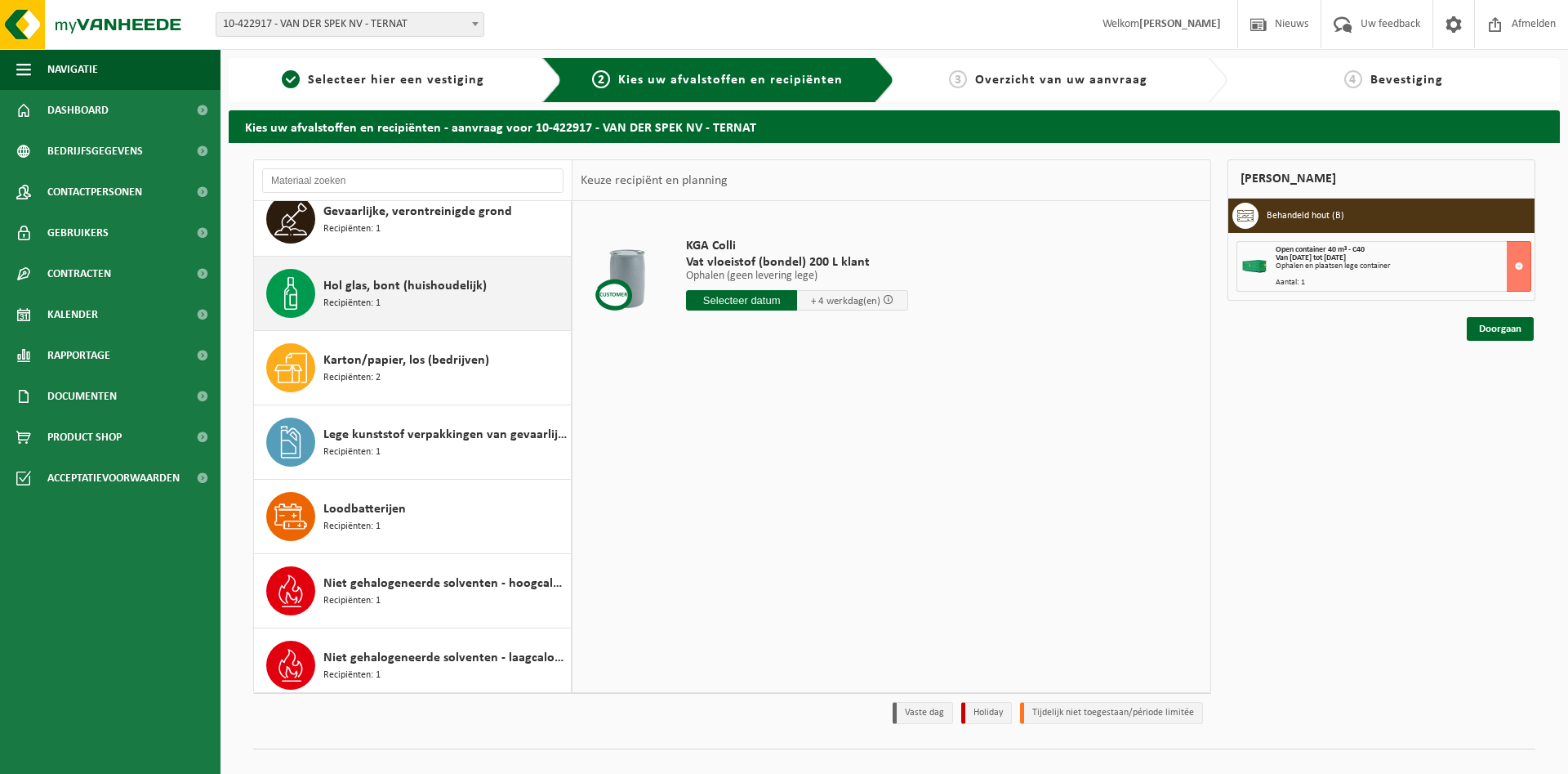
scroll to position [383, 0]
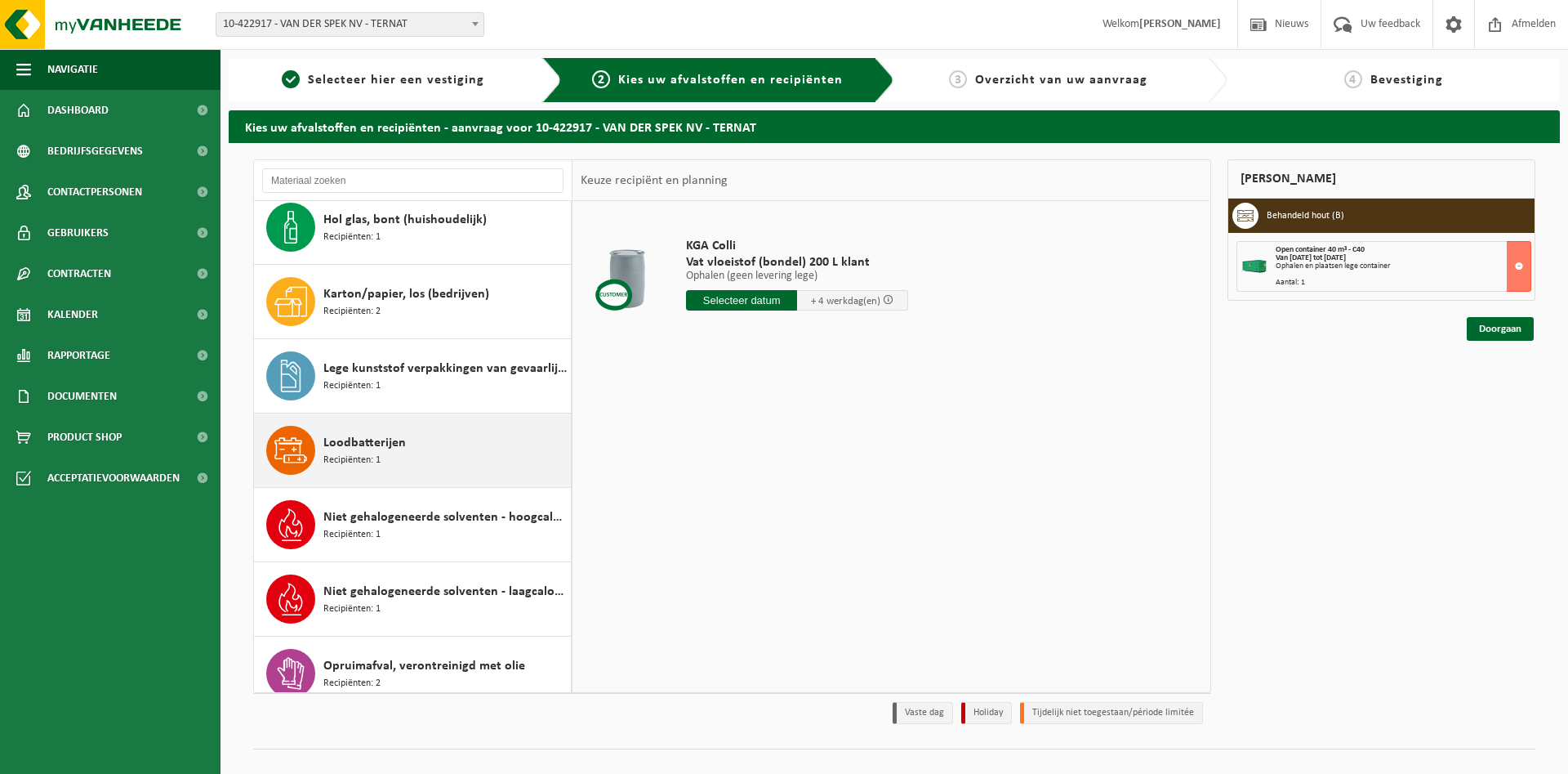
drag, startPoint x: 349, startPoint y: 459, endPoint x: 345, endPoint y: 452, distance: 8.1
click at [350, 460] on span "Recipiënten: 1" at bounding box center [352, 460] width 57 height 15
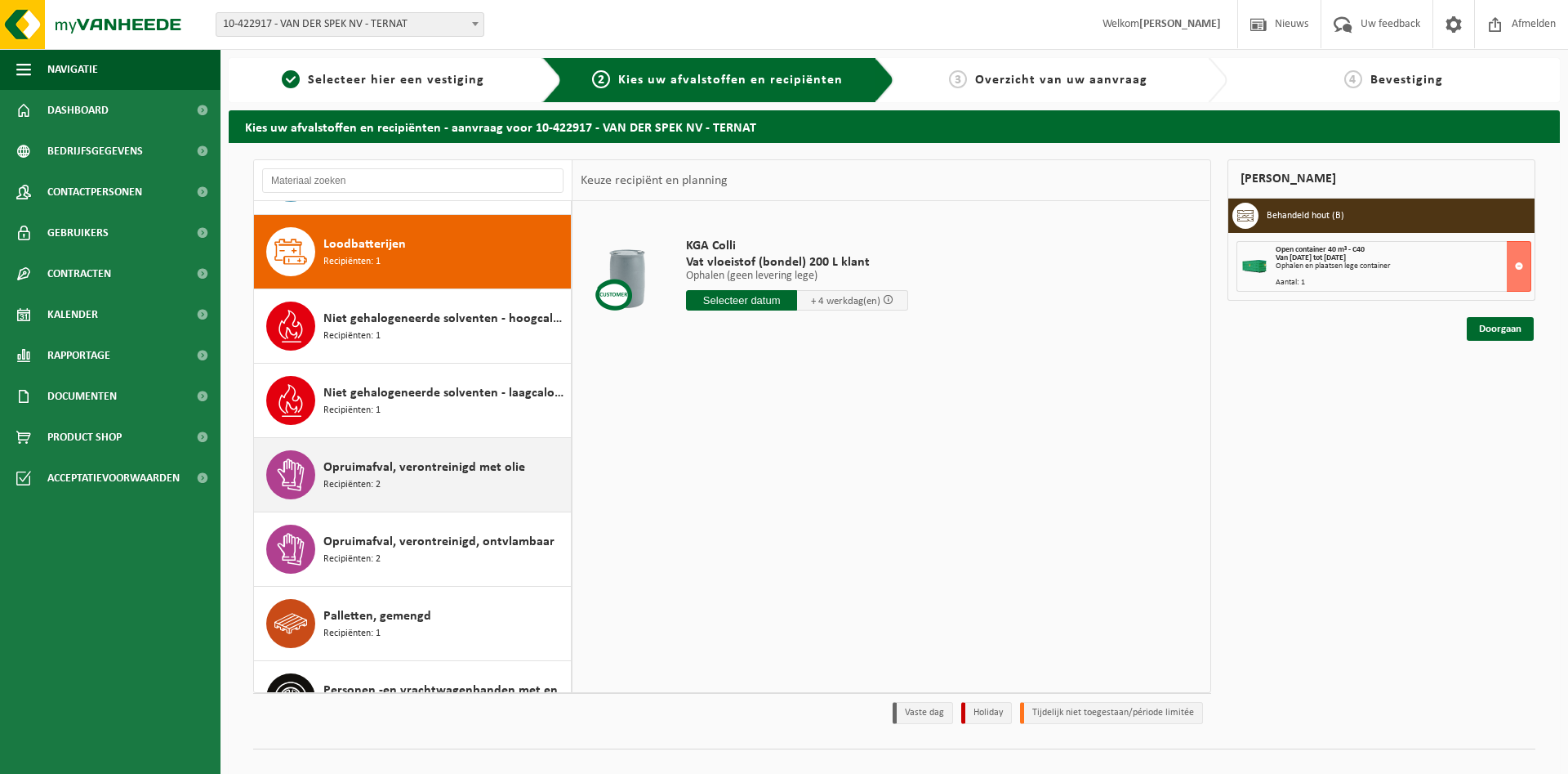
scroll to position [595, 0]
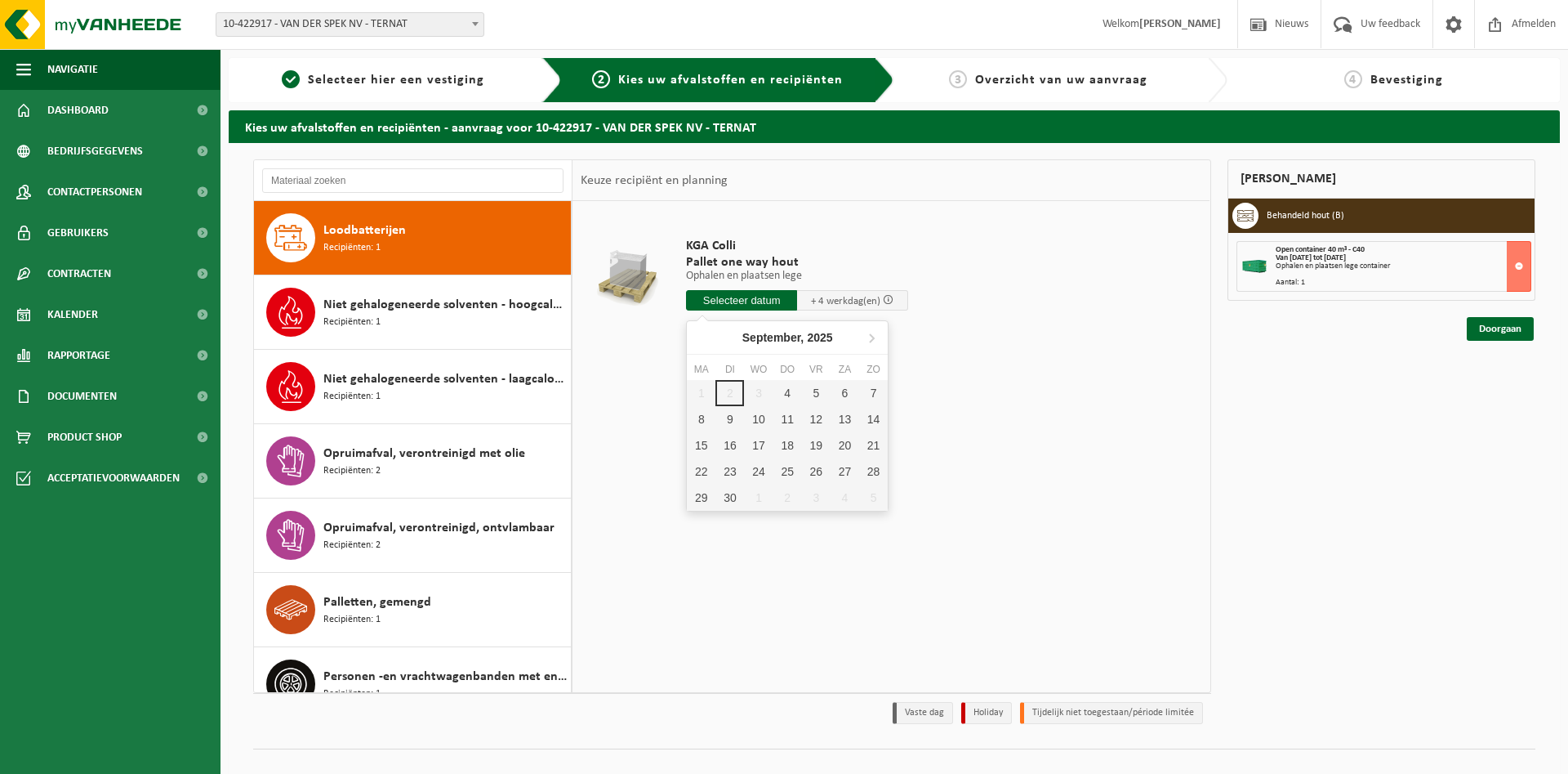
click at [727, 303] on input "text" at bounding box center [740, 300] width 111 height 21
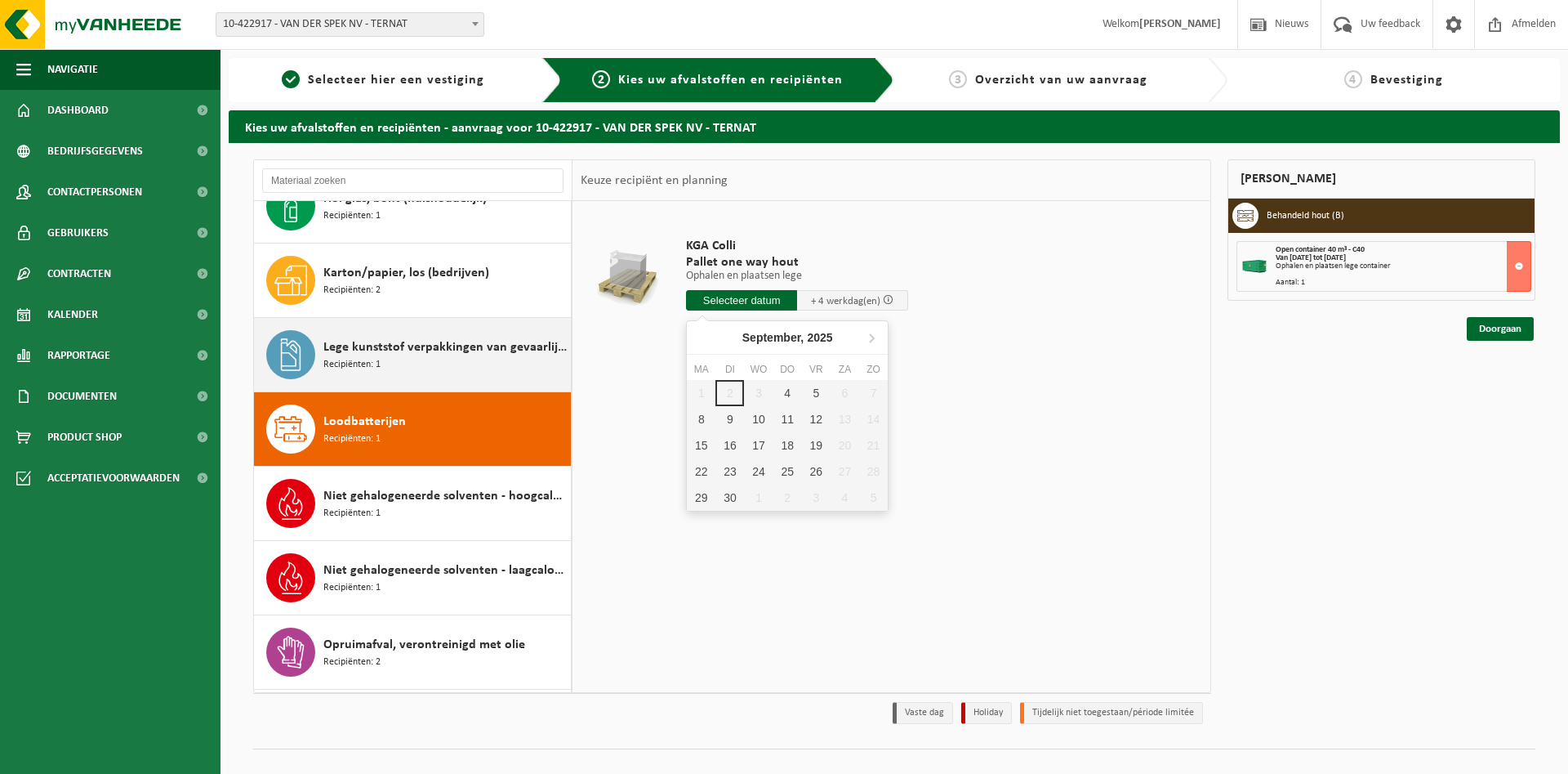
click at [363, 324] on div "Lege kunststof verpakkingen van gevaarlijke stoffen Recipiënten: 1" at bounding box center [412, 354] width 317 height 74
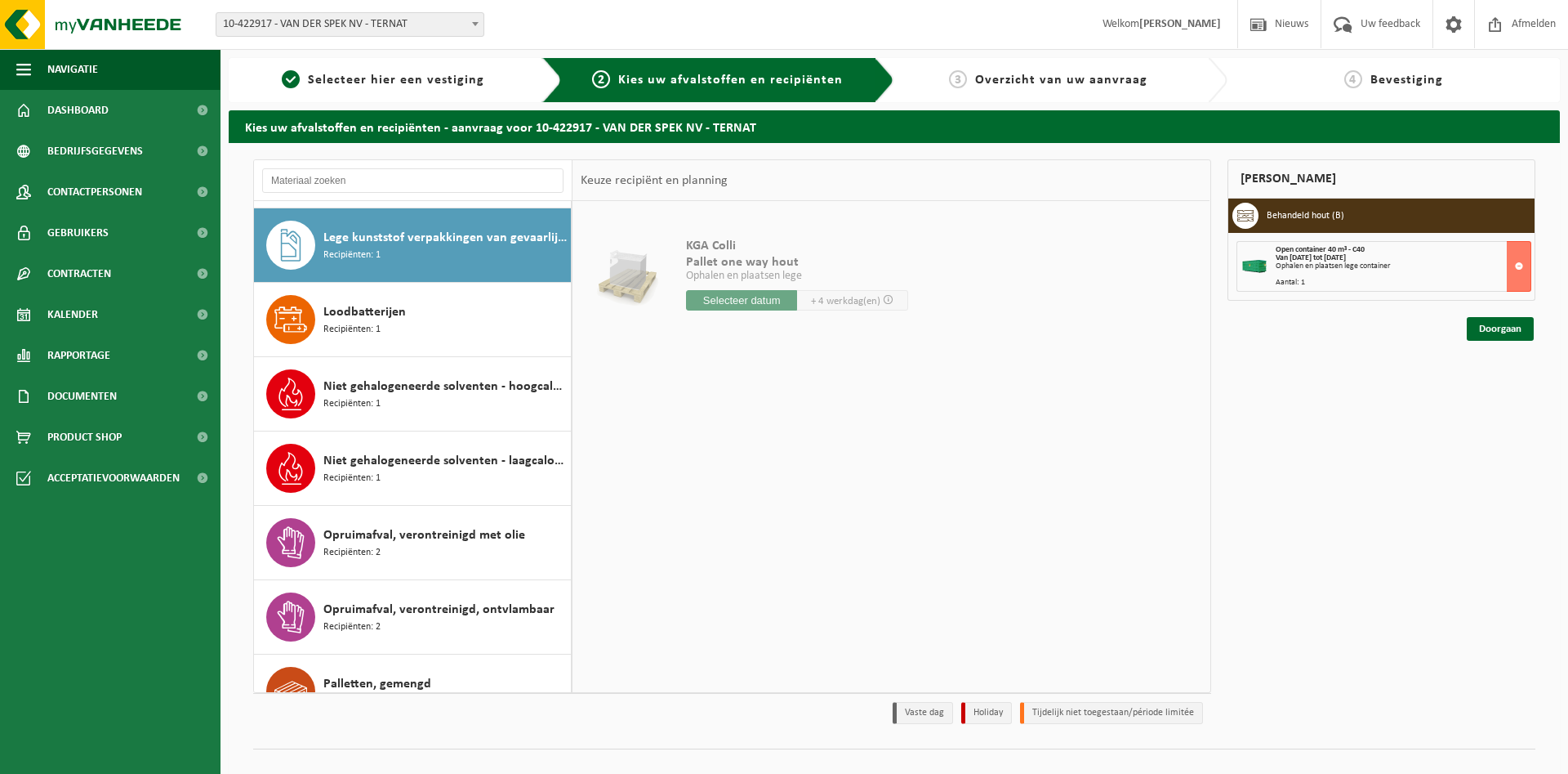
scroll to position [520, 0]
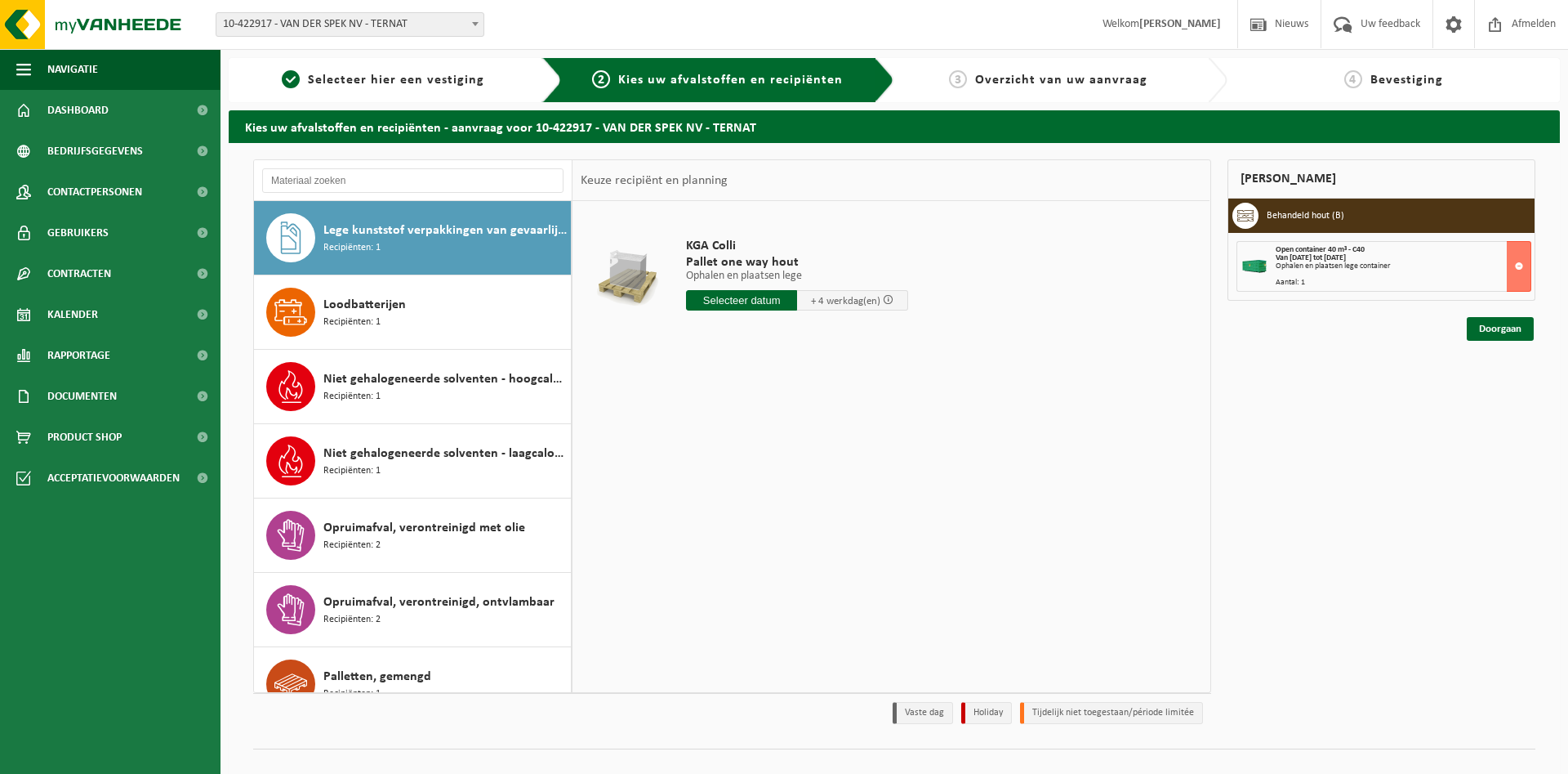
click at [722, 300] on input "text" at bounding box center [740, 300] width 111 height 21
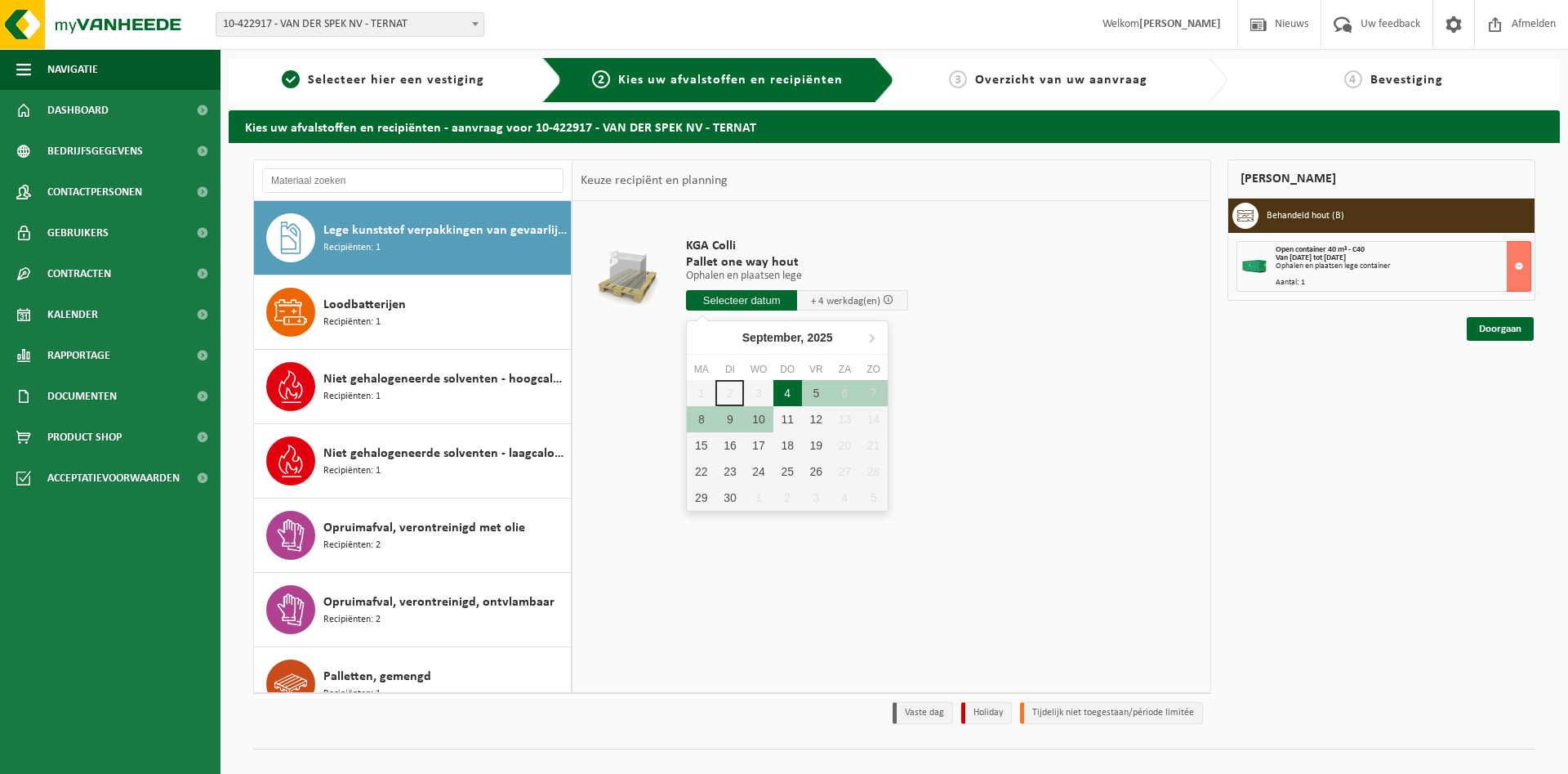
click at [784, 394] on div "4" at bounding box center [788, 393] width 28 height 27
type input "Van [DATE]"
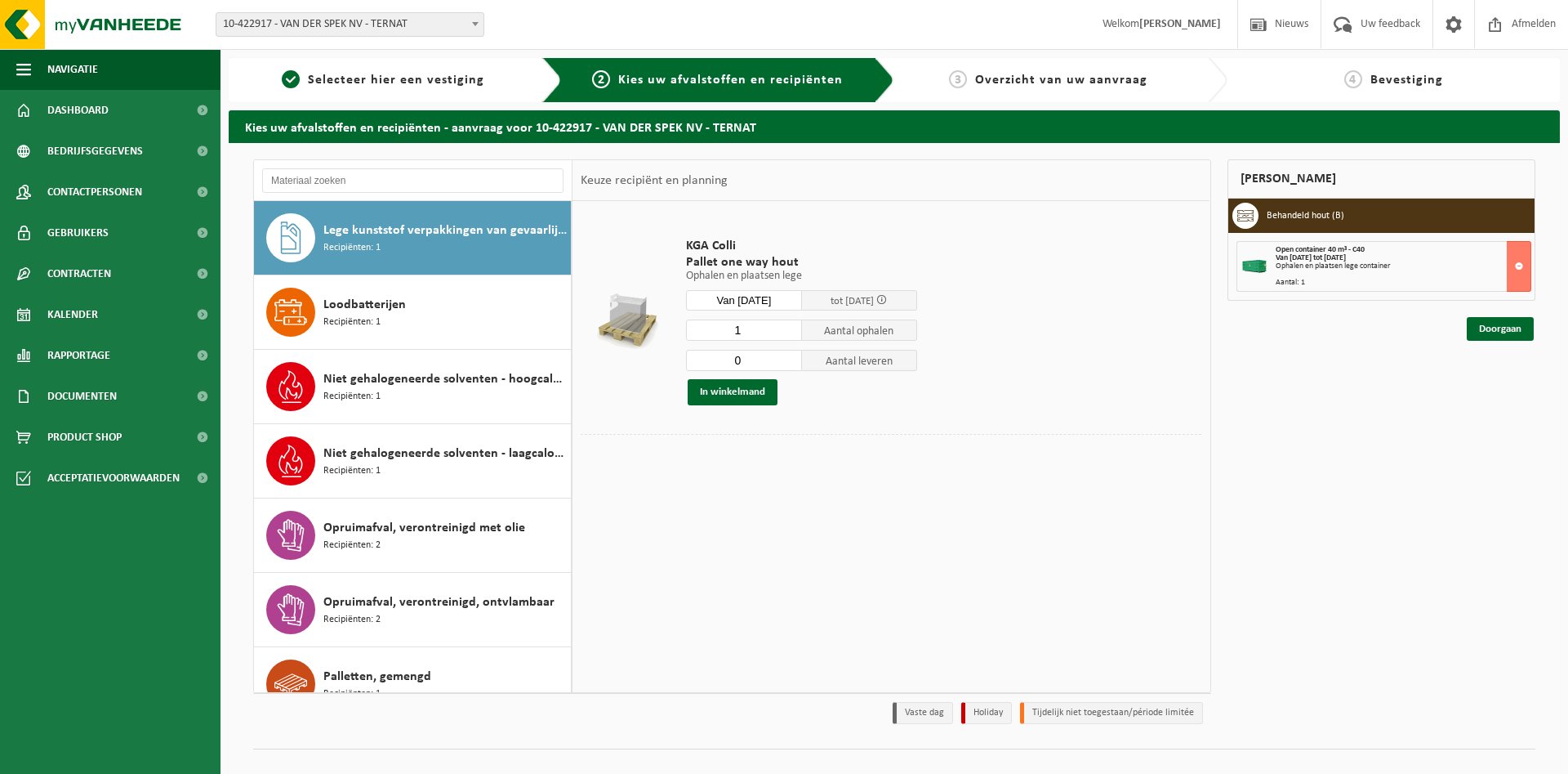
type input "0"
click at [786, 365] on input "0" at bounding box center [743, 360] width 116 height 21
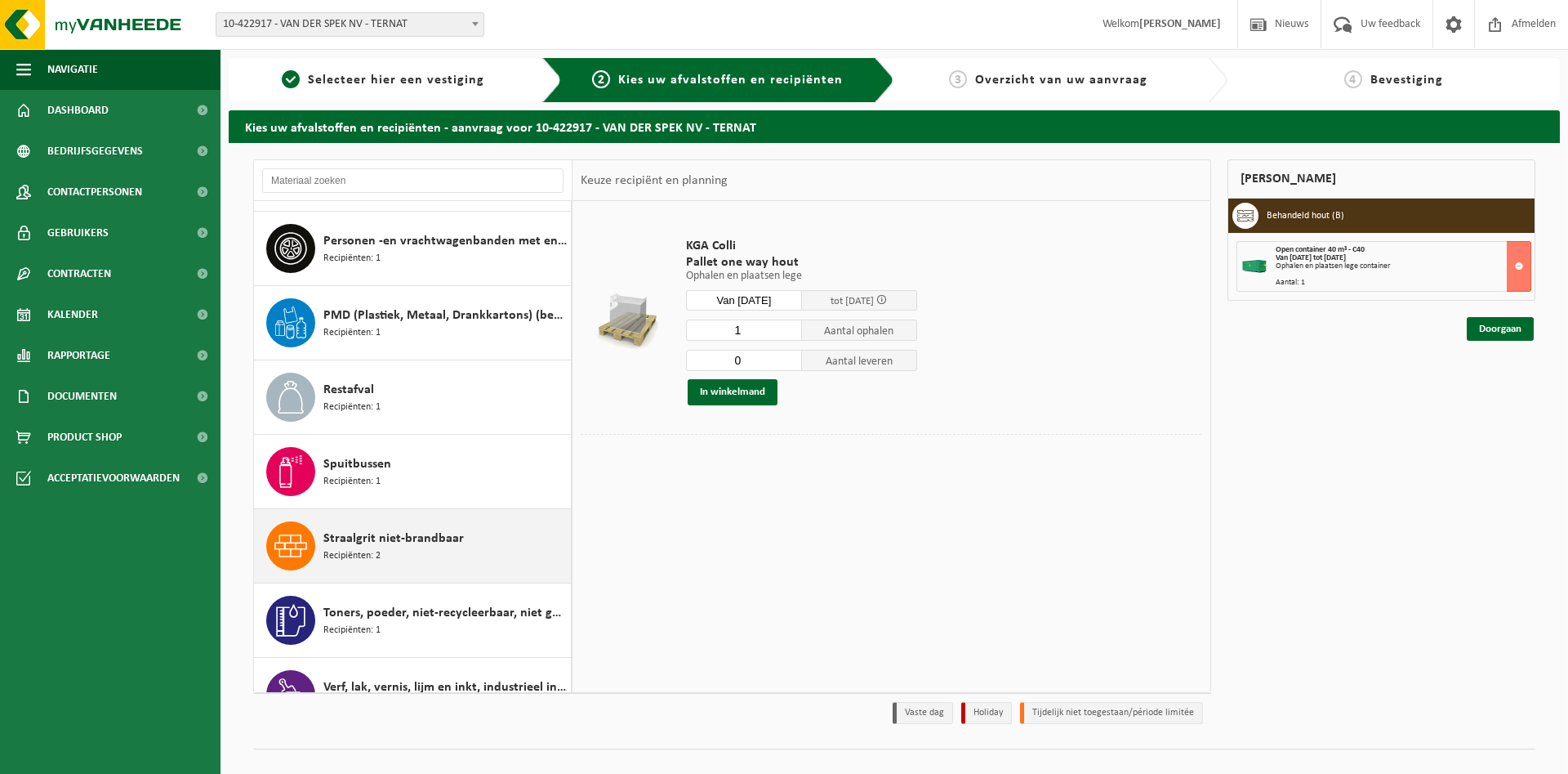
scroll to position [903, 0]
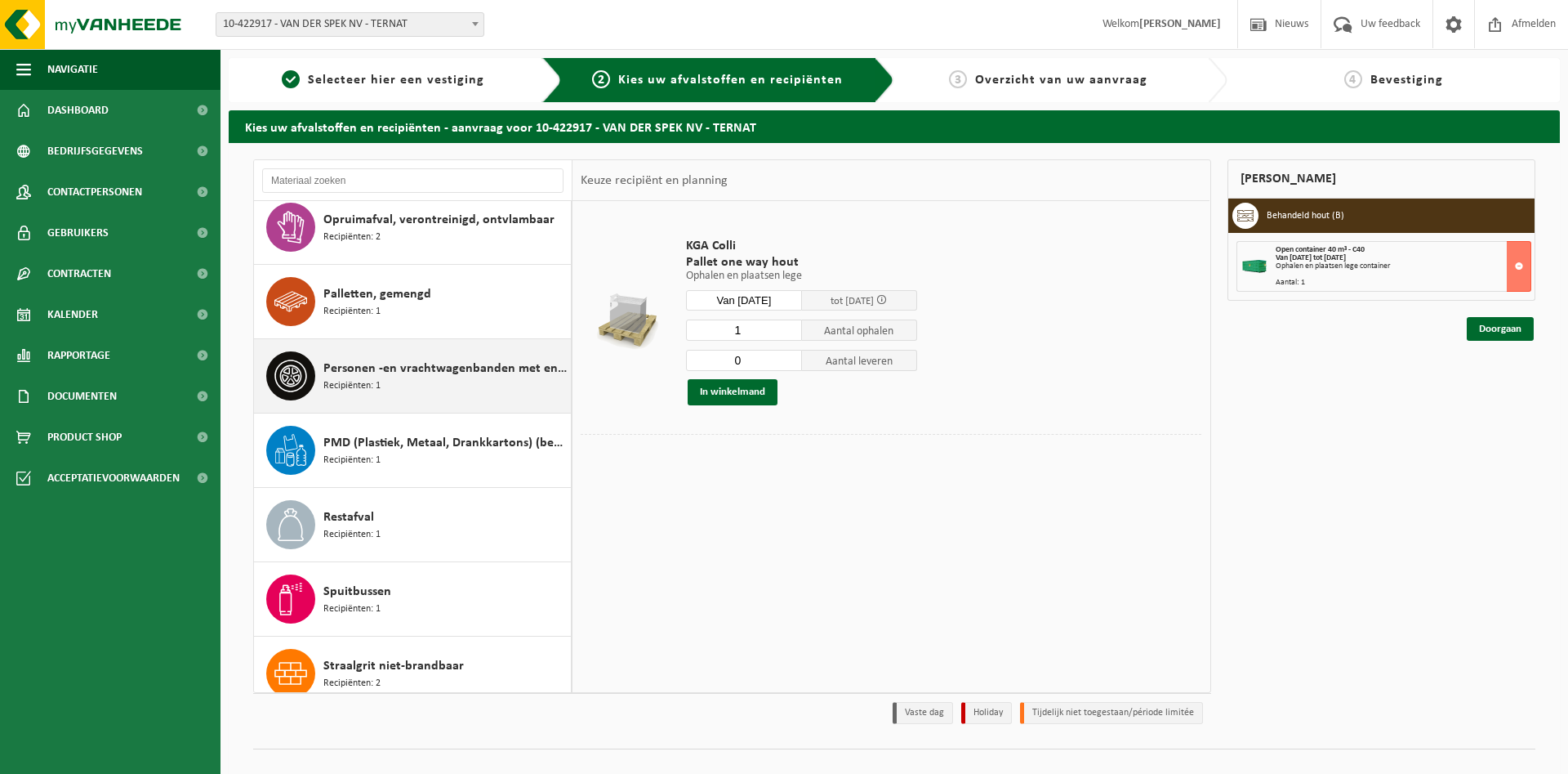
click at [412, 395] on div "Personen -en vrachtwagenbanden met en zonder velg Recipiënten: 1" at bounding box center [445, 376] width 243 height 49
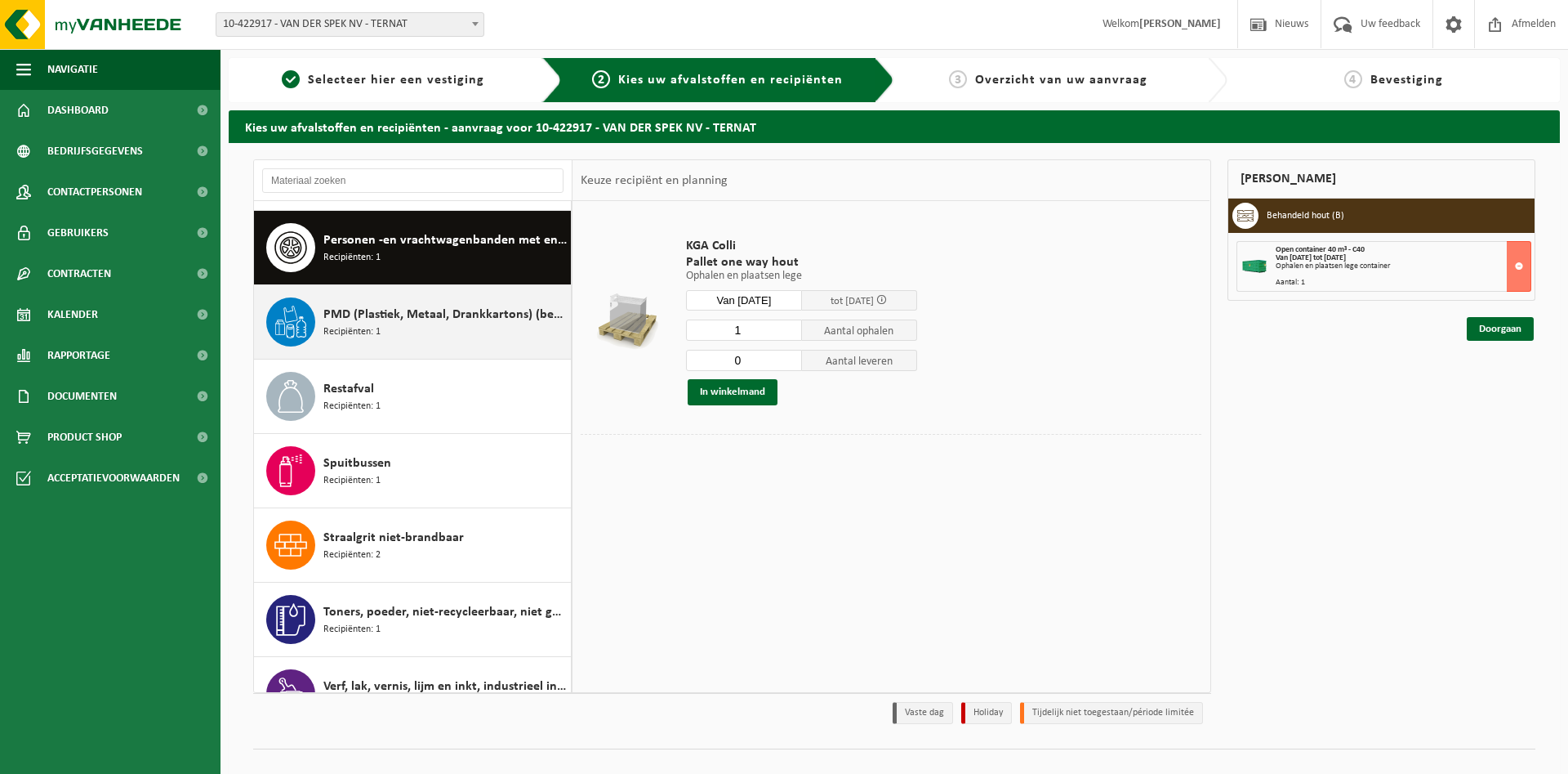
scroll to position [1041, 0]
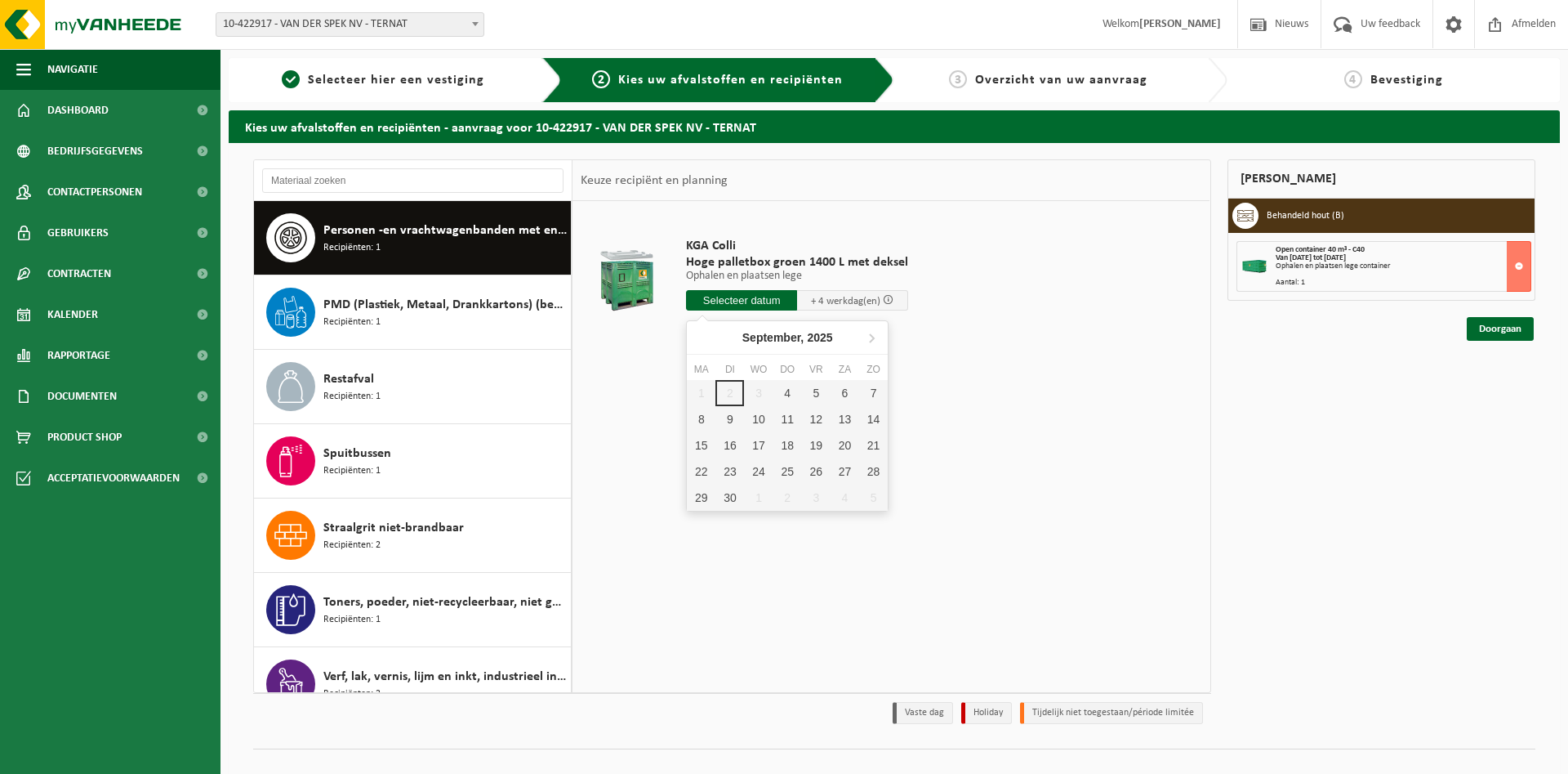
click at [731, 300] on input "text" at bounding box center [740, 300] width 111 height 21
click at [791, 397] on div "4" at bounding box center [788, 393] width 28 height 27
type input "Van [DATE]"
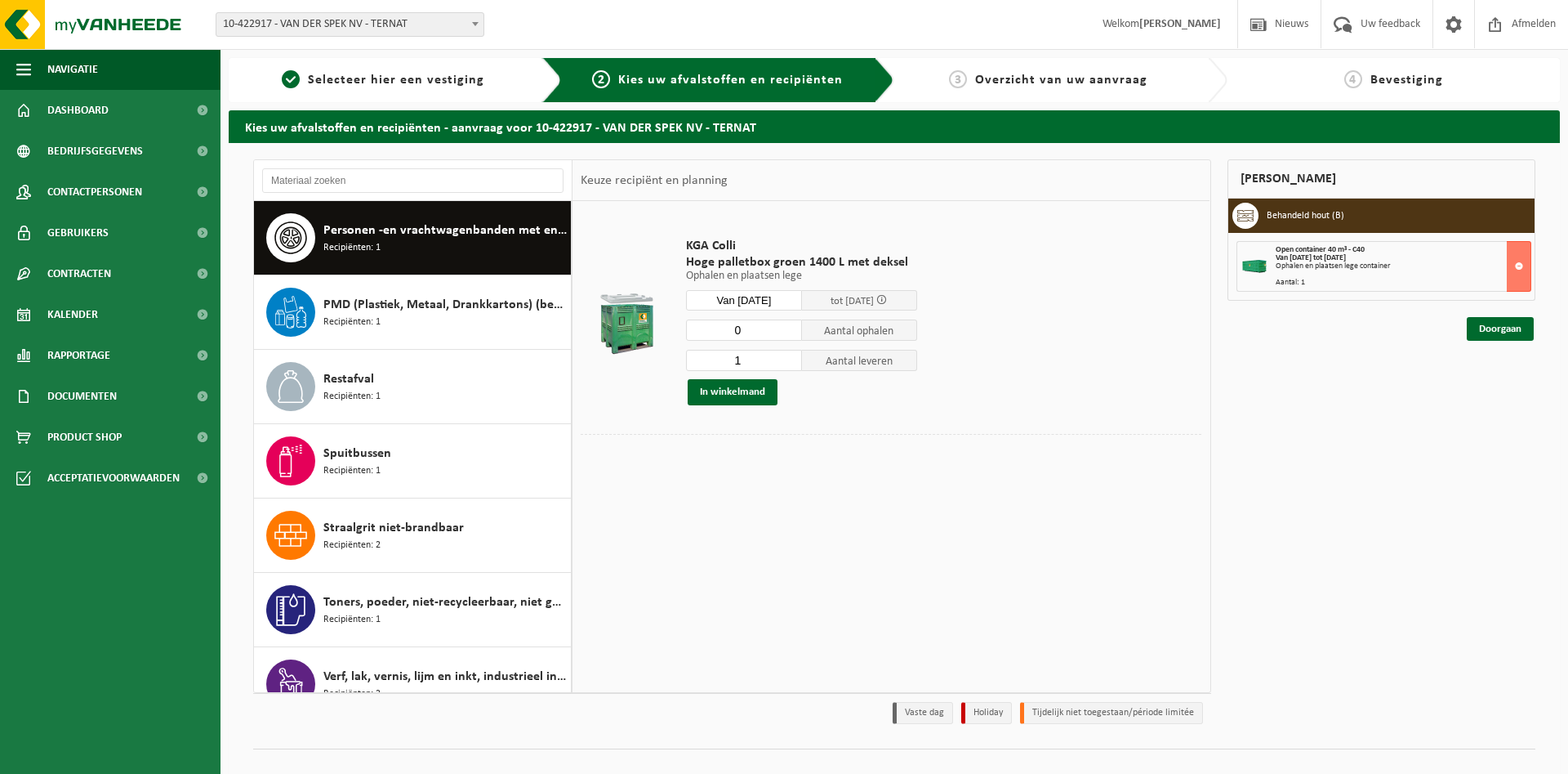
click at [787, 333] on input "0" at bounding box center [743, 330] width 116 height 21
type input "1"
drag, startPoint x: 788, startPoint y: 326, endPoint x: 791, endPoint y: 334, distance: 8.5
click at [789, 327] on input "1" at bounding box center [743, 330] width 116 height 21
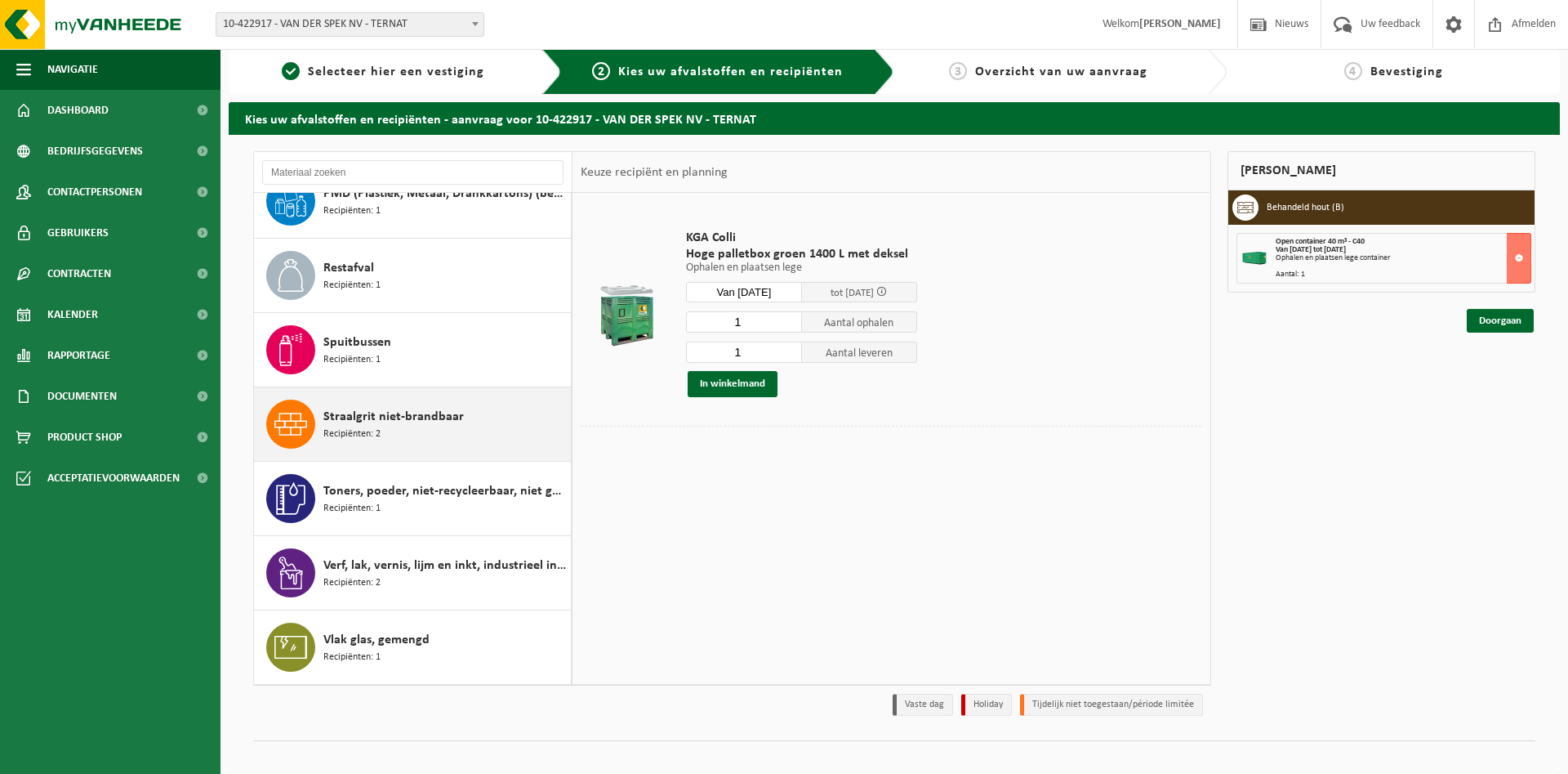
scroll to position [16, 0]
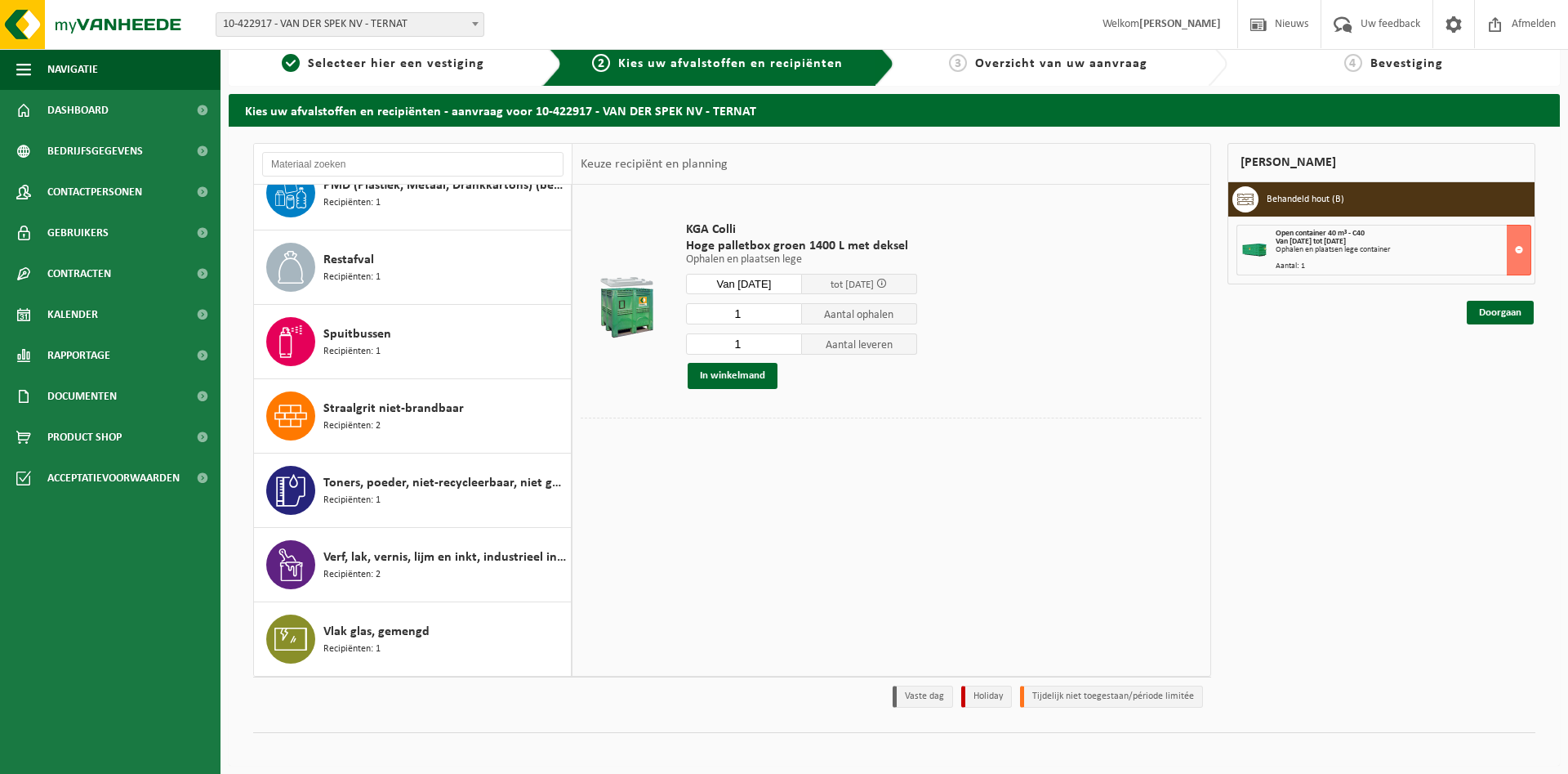
click at [1042, 466] on table "KGA Colli Hoge palletbox groen 1400 L met deksel Ophalen en plaatsen lege Ophal…" at bounding box center [891, 326] width 637 height 282
